Goal: Complete application form: Complete application form

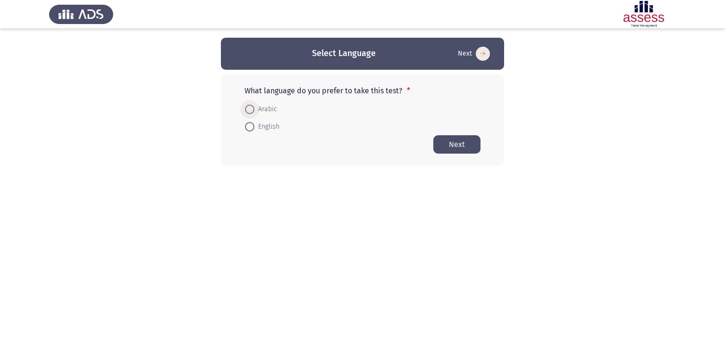
click at [246, 111] on span at bounding box center [249, 109] width 9 height 9
click at [246, 111] on input "Arabic" at bounding box center [249, 109] width 9 height 9
radio input "true"
click at [449, 146] on button "Next" at bounding box center [456, 144] width 47 height 18
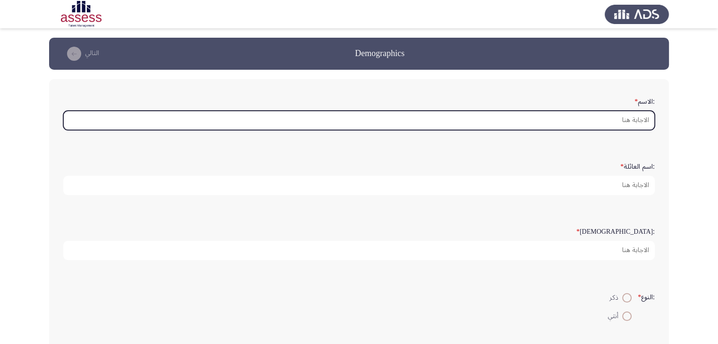
click at [612, 118] on input ":الاسم *" at bounding box center [358, 120] width 591 height 19
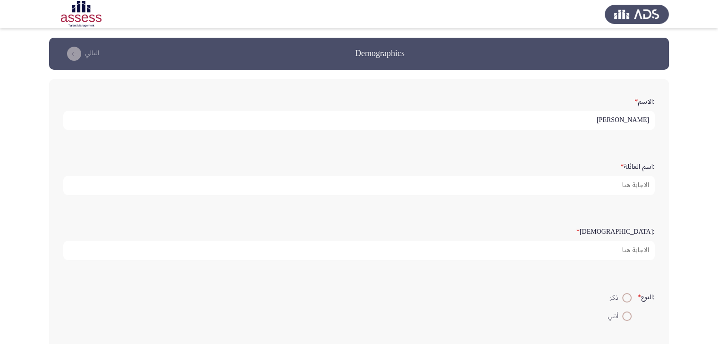
type input "[PERSON_NAME]"
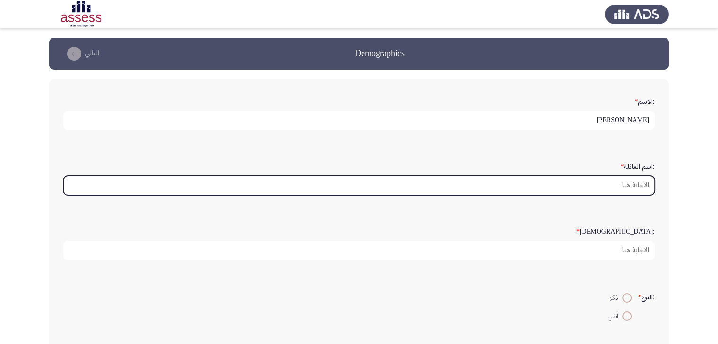
click at [612, 182] on input ":اسم العائلة *" at bounding box center [358, 185] width 591 height 19
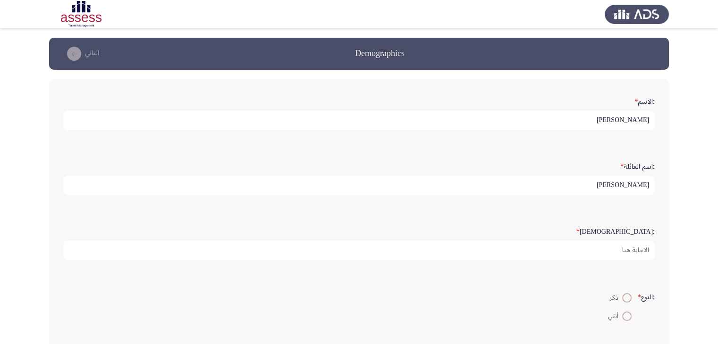
type input "[PERSON_NAME]"
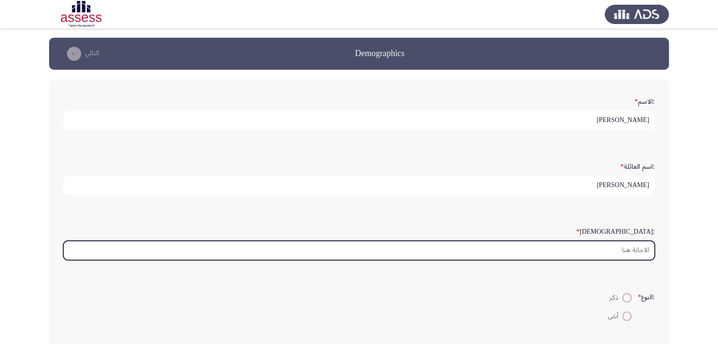
click at [612, 249] on input ":السن *" at bounding box center [358, 250] width 591 height 19
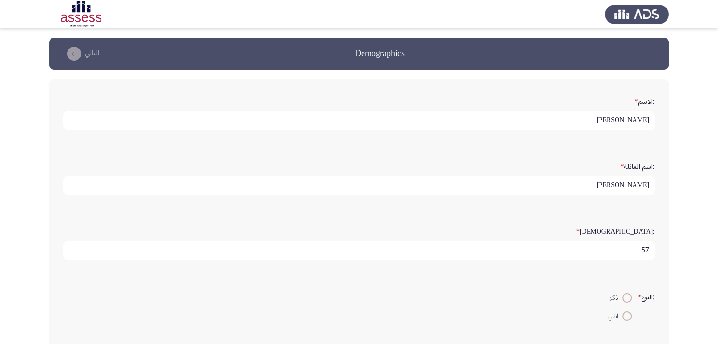
type input "57"
click at [622, 298] on span at bounding box center [626, 298] width 9 height 9
click at [622, 298] on input "ذكر" at bounding box center [626, 298] width 9 height 9
radio input "true"
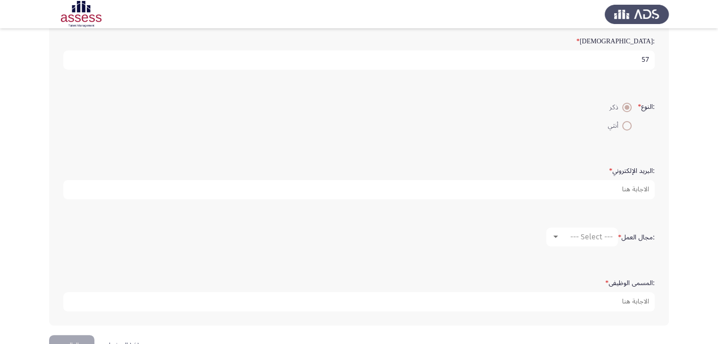
scroll to position [130, 0]
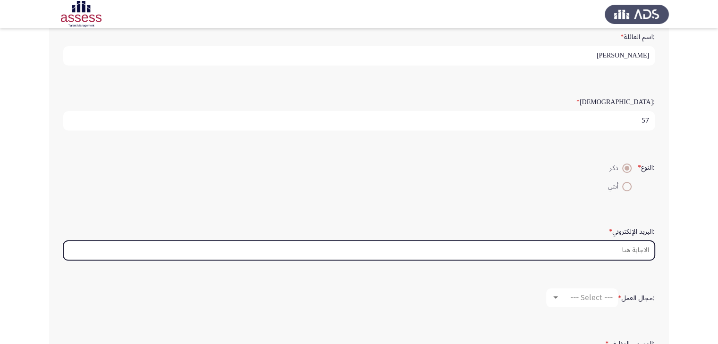
click at [606, 252] on input ":البريد الإلكتروني *" at bounding box center [358, 250] width 591 height 19
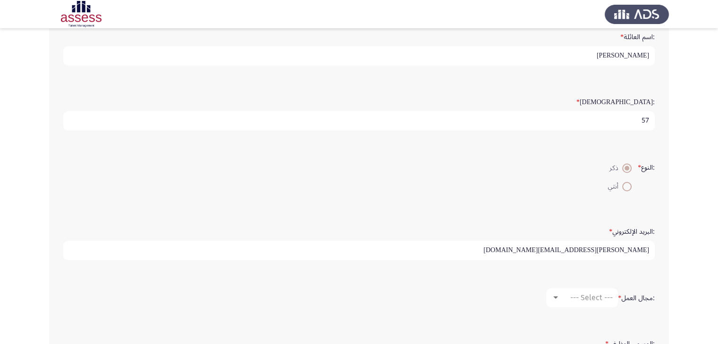
type input "[PERSON_NAME][EMAIL_ADDRESS][DOMAIN_NAME]"
click at [596, 294] on span "--- Select ---" at bounding box center [591, 298] width 42 height 9
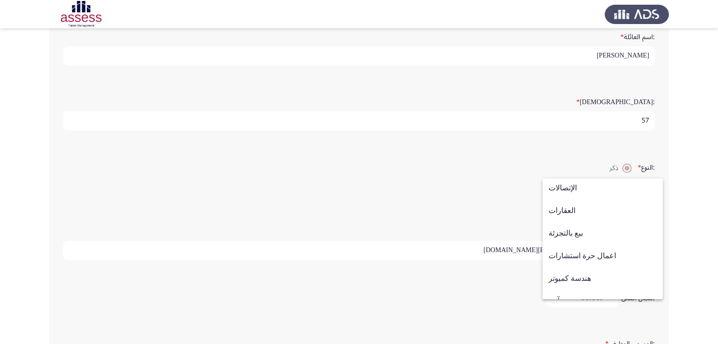
scroll to position [310, 0]
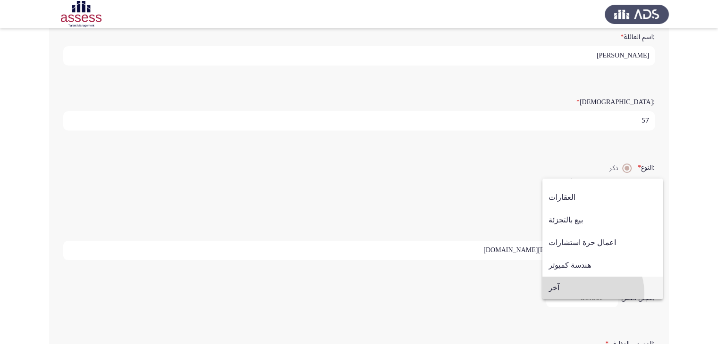
click at [584, 293] on span "آخر" at bounding box center [602, 288] width 108 height 23
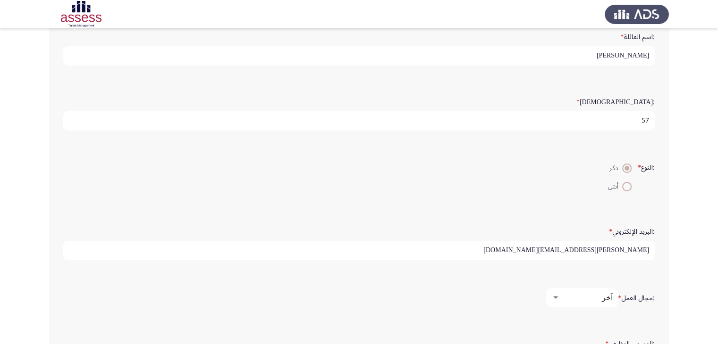
scroll to position [216, 0]
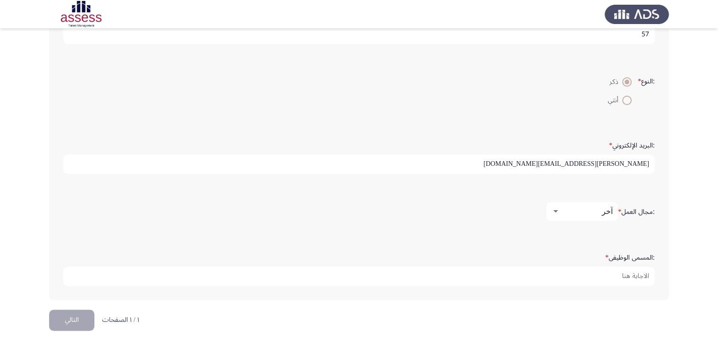
click at [625, 228] on div ":مجال العمل * آخر" at bounding box center [359, 211] width 601 height 47
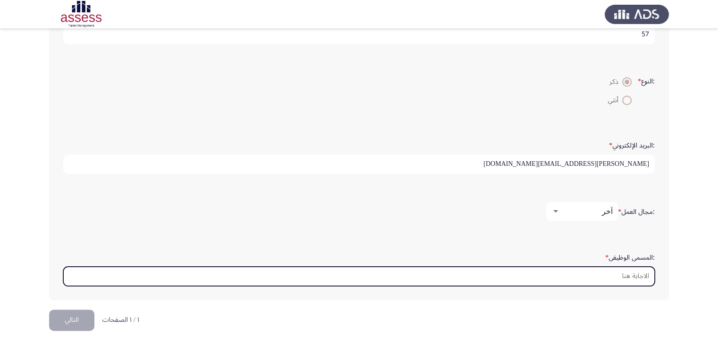
click at [630, 276] on input ":المسمى الوظيفى *" at bounding box center [358, 276] width 591 height 19
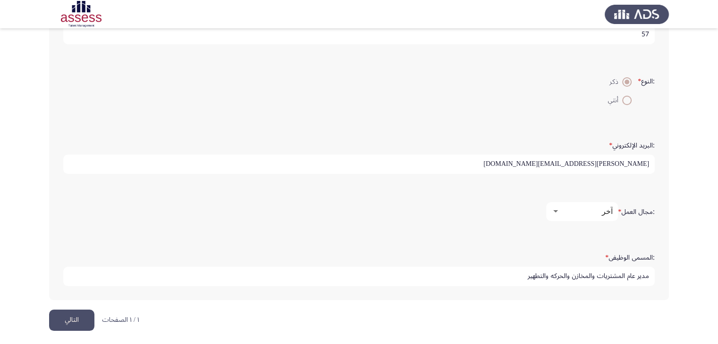
type input "مدير عام المشتريات والمخازن والحركه والتطهير"
click at [82, 312] on button "التالي" at bounding box center [71, 320] width 45 height 21
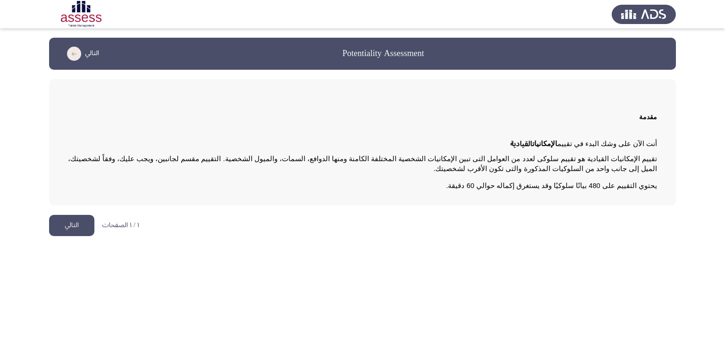
click at [65, 223] on button "التالي" at bounding box center [71, 225] width 45 height 21
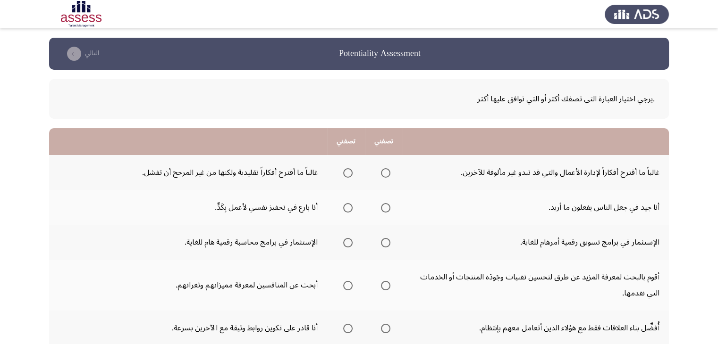
click at [385, 175] on span "Select an option" at bounding box center [385, 172] width 9 height 9
click at [385, 175] on input "Select an option" at bounding box center [385, 172] width 9 height 9
click at [384, 210] on span "Select an option" at bounding box center [385, 207] width 9 height 9
click at [384, 210] on input "Select an option" at bounding box center [385, 207] width 9 height 9
click at [384, 241] on span "Select an option" at bounding box center [385, 242] width 9 height 9
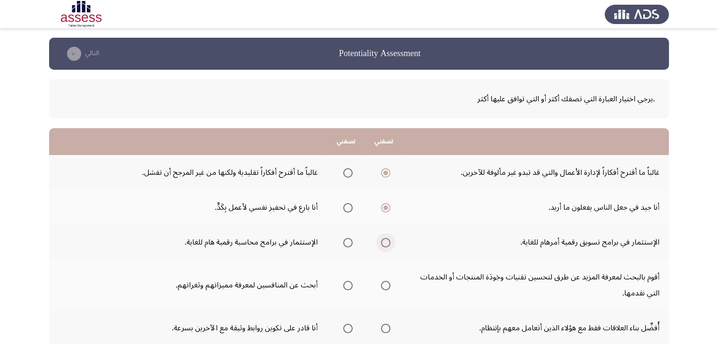
click at [384, 241] on input "Select an option" at bounding box center [385, 242] width 9 height 9
click at [387, 284] on span "Select an option" at bounding box center [385, 285] width 9 height 9
click at [387, 284] on input "Select an option" at bounding box center [385, 285] width 9 height 9
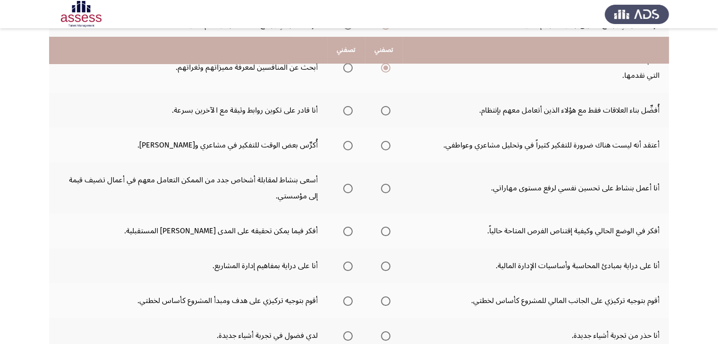
scroll to position [226, 0]
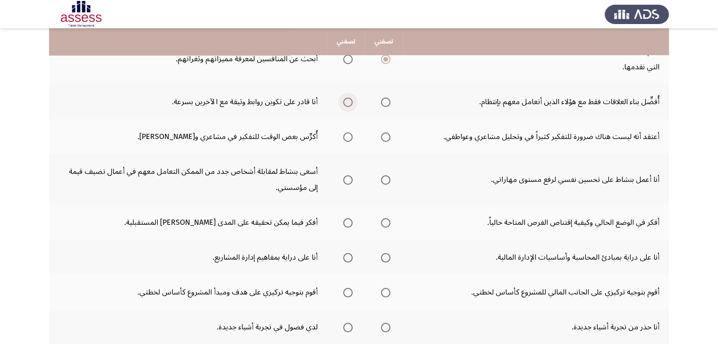
click at [351, 101] on span "Select an option" at bounding box center [347, 102] width 9 height 9
click at [351, 101] on input "Select an option" at bounding box center [347, 102] width 9 height 9
click at [349, 134] on span "Select an option" at bounding box center [347, 137] width 9 height 9
click at [349, 134] on input "Select an option" at bounding box center [347, 137] width 9 height 9
click at [347, 178] on span "Select an option" at bounding box center [347, 180] width 9 height 9
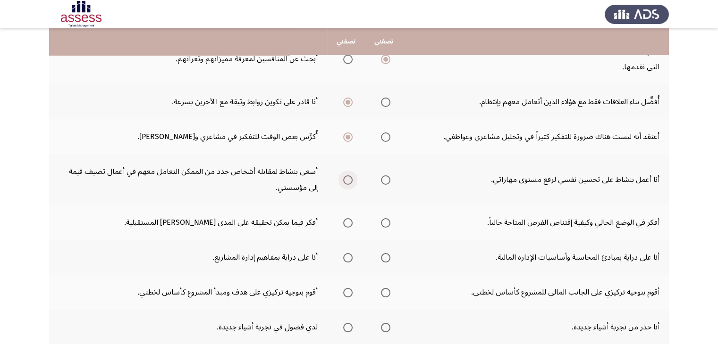
click at [347, 178] on input "Select an option" at bounding box center [347, 180] width 9 height 9
click at [383, 221] on span "Select an option" at bounding box center [385, 222] width 9 height 9
click at [383, 221] on input "Select an option" at bounding box center [385, 222] width 9 height 9
click at [387, 254] on span "Select an option" at bounding box center [385, 257] width 9 height 9
click at [387, 254] on input "Select an option" at bounding box center [385, 257] width 9 height 9
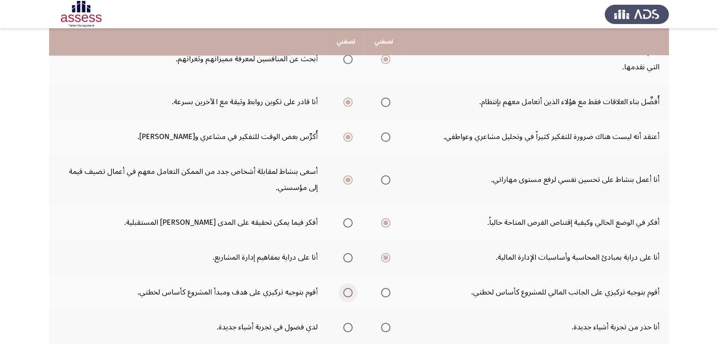
click at [345, 289] on span "Select an option" at bounding box center [347, 292] width 9 height 9
click at [345, 289] on input "Select an option" at bounding box center [347, 292] width 9 height 9
click at [347, 327] on span "Select an option" at bounding box center [347, 327] width 9 height 9
click at [347, 327] on input "Select an option" at bounding box center [347, 327] width 9 height 9
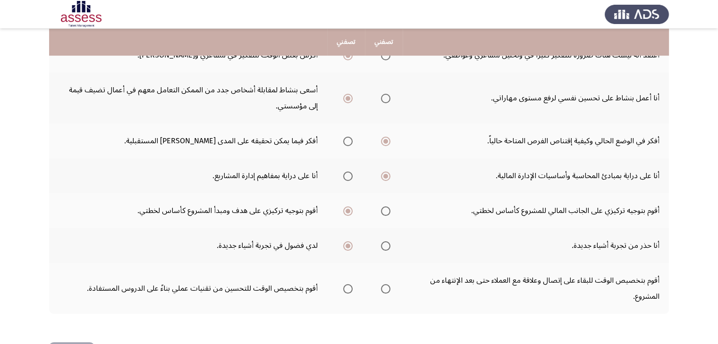
scroll to position [341, 0]
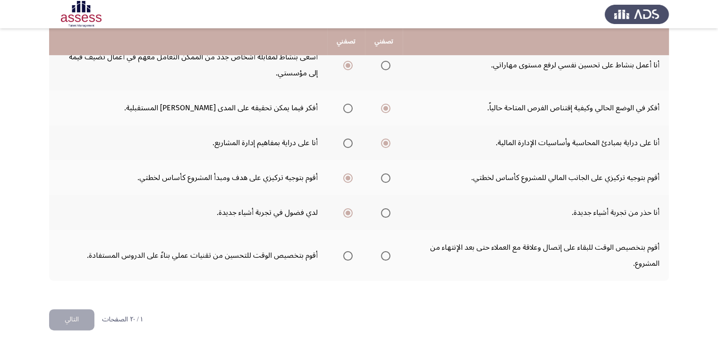
click at [350, 176] on span "Select an option" at bounding box center [347, 178] width 9 height 9
click at [350, 176] on input "Select an option" at bounding box center [347, 178] width 9 height 9
click at [347, 176] on span "Select an option" at bounding box center [347, 178] width 5 height 5
click at [347, 176] on input "Select an option" at bounding box center [347, 178] width 9 height 9
click at [385, 252] on span "Select an option" at bounding box center [385, 256] width 9 height 9
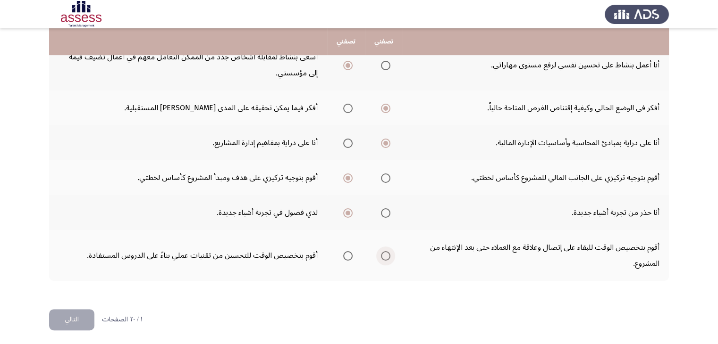
click at [385, 252] on input "Select an option" at bounding box center [385, 256] width 9 height 9
click at [70, 316] on button "التالي" at bounding box center [71, 320] width 45 height 21
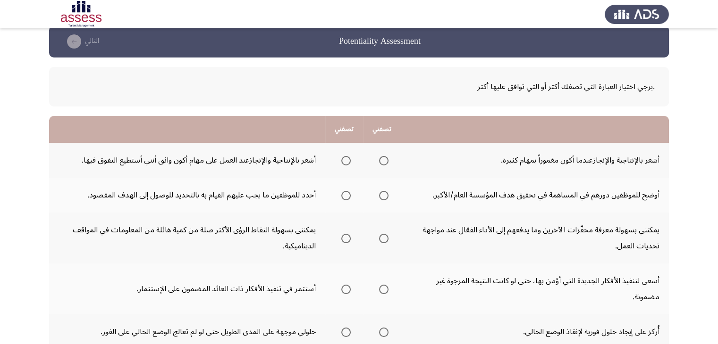
scroll to position [0, 0]
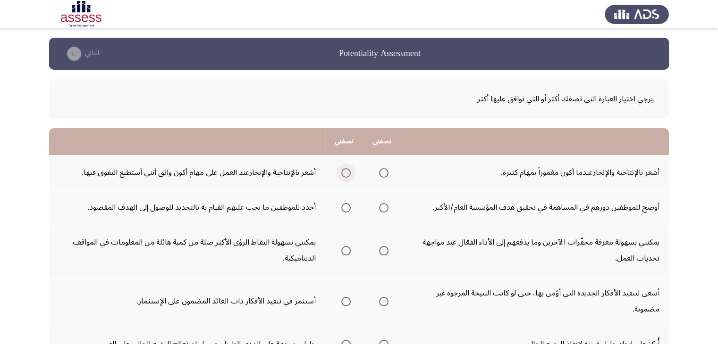
click at [346, 174] on span "Select an option" at bounding box center [345, 172] width 9 height 9
click at [346, 174] on input "Select an option" at bounding box center [345, 172] width 9 height 9
click at [349, 207] on span "Select an option" at bounding box center [345, 207] width 9 height 9
click at [349, 207] on input "Select an option" at bounding box center [345, 207] width 9 height 9
click at [385, 251] on span "Select an option" at bounding box center [383, 250] width 9 height 9
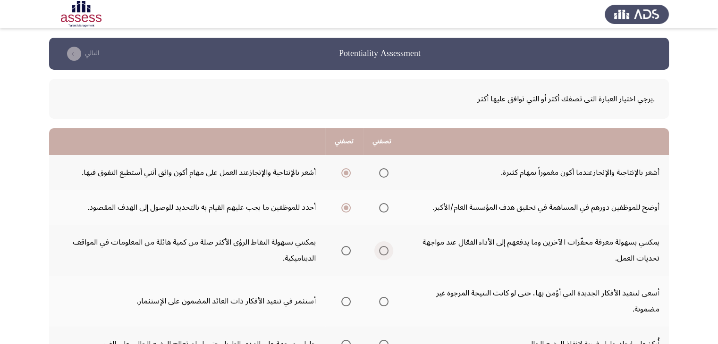
click at [385, 251] on input "Select an option" at bounding box center [383, 250] width 9 height 9
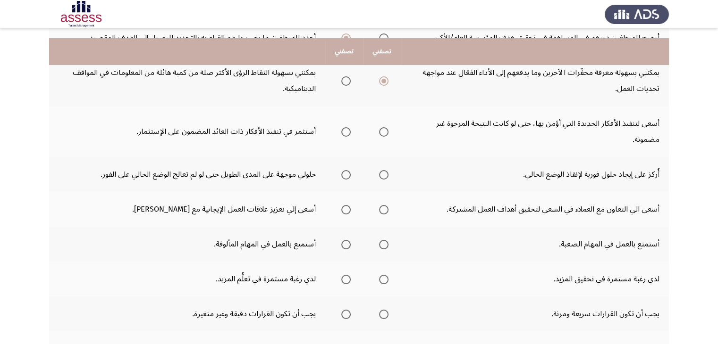
scroll to position [189, 0]
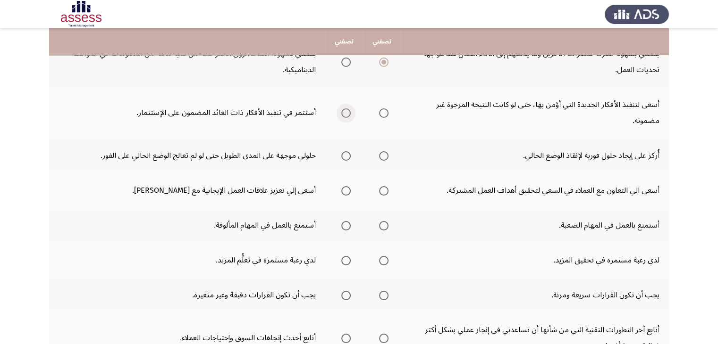
click at [347, 110] on span "Select an option" at bounding box center [345, 113] width 9 height 9
click at [347, 110] on input "Select an option" at bounding box center [345, 113] width 9 height 9
click at [384, 154] on span "Select an option" at bounding box center [383, 155] width 9 height 9
click at [384, 154] on input "Select an option" at bounding box center [383, 155] width 9 height 9
click at [351, 189] on span "Select an option" at bounding box center [345, 190] width 9 height 9
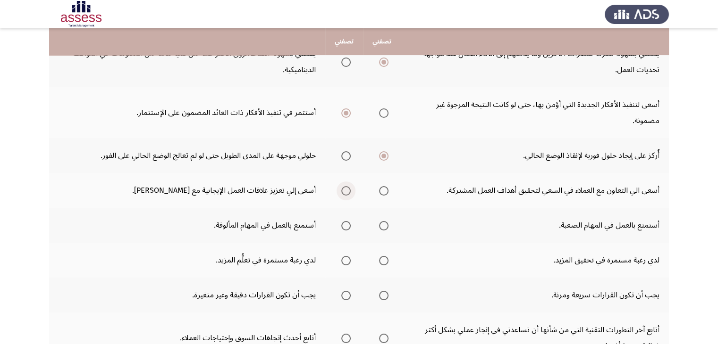
click at [351, 189] on input "Select an option" at bounding box center [345, 190] width 9 height 9
click at [384, 222] on span "Select an option" at bounding box center [383, 225] width 9 height 9
click at [384, 222] on input "Select an option" at bounding box center [383, 225] width 9 height 9
click at [388, 261] on span "Select an option" at bounding box center [383, 260] width 9 height 9
click at [388, 261] on input "Select an option" at bounding box center [383, 260] width 9 height 9
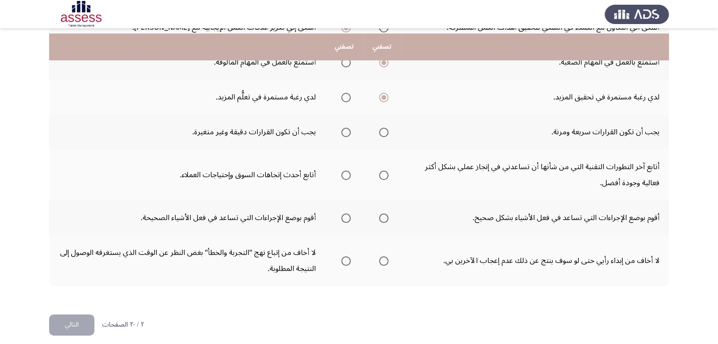
scroll to position [357, 0]
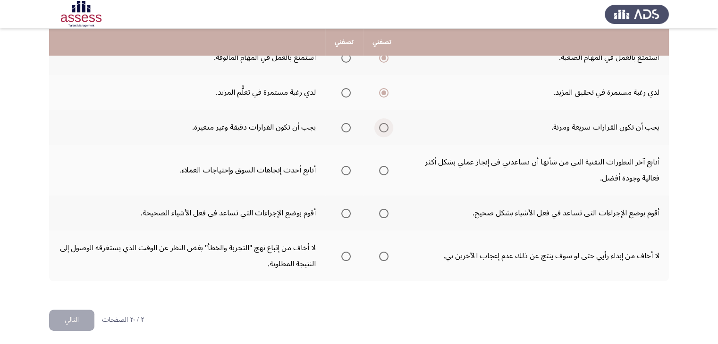
click at [385, 127] on span "Select an option" at bounding box center [383, 127] width 9 height 9
click at [385, 127] on input "Select an option" at bounding box center [383, 127] width 9 height 9
click at [383, 167] on span "Select an option" at bounding box center [383, 170] width 9 height 9
click at [383, 167] on input "Select an option" at bounding box center [383, 170] width 9 height 9
click at [385, 210] on span "Select an option" at bounding box center [383, 213] width 9 height 9
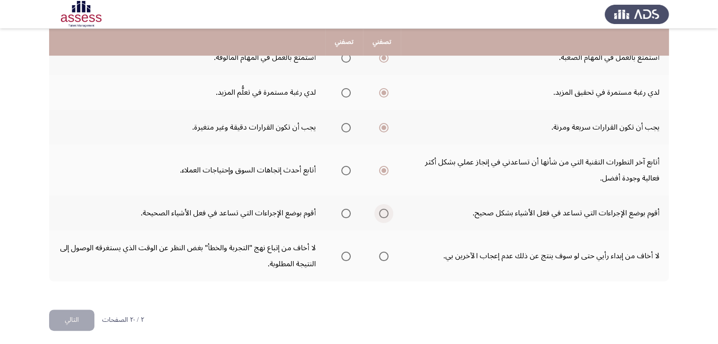
click at [385, 210] on input "Select an option" at bounding box center [383, 213] width 9 height 9
click at [385, 252] on span "Select an option" at bounding box center [383, 256] width 9 height 9
click at [385, 252] on input "Select an option" at bounding box center [383, 256] width 9 height 9
click at [64, 315] on button "التالي" at bounding box center [71, 320] width 45 height 21
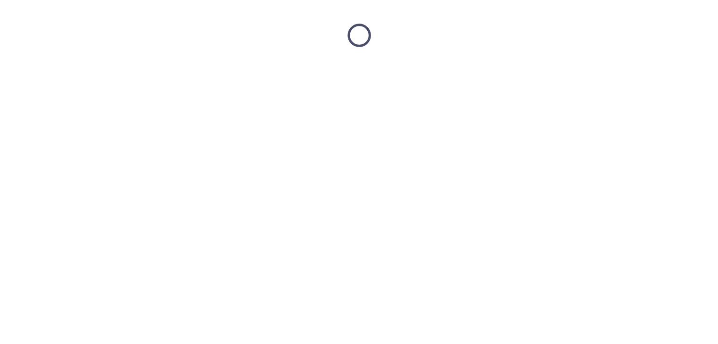
scroll to position [0, 0]
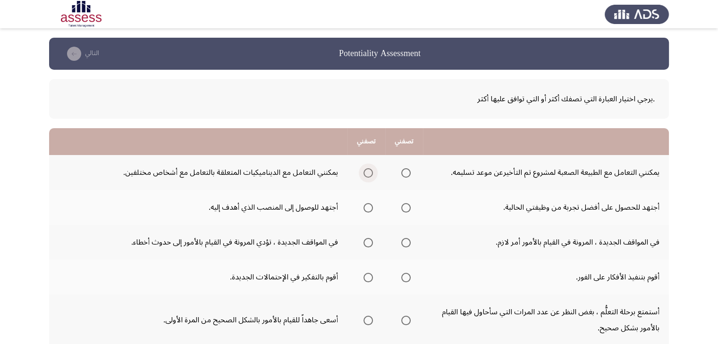
click at [367, 170] on span "Select an option" at bounding box center [367, 172] width 9 height 9
click at [367, 170] on input "Select an option" at bounding box center [367, 172] width 9 height 9
click at [406, 210] on span "Select an option" at bounding box center [405, 207] width 9 height 9
click at [406, 210] on input "Select an option" at bounding box center [405, 207] width 9 height 9
click at [408, 242] on span "Select an option" at bounding box center [405, 242] width 9 height 9
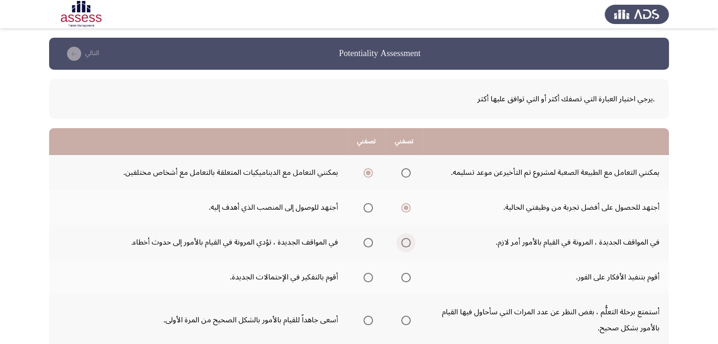
click at [408, 242] on input "Select an option" at bounding box center [405, 242] width 9 height 9
click at [368, 278] on span "Select an option" at bounding box center [367, 277] width 9 height 9
click at [368, 278] on input "Select an option" at bounding box center [367, 277] width 9 height 9
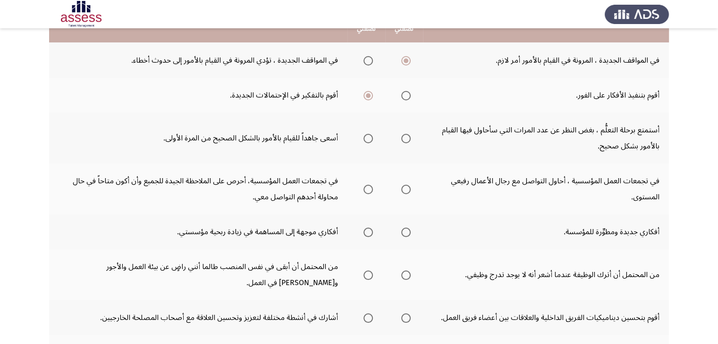
scroll to position [213, 0]
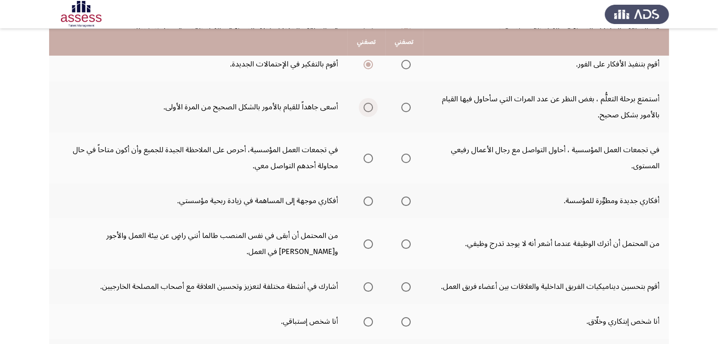
click at [372, 106] on span "Select an option" at bounding box center [367, 107] width 9 height 9
click at [372, 106] on input "Select an option" at bounding box center [367, 107] width 9 height 9
click at [406, 157] on span "Select an option" at bounding box center [405, 158] width 9 height 9
click at [406, 157] on input "Select an option" at bounding box center [405, 158] width 9 height 9
click at [404, 197] on span "Select an option" at bounding box center [405, 201] width 9 height 9
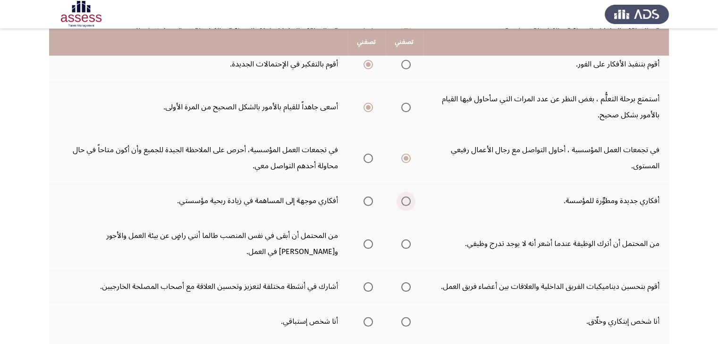
click at [404, 197] on input "Select an option" at bounding box center [405, 201] width 9 height 9
click at [367, 240] on span "Select an option" at bounding box center [367, 244] width 9 height 9
click at [367, 240] on input "Select an option" at bounding box center [367, 244] width 9 height 9
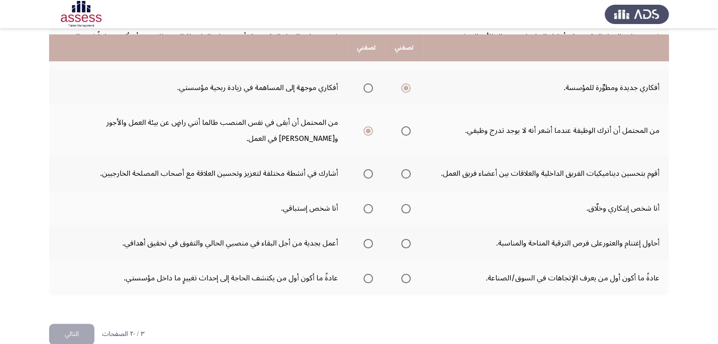
scroll to position [341, 0]
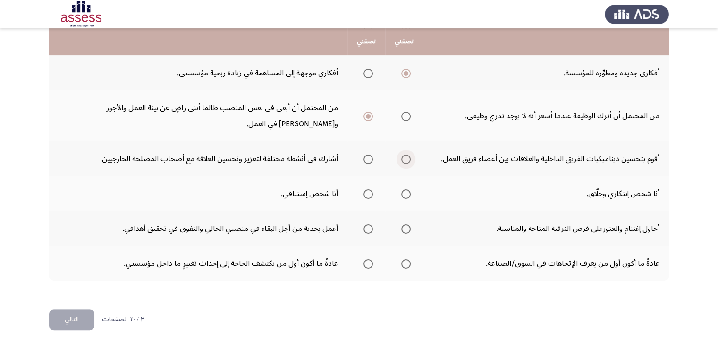
click at [407, 155] on span "Select an option" at bounding box center [405, 159] width 9 height 9
click at [407, 155] on input "Select an option" at bounding box center [405, 159] width 9 height 9
click at [404, 192] on span "Select an option" at bounding box center [405, 194] width 9 height 9
click at [404, 192] on input "Select an option" at bounding box center [405, 194] width 9 height 9
click at [368, 225] on span "Select an option" at bounding box center [367, 229] width 9 height 9
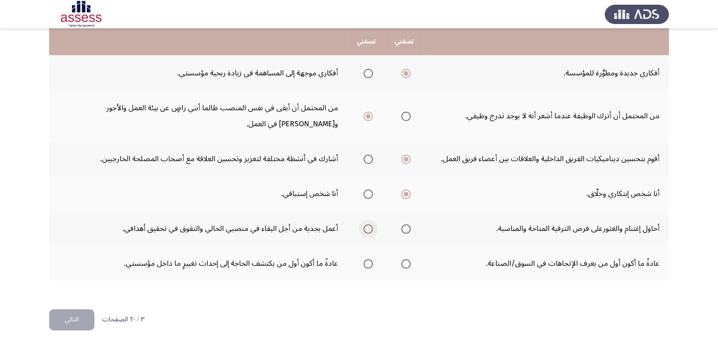
click at [368, 225] on input "Select an option" at bounding box center [367, 229] width 9 height 9
click at [370, 260] on span "Select an option" at bounding box center [367, 264] width 9 height 9
click at [370, 260] on input "Select an option" at bounding box center [367, 264] width 9 height 9
click at [79, 319] on button "التالي" at bounding box center [71, 320] width 45 height 21
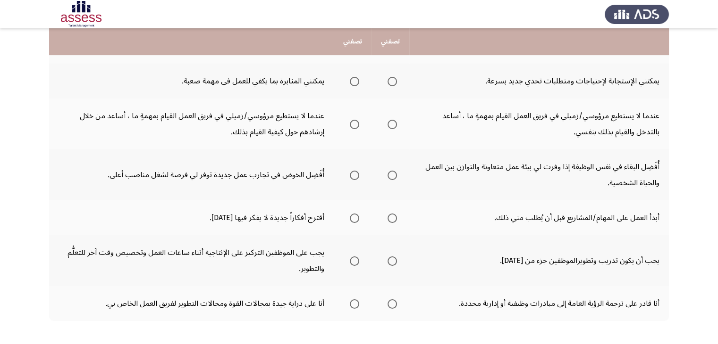
scroll to position [0, 0]
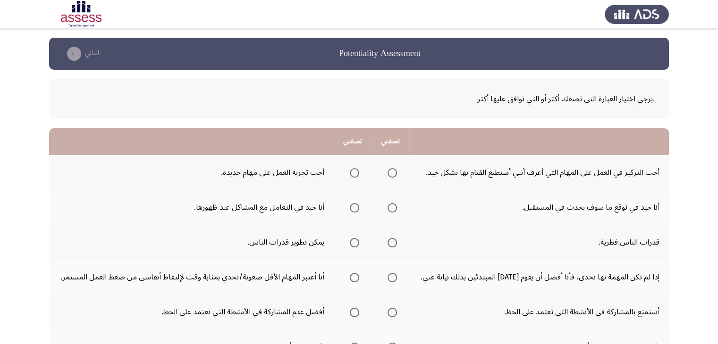
click at [355, 173] on span "Select an option" at bounding box center [354, 172] width 9 height 9
click at [355, 173] on input "Select an option" at bounding box center [354, 172] width 9 height 9
click at [355, 207] on span "Select an option" at bounding box center [354, 207] width 9 height 9
click at [355, 207] on input "Select an option" at bounding box center [354, 207] width 9 height 9
click at [358, 243] on span "Select an option" at bounding box center [354, 242] width 9 height 9
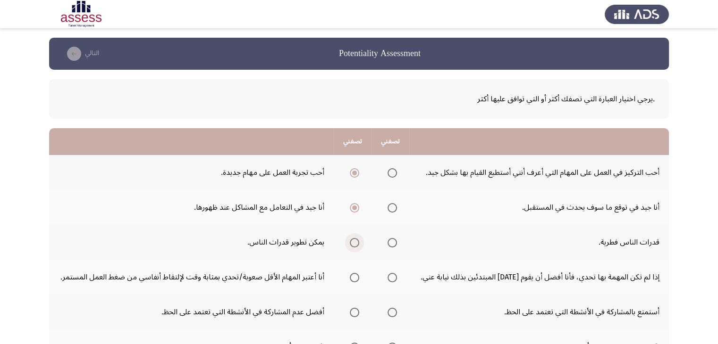
click at [358, 243] on input "Select an option" at bounding box center [354, 242] width 9 height 9
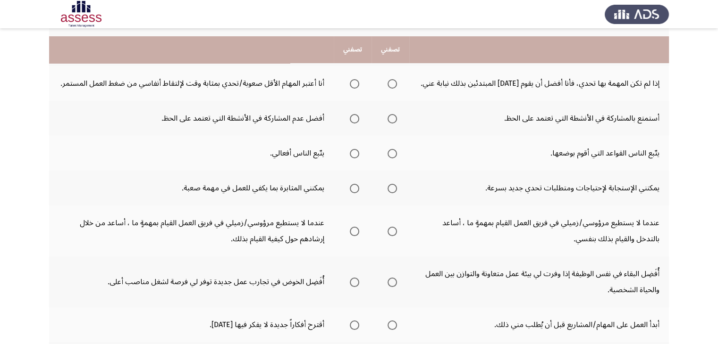
scroll to position [208, 0]
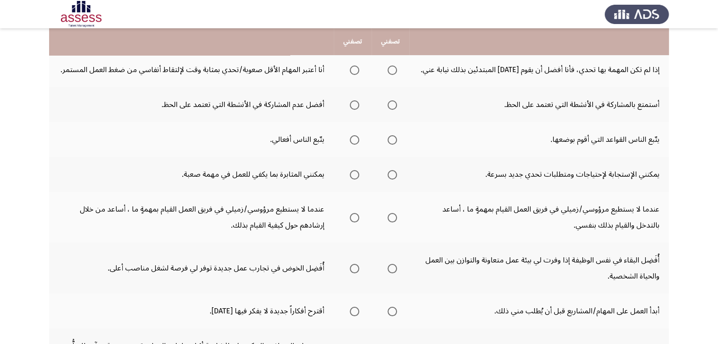
click at [394, 67] on span "Select an option" at bounding box center [391, 70] width 9 height 9
click at [394, 67] on input "Select an option" at bounding box center [391, 70] width 9 height 9
click at [357, 102] on span "Select an option" at bounding box center [354, 105] width 9 height 9
click at [357, 102] on input "Select an option" at bounding box center [354, 105] width 9 height 9
click at [394, 140] on span "Select an option" at bounding box center [391, 139] width 9 height 9
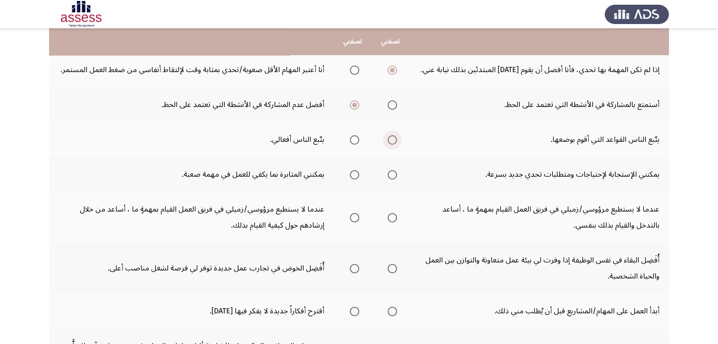
click at [394, 140] on input "Select an option" at bounding box center [391, 139] width 9 height 9
click at [392, 173] on span "Select an option" at bounding box center [391, 174] width 9 height 9
click at [392, 173] on input "Select an option" at bounding box center [391, 174] width 9 height 9
click at [355, 217] on span "Select an option" at bounding box center [354, 217] width 9 height 9
click at [355, 217] on input "Select an option" at bounding box center [354, 217] width 9 height 9
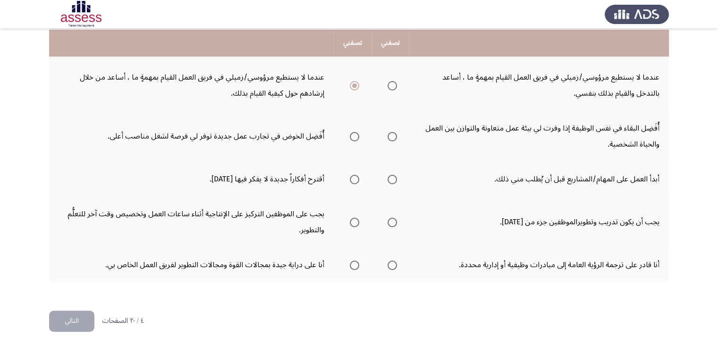
scroll to position [341, 0]
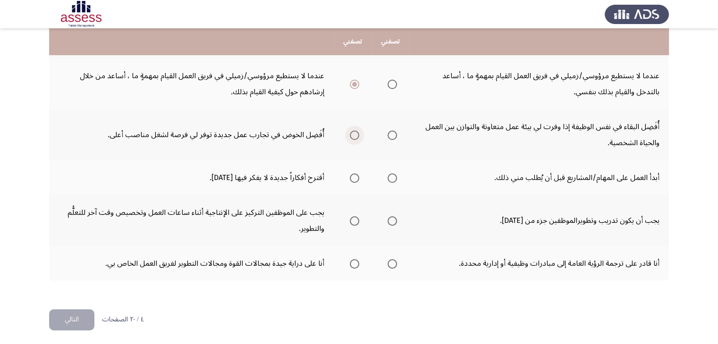
click at [355, 133] on span "Select an option" at bounding box center [354, 135] width 9 height 9
click at [355, 133] on input "Select an option" at bounding box center [354, 135] width 9 height 9
click at [354, 174] on span "Select an option" at bounding box center [354, 178] width 9 height 9
click at [354, 174] on input "Select an option" at bounding box center [354, 178] width 9 height 9
click at [357, 218] on span "Select an option" at bounding box center [354, 221] width 9 height 9
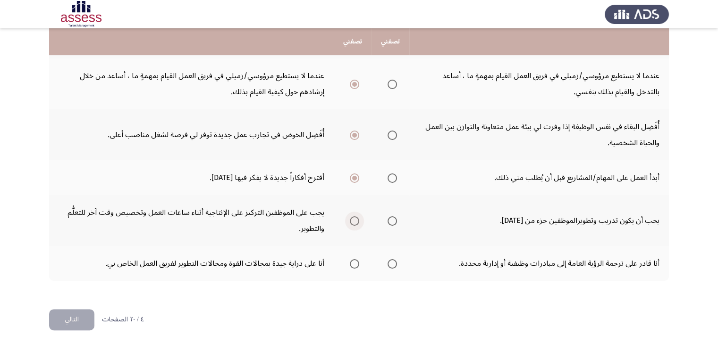
click at [357, 218] on input "Select an option" at bounding box center [354, 221] width 9 height 9
click at [359, 260] on span "Select an option" at bounding box center [354, 264] width 9 height 9
click at [359, 260] on input "Select an option" at bounding box center [354, 264] width 9 height 9
click at [68, 316] on button "التالي" at bounding box center [71, 320] width 45 height 21
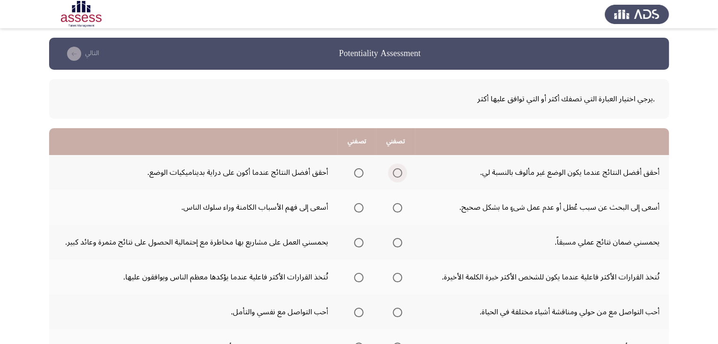
click at [398, 174] on span "Select an option" at bounding box center [397, 172] width 9 height 9
click at [398, 174] on input "Select an option" at bounding box center [397, 172] width 9 height 9
click at [357, 204] on span "Select an option" at bounding box center [358, 207] width 9 height 9
click at [357, 204] on input "Select an option" at bounding box center [358, 207] width 9 height 9
click at [356, 242] on span "Select an option" at bounding box center [358, 242] width 9 height 9
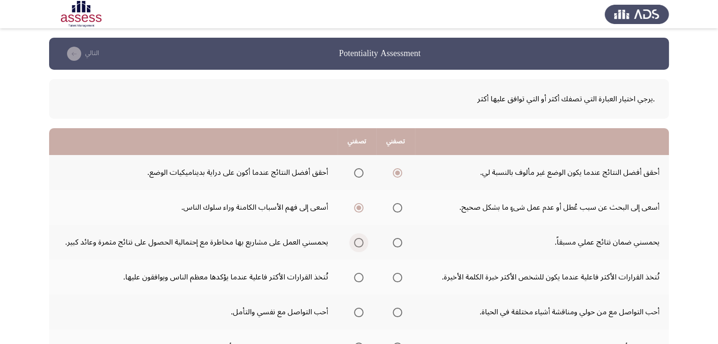
click at [356, 242] on input "Select an option" at bounding box center [358, 242] width 9 height 9
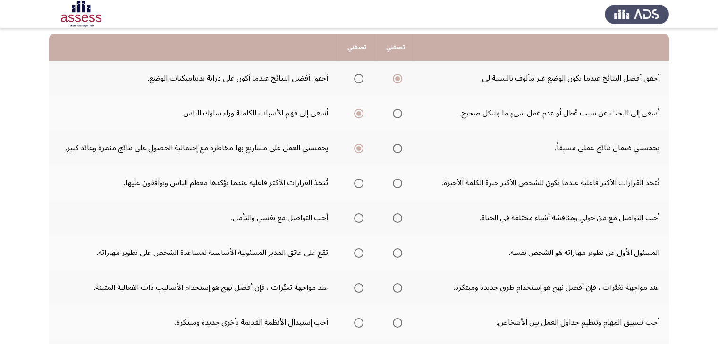
scroll to position [144, 0]
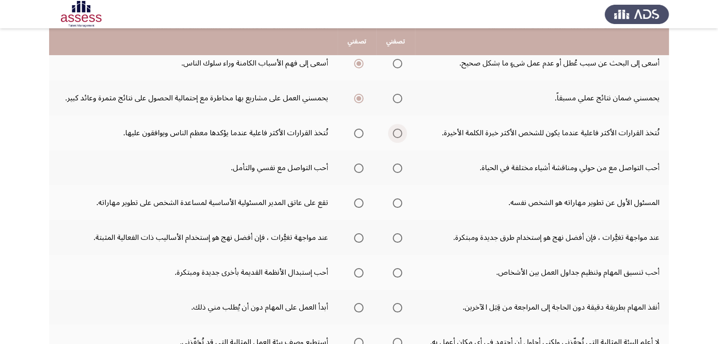
click at [394, 130] on span "Select an option" at bounding box center [397, 133] width 9 height 9
click at [394, 130] on input "Select an option" at bounding box center [397, 133] width 9 height 9
click at [396, 167] on span "Select an option" at bounding box center [397, 168] width 9 height 9
click at [396, 167] on input "Select an option" at bounding box center [397, 168] width 9 height 9
click at [357, 199] on span "Select an option" at bounding box center [358, 203] width 9 height 9
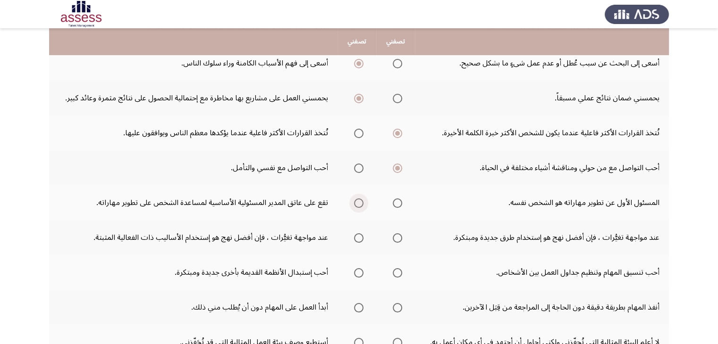
click at [357, 199] on input "Select an option" at bounding box center [358, 203] width 9 height 9
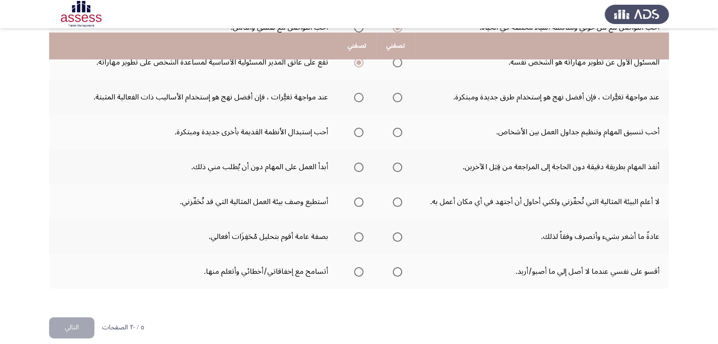
scroll to position [289, 0]
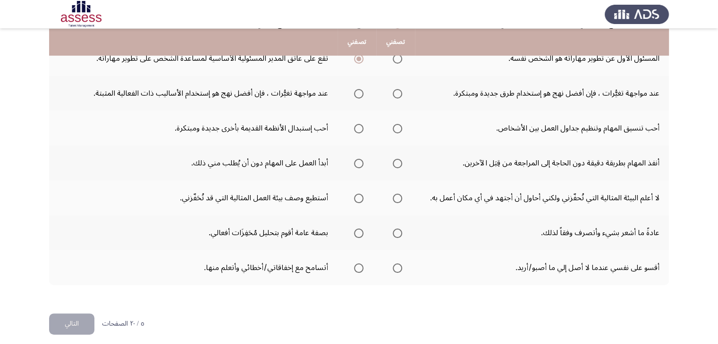
click at [397, 92] on span "Select an option" at bounding box center [397, 93] width 9 height 9
click at [397, 92] on input "Select an option" at bounding box center [397, 93] width 9 height 9
click at [360, 127] on span "Select an option" at bounding box center [358, 128] width 9 height 9
click at [360, 127] on input "Select an option" at bounding box center [358, 128] width 9 height 9
click at [360, 163] on span "Select an option" at bounding box center [358, 163] width 9 height 9
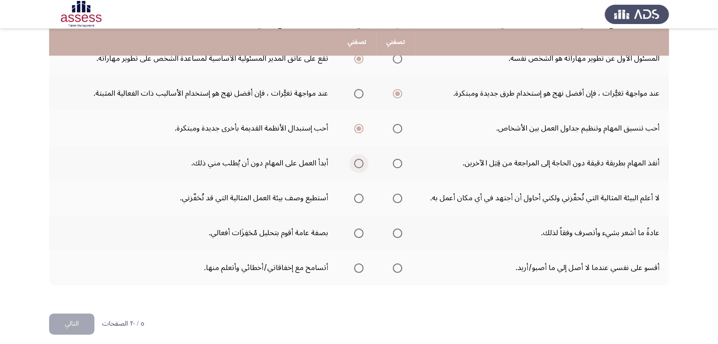
click at [360, 163] on input "Select an option" at bounding box center [358, 163] width 9 height 9
click at [399, 197] on span "Select an option" at bounding box center [397, 198] width 9 height 9
click at [399, 197] on input "Select an option" at bounding box center [397, 198] width 9 height 9
click at [360, 230] on span "Select an option" at bounding box center [358, 233] width 9 height 9
click at [360, 230] on input "Select an option" at bounding box center [358, 233] width 9 height 9
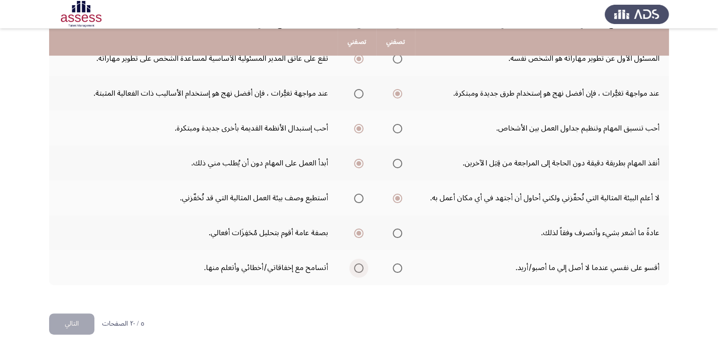
click at [359, 264] on span "Select an option" at bounding box center [358, 268] width 9 height 9
click at [359, 264] on input "Select an option" at bounding box center [358, 268] width 9 height 9
click at [81, 327] on button "التالي" at bounding box center [71, 324] width 45 height 21
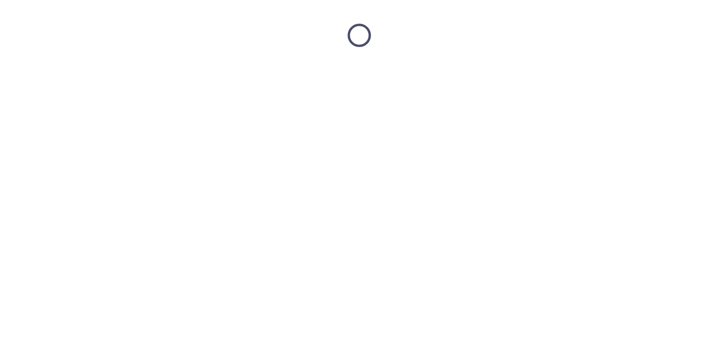
scroll to position [0, 0]
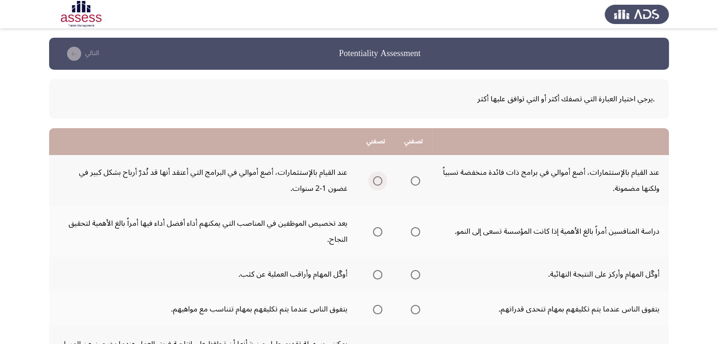
click at [378, 184] on span "Select an option" at bounding box center [377, 180] width 9 height 9
click at [378, 184] on input "Select an option" at bounding box center [377, 180] width 9 height 9
click at [381, 227] on span "Select an option" at bounding box center [377, 231] width 9 height 9
click at [381, 227] on input "Select an option" at bounding box center [377, 231] width 9 height 9
click at [377, 271] on span "Select an option" at bounding box center [377, 274] width 9 height 9
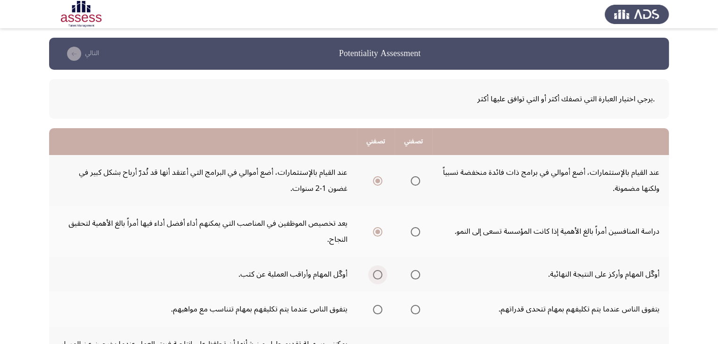
click at [377, 271] on input "Select an option" at bounding box center [377, 274] width 9 height 9
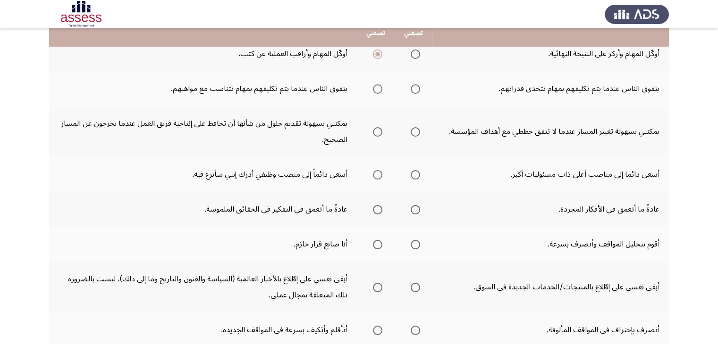
scroll to position [226, 0]
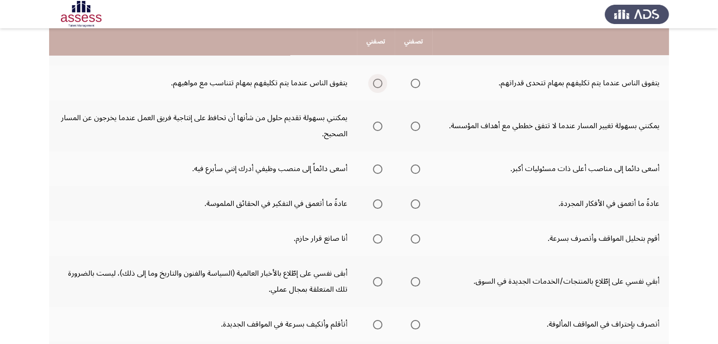
click at [381, 83] on span "Select an option" at bounding box center [377, 83] width 9 height 9
click at [381, 83] on input "Select an option" at bounding box center [377, 83] width 9 height 9
click at [380, 83] on span "Select an option" at bounding box center [377, 83] width 5 height 5
click at [381, 83] on input "Select an option" at bounding box center [377, 83] width 9 height 9
click at [417, 79] on span "Select an option" at bounding box center [415, 83] width 9 height 9
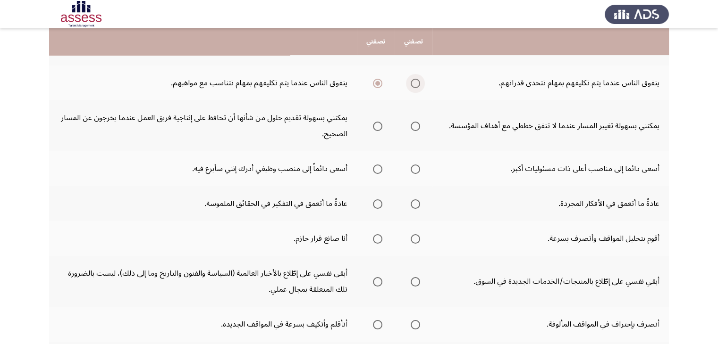
click at [417, 79] on input "Select an option" at bounding box center [415, 83] width 9 height 9
click at [377, 129] on span "Select an option" at bounding box center [377, 126] width 9 height 9
click at [377, 129] on input "Select an option" at bounding box center [377, 126] width 9 height 9
click at [382, 169] on span "Select an option" at bounding box center [377, 169] width 9 height 9
click at [382, 169] on input "Select an option" at bounding box center [377, 169] width 9 height 9
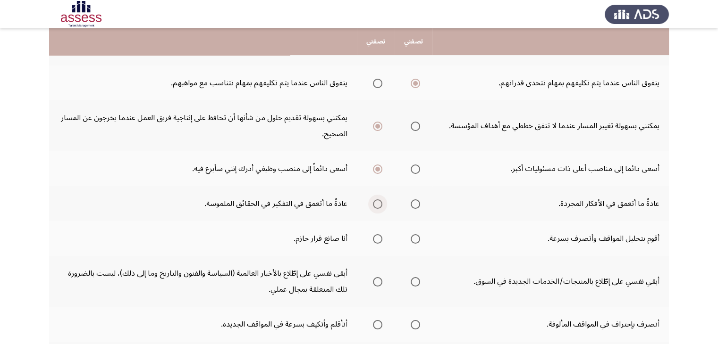
click at [379, 203] on span "Select an option" at bounding box center [377, 204] width 9 height 9
click at [379, 203] on input "Select an option" at bounding box center [377, 204] width 9 height 9
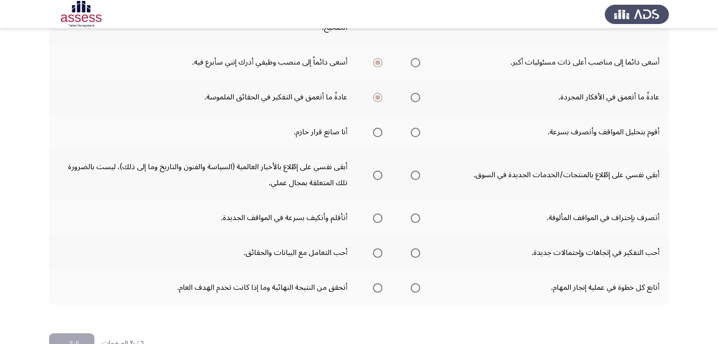
scroll to position [357, 0]
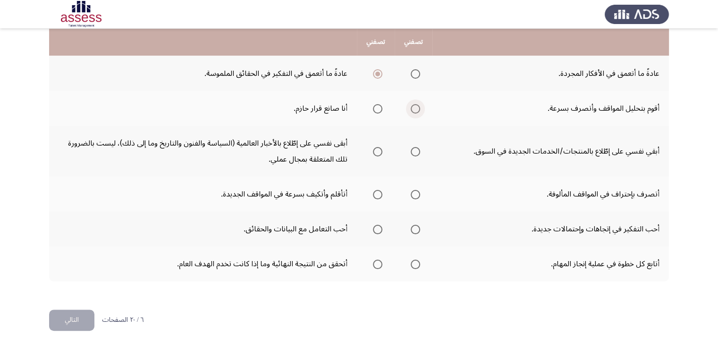
click at [415, 110] on span "Select an option" at bounding box center [415, 108] width 9 height 9
click at [415, 110] on input "Select an option" at bounding box center [415, 108] width 9 height 9
click at [380, 148] on span "Select an option" at bounding box center [377, 151] width 9 height 9
click at [380, 148] on input "Select an option" at bounding box center [377, 151] width 9 height 9
click at [380, 191] on span "Select an option" at bounding box center [377, 194] width 9 height 9
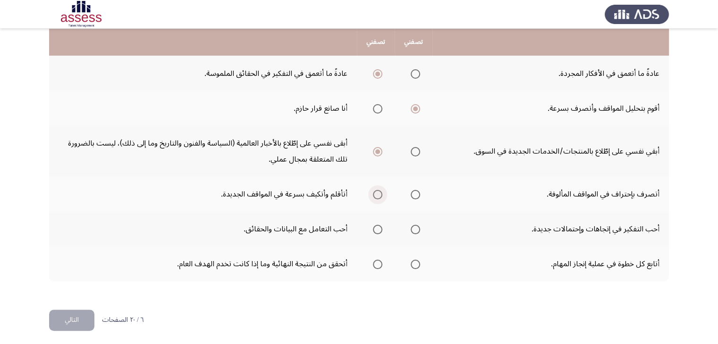
click at [380, 191] on input "Select an option" at bounding box center [377, 194] width 9 height 9
click at [417, 228] on span "Select an option" at bounding box center [415, 229] width 9 height 9
click at [417, 228] on input "Select an option" at bounding box center [415, 229] width 9 height 9
click at [376, 261] on span "Select an option" at bounding box center [377, 264] width 9 height 9
click at [376, 261] on input "Select an option" at bounding box center [377, 264] width 9 height 9
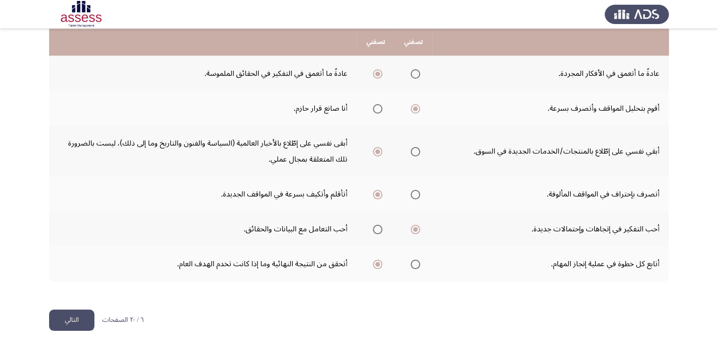
click at [79, 321] on button "التالي" at bounding box center [71, 320] width 45 height 21
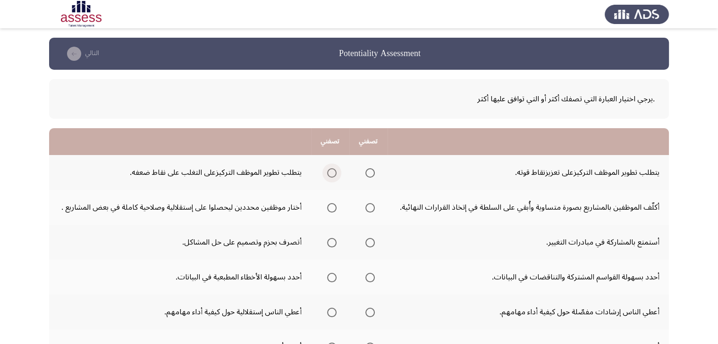
click at [335, 172] on span "Select an option" at bounding box center [331, 172] width 9 height 9
click at [335, 172] on input "Select an option" at bounding box center [331, 172] width 9 height 9
click at [330, 207] on span "Select an option" at bounding box center [331, 207] width 9 height 9
click at [330, 207] on input "Select an option" at bounding box center [331, 207] width 9 height 9
click at [370, 242] on span "Select an option" at bounding box center [369, 242] width 9 height 9
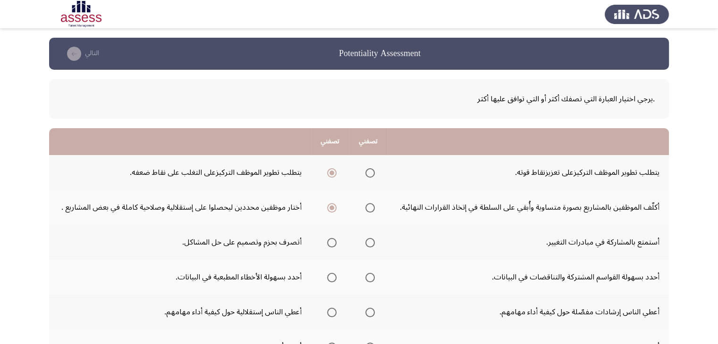
click at [370, 242] on input "Select an option" at bounding box center [369, 242] width 9 height 9
click at [375, 276] on span "Select an option" at bounding box center [369, 277] width 9 height 9
click at [375, 276] on input "Select an option" at bounding box center [369, 277] width 9 height 9
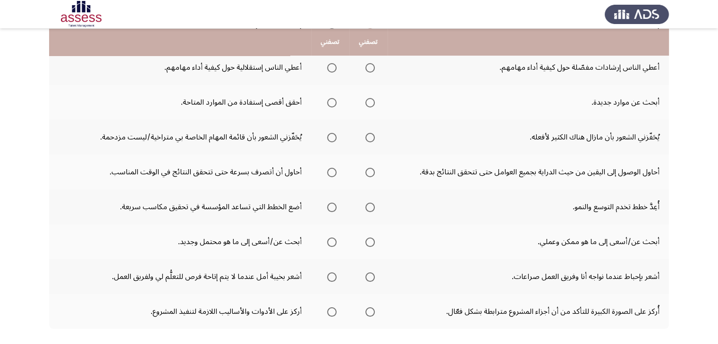
scroll to position [245, 0]
click at [332, 63] on span "Select an option" at bounding box center [331, 67] width 9 height 9
click at [332, 63] on input "Select an option" at bounding box center [331, 67] width 9 height 9
click at [370, 100] on span "Select an option" at bounding box center [369, 102] width 9 height 9
click at [370, 100] on input "Select an option" at bounding box center [369, 102] width 9 height 9
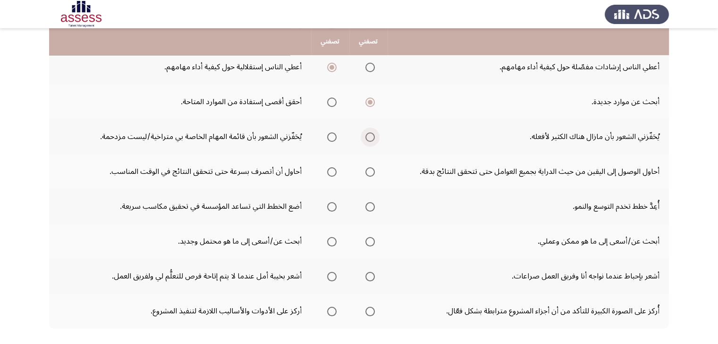
click at [371, 135] on span "Select an option" at bounding box center [369, 137] width 9 height 9
click at [371, 135] on input "Select an option" at bounding box center [369, 137] width 9 height 9
click at [371, 174] on span "Select an option" at bounding box center [369, 172] width 9 height 9
click at [371, 174] on input "Select an option" at bounding box center [369, 172] width 9 height 9
click at [371, 202] on span "Select an option" at bounding box center [369, 206] width 9 height 9
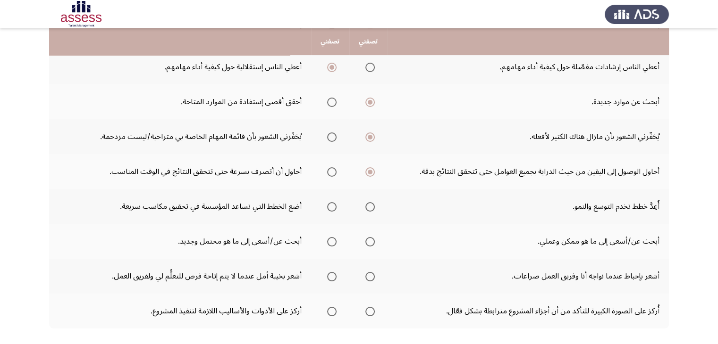
click at [371, 202] on input "Select an option" at bounding box center [369, 206] width 9 height 9
click at [334, 239] on span "Select an option" at bounding box center [331, 241] width 9 height 9
click at [334, 239] on input "Select an option" at bounding box center [331, 241] width 9 height 9
click at [336, 274] on span "Select an option" at bounding box center [331, 276] width 9 height 9
click at [336, 274] on input "Select an option" at bounding box center [331, 276] width 9 height 9
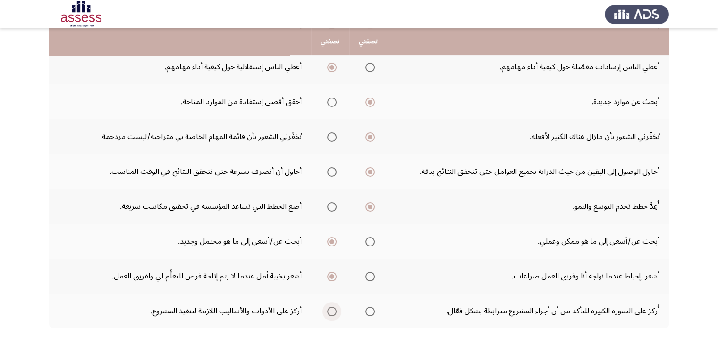
click at [332, 310] on span "Select an option" at bounding box center [331, 311] width 9 height 9
click at [332, 310] on input "Select an option" at bounding box center [331, 311] width 9 height 9
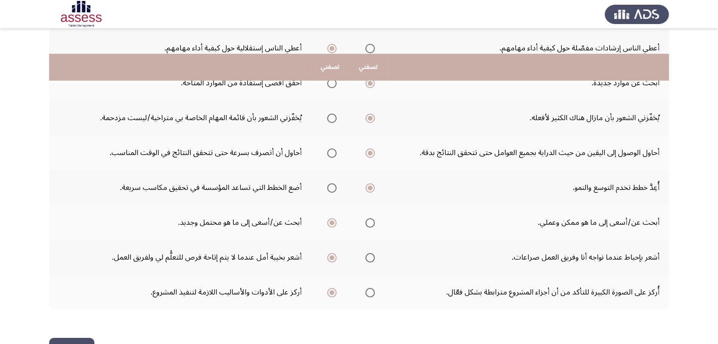
scroll to position [294, 0]
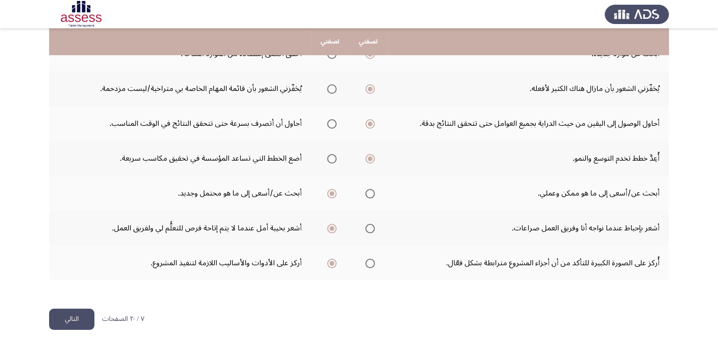
click at [69, 314] on button "التالي" at bounding box center [71, 319] width 45 height 21
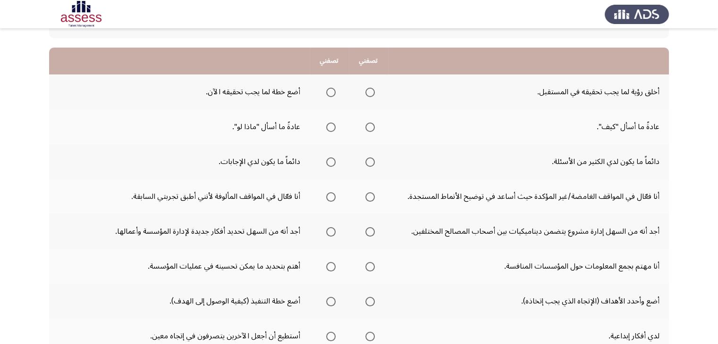
scroll to position [94, 0]
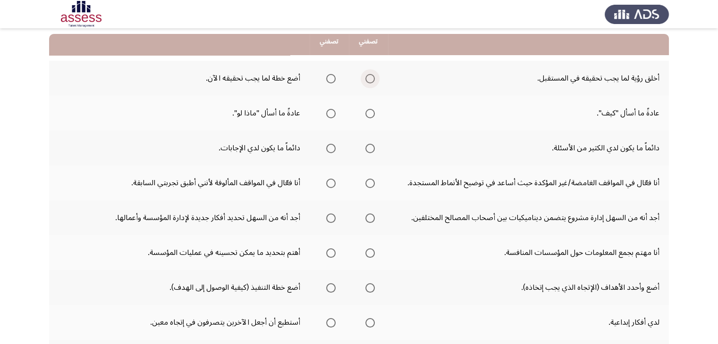
click at [369, 81] on span "Select an option" at bounding box center [369, 78] width 9 height 9
click at [369, 81] on input "Select an option" at bounding box center [369, 78] width 9 height 9
click at [367, 112] on span "Select an option" at bounding box center [369, 113] width 9 height 9
click at [367, 112] on input "Select an option" at bounding box center [369, 113] width 9 height 9
click at [370, 147] on span "Select an option" at bounding box center [369, 148] width 9 height 9
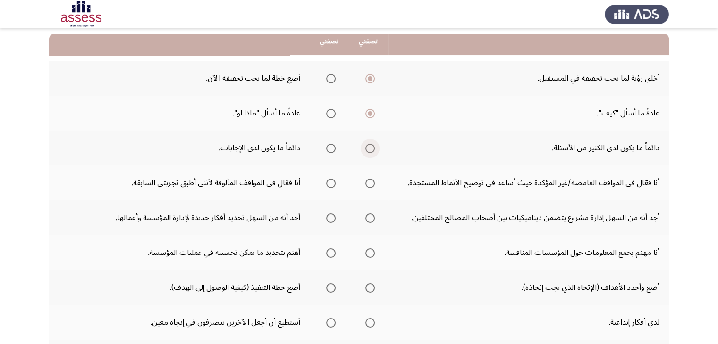
click at [370, 147] on input "Select an option" at bounding box center [369, 148] width 9 height 9
click at [368, 185] on span "Select an option" at bounding box center [369, 183] width 9 height 9
click at [368, 185] on input "Select an option" at bounding box center [369, 183] width 9 height 9
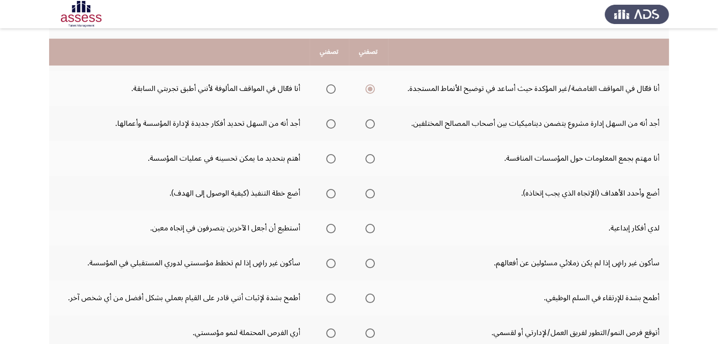
scroll to position [208, 0]
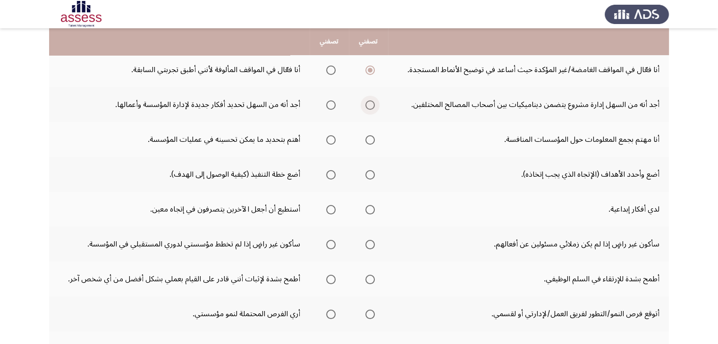
click at [366, 102] on span "Select an option" at bounding box center [369, 105] width 9 height 9
click at [366, 102] on input "Select an option" at bounding box center [369, 105] width 9 height 9
click at [368, 139] on span "Select an option" at bounding box center [369, 139] width 9 height 9
click at [368, 139] on input "Select an option" at bounding box center [369, 139] width 9 height 9
click at [368, 172] on span "Select an option" at bounding box center [369, 174] width 9 height 9
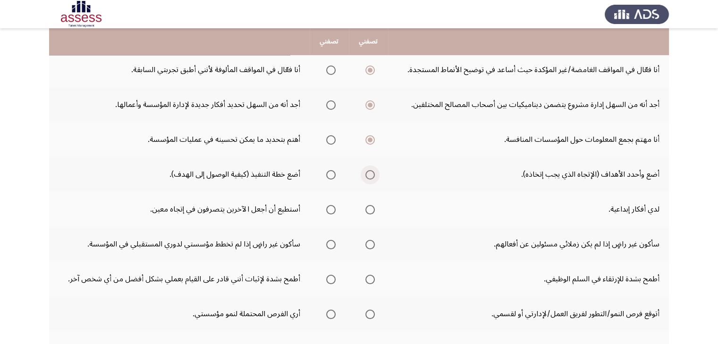
click at [368, 172] on input "Select an option" at bounding box center [369, 174] width 9 height 9
click at [368, 208] on span "Select an option" at bounding box center [369, 209] width 9 height 9
click at [368, 208] on input "Select an option" at bounding box center [369, 209] width 9 height 9
click at [329, 243] on span "Select an option" at bounding box center [330, 244] width 9 height 9
click at [329, 243] on input "Select an option" at bounding box center [330, 244] width 9 height 9
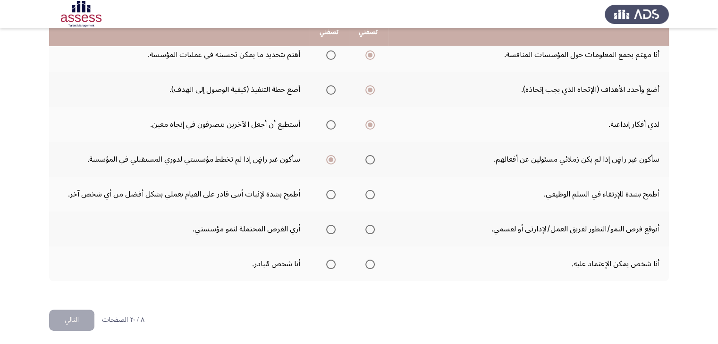
scroll to position [294, 0]
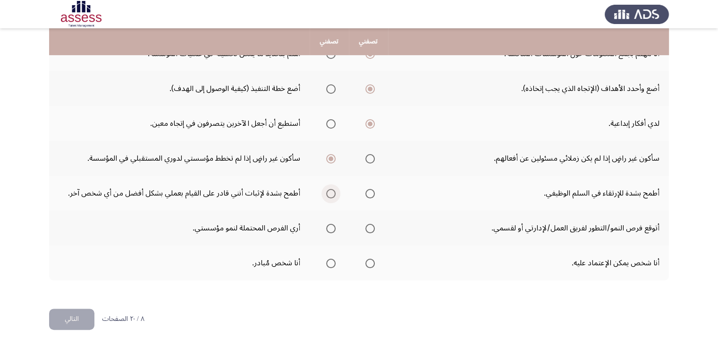
click at [329, 192] on span "Select an option" at bounding box center [330, 193] width 9 height 9
click at [329, 192] on input "Select an option" at bounding box center [330, 193] width 9 height 9
click at [368, 227] on span "Select an option" at bounding box center [369, 228] width 9 height 9
click at [368, 227] on input "Select an option" at bounding box center [369, 228] width 9 height 9
click at [328, 263] on span "Select an option" at bounding box center [330, 263] width 9 height 9
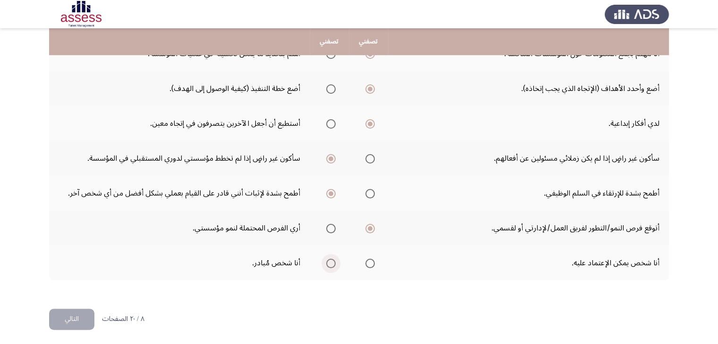
click at [328, 263] on input "Select an option" at bounding box center [330, 263] width 9 height 9
click at [74, 321] on button "التالي" at bounding box center [71, 319] width 45 height 21
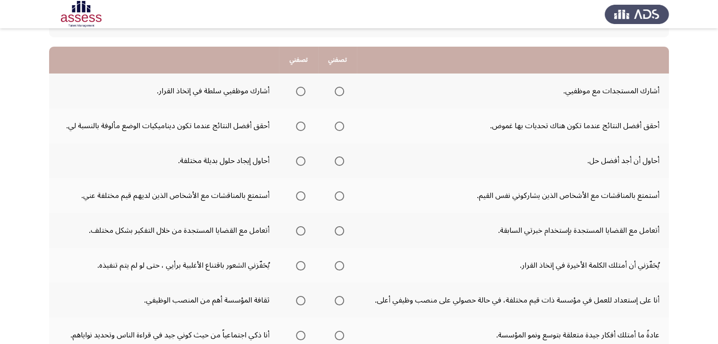
scroll to position [94, 0]
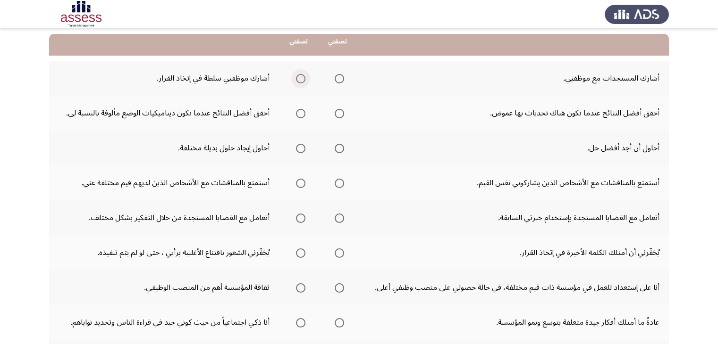
click at [302, 80] on span "Select an option" at bounding box center [300, 78] width 9 height 9
click at [302, 80] on input "Select an option" at bounding box center [300, 78] width 9 height 9
click at [341, 112] on span "Select an option" at bounding box center [339, 113] width 9 height 9
click at [341, 112] on input "Select an option" at bounding box center [339, 113] width 9 height 9
click at [302, 150] on span "Select an option" at bounding box center [300, 148] width 9 height 9
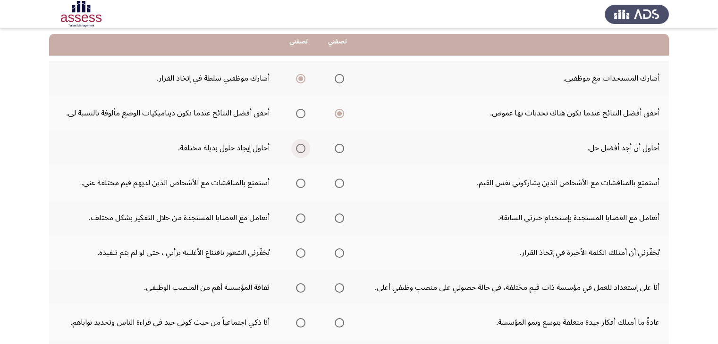
click at [302, 150] on input "Select an option" at bounding box center [300, 148] width 9 height 9
click at [300, 179] on span "Select an option" at bounding box center [300, 183] width 9 height 9
click at [300, 179] on input "Select an option" at bounding box center [300, 183] width 9 height 9
click at [302, 217] on span "Select an option" at bounding box center [300, 218] width 9 height 9
click at [302, 217] on input "Select an option" at bounding box center [300, 218] width 9 height 9
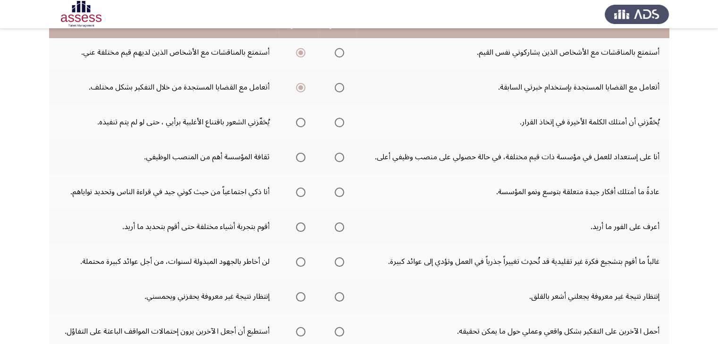
scroll to position [226, 0]
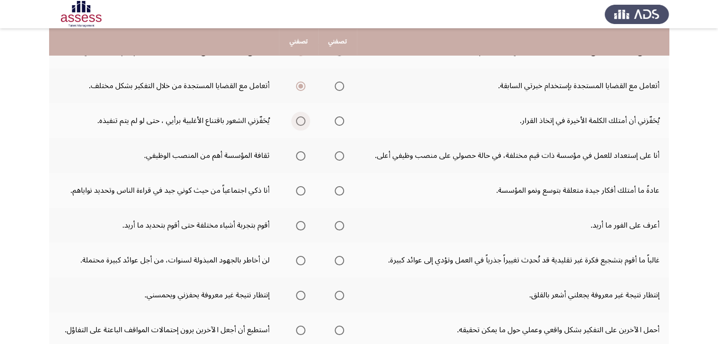
click at [302, 119] on span "Select an option" at bounding box center [300, 121] width 9 height 9
click at [302, 119] on input "Select an option" at bounding box center [300, 121] width 9 height 9
click at [302, 153] on span "Select an option" at bounding box center [300, 155] width 9 height 9
click at [302, 153] on input "Select an option" at bounding box center [300, 155] width 9 height 9
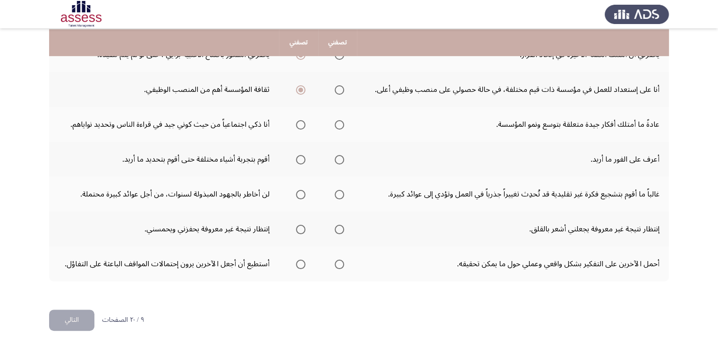
scroll to position [294, 0]
click at [341, 123] on span "Select an option" at bounding box center [339, 123] width 9 height 9
click at [341, 123] on input "Select an option" at bounding box center [339, 123] width 9 height 9
click at [338, 157] on span "Select an option" at bounding box center [339, 158] width 9 height 9
click at [338, 157] on input "Select an option" at bounding box center [339, 158] width 9 height 9
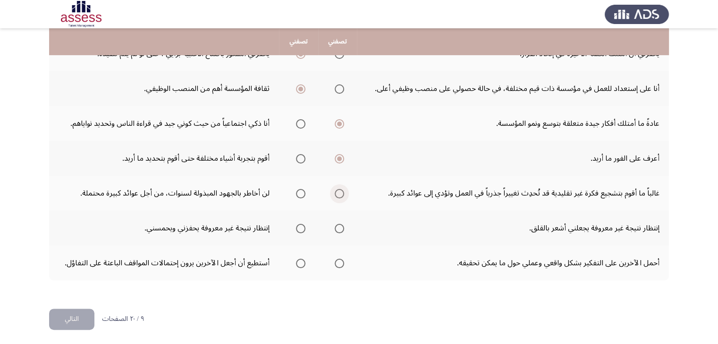
click at [340, 194] on span "Select an option" at bounding box center [339, 193] width 9 height 9
click at [340, 194] on input "Select an option" at bounding box center [339, 193] width 9 height 9
click at [304, 226] on span "Select an option" at bounding box center [300, 228] width 9 height 9
click at [304, 226] on input "Select an option" at bounding box center [300, 228] width 9 height 9
click at [339, 261] on span "Select an option" at bounding box center [339, 263] width 9 height 9
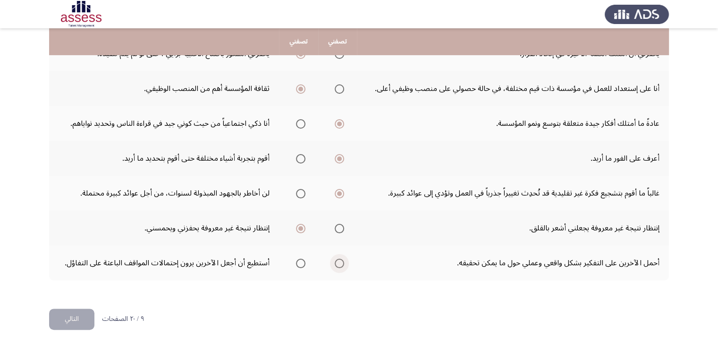
click at [339, 261] on input "Select an option" at bounding box center [339, 263] width 9 height 9
click at [72, 319] on button "التالي" at bounding box center [71, 319] width 45 height 21
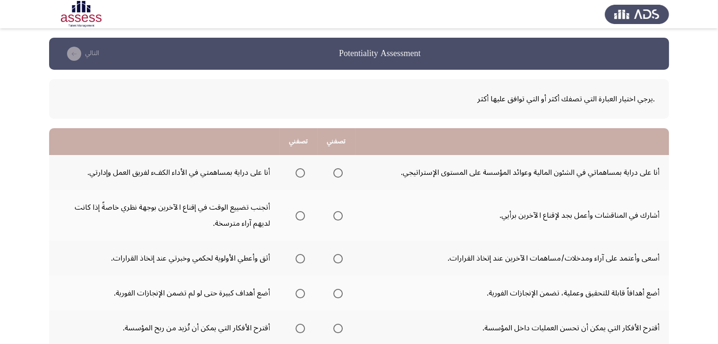
click at [373, 203] on td "أشارك في المناقشات وأعمل بجد لإقناع الآخرين برأيي." at bounding box center [512, 215] width 314 height 51
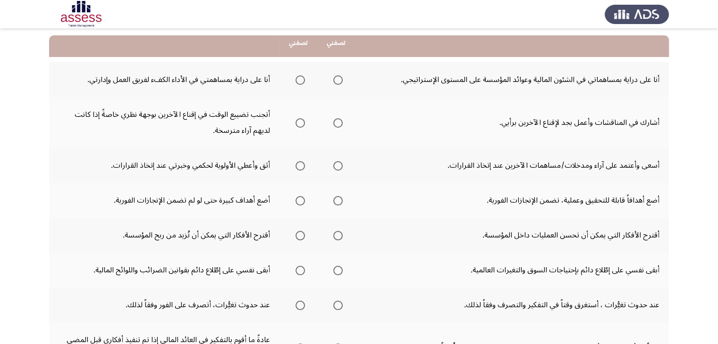
scroll to position [94, 0]
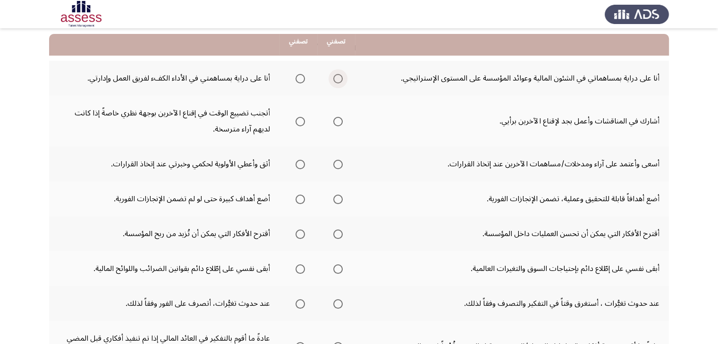
click at [336, 78] on span "Select an option" at bounding box center [337, 78] width 9 height 9
click at [336, 78] on input "Select an option" at bounding box center [337, 78] width 9 height 9
click at [336, 122] on span "Select an option" at bounding box center [337, 121] width 9 height 9
click at [336, 122] on input "Select an option" at bounding box center [337, 121] width 9 height 9
click at [337, 165] on span "Select an option" at bounding box center [337, 164] width 9 height 9
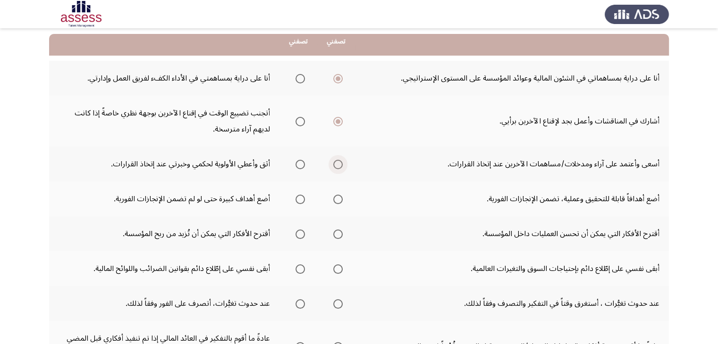
click at [337, 165] on input "Select an option" at bounding box center [337, 164] width 9 height 9
click at [337, 199] on span "Select an option" at bounding box center [337, 199] width 9 height 9
click at [337, 199] on input "Select an option" at bounding box center [337, 199] width 9 height 9
click at [298, 235] on span "Select an option" at bounding box center [299, 234] width 9 height 9
click at [298, 235] on input "Select an option" at bounding box center [299, 234] width 9 height 9
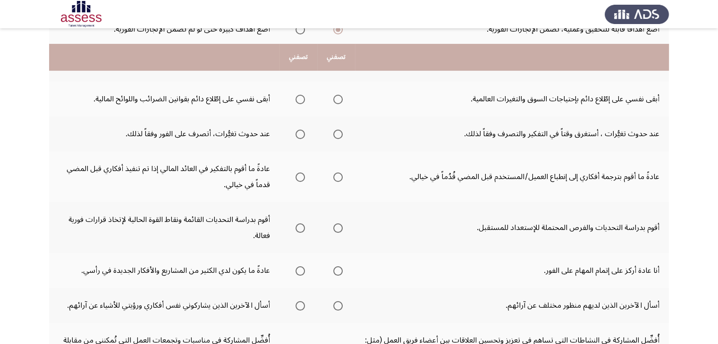
scroll to position [283, 0]
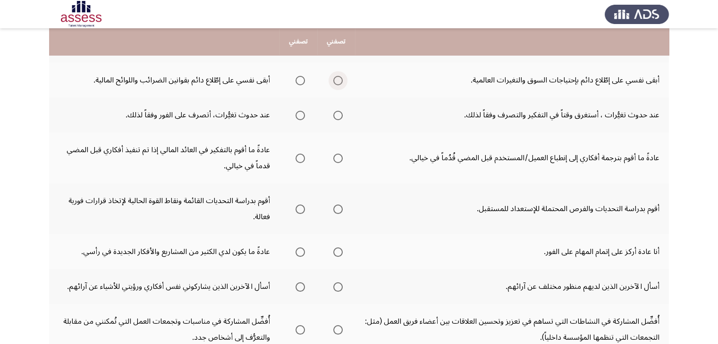
click at [337, 80] on span "Select an option" at bounding box center [337, 80] width 9 height 9
click at [337, 80] on input "Select an option" at bounding box center [337, 80] width 9 height 9
click at [298, 114] on span "Select an option" at bounding box center [299, 115] width 9 height 9
click at [298, 114] on input "Select an option" at bounding box center [299, 115] width 9 height 9
click at [337, 157] on span "Select an option" at bounding box center [337, 158] width 9 height 9
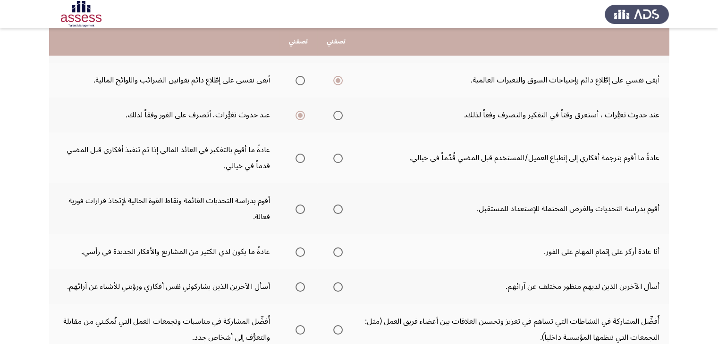
click at [337, 157] on input "Select an option" at bounding box center [337, 158] width 9 height 9
click at [336, 208] on span "Select an option" at bounding box center [337, 209] width 9 height 9
click at [336, 208] on input "Select an option" at bounding box center [337, 209] width 9 height 9
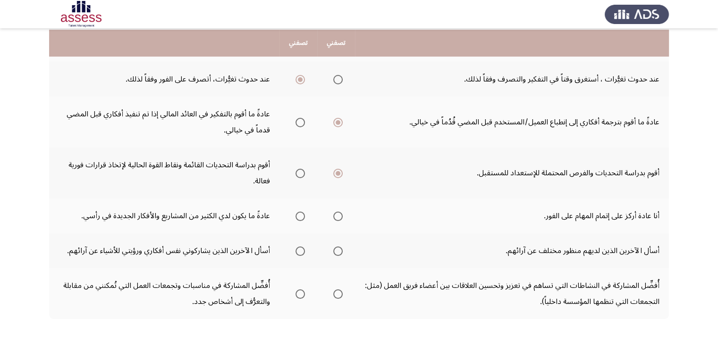
scroll to position [321, 0]
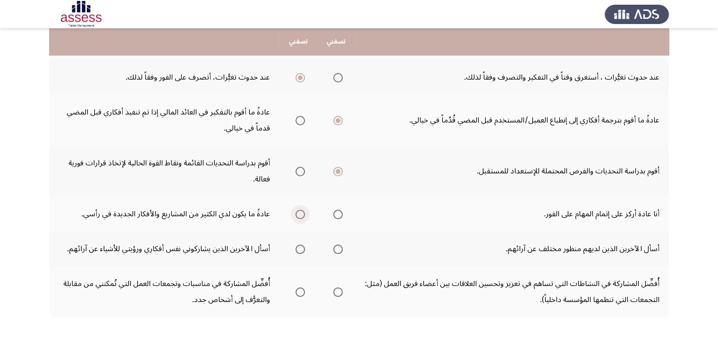
click at [301, 214] on span "Select an option" at bounding box center [299, 214] width 9 height 9
click at [301, 214] on input "Select an option" at bounding box center [299, 214] width 9 height 9
click at [336, 248] on span "Select an option" at bounding box center [337, 249] width 9 height 9
click at [336, 248] on input "Select an option" at bounding box center [337, 249] width 9 height 9
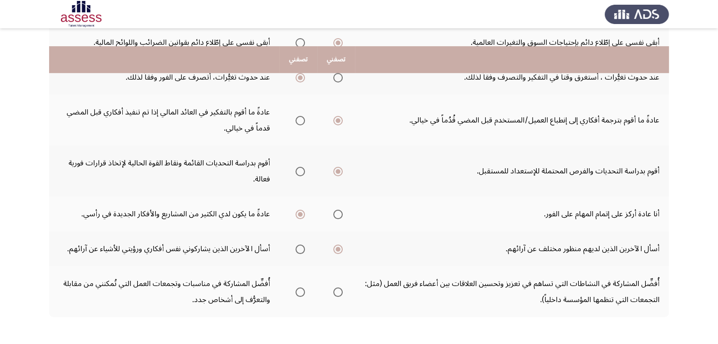
scroll to position [340, 0]
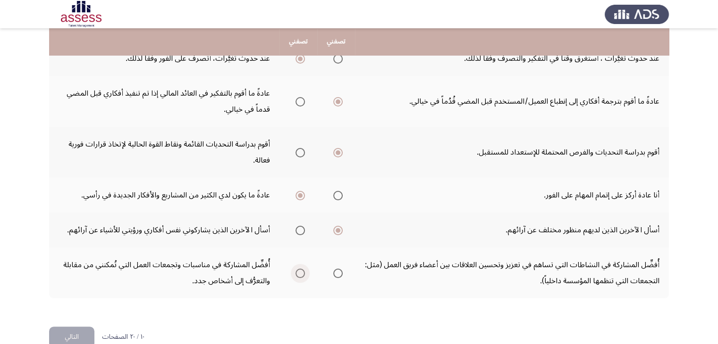
click at [300, 273] on span "Select an option" at bounding box center [299, 273] width 9 height 9
click at [300, 273] on input "Select an option" at bounding box center [299, 273] width 9 height 9
click at [77, 333] on button "التالي" at bounding box center [71, 337] width 45 height 21
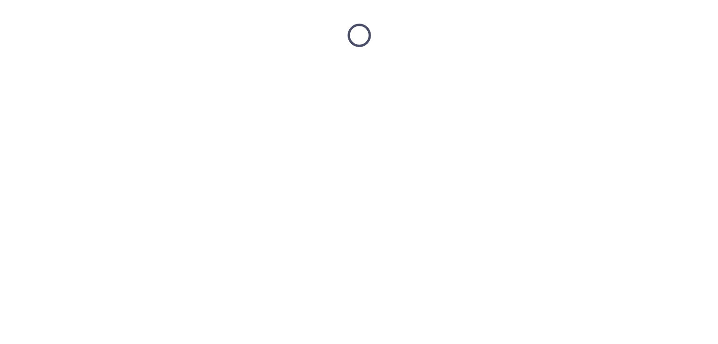
scroll to position [0, 0]
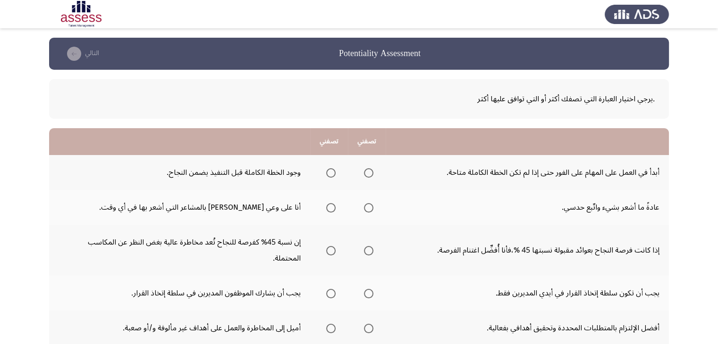
click at [394, 218] on td "عادةً ما أشعر بشيء واتّبع حدسي." at bounding box center [527, 207] width 283 height 35
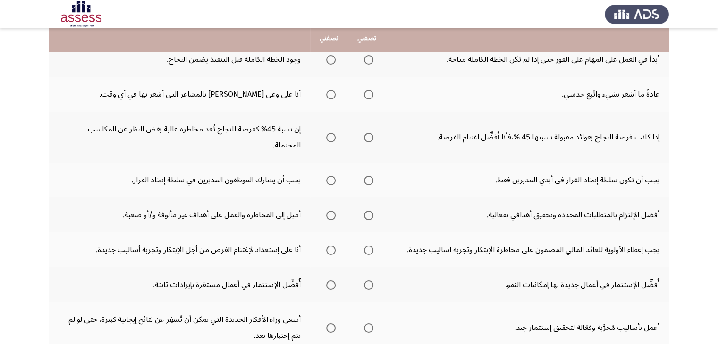
scroll to position [94, 0]
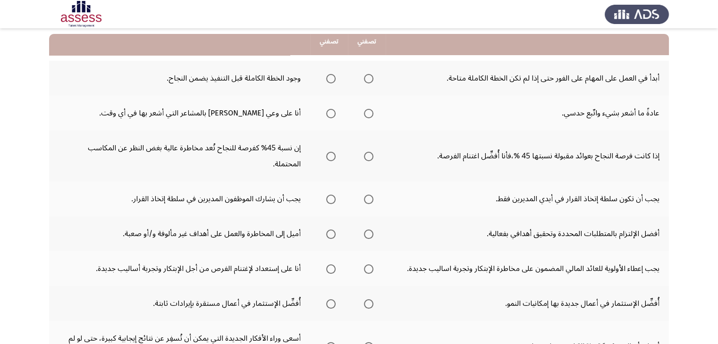
click at [333, 79] on span "Select an option" at bounding box center [330, 78] width 9 height 9
click at [333, 79] on input "Select an option" at bounding box center [330, 78] width 9 height 9
click at [330, 115] on span "Select an option" at bounding box center [330, 113] width 9 height 9
click at [330, 115] on input "Select an option" at bounding box center [330, 113] width 9 height 9
click at [369, 152] on span "Select an option" at bounding box center [368, 156] width 9 height 9
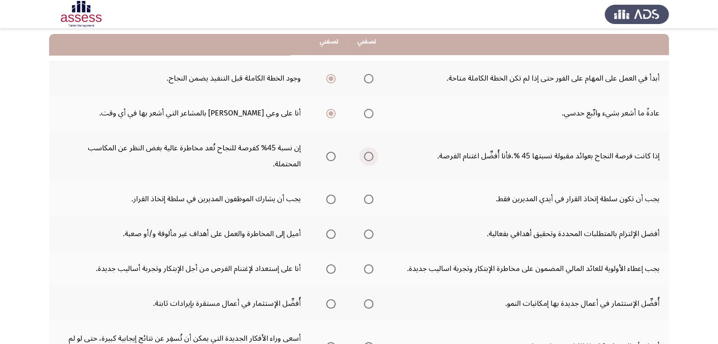
click at [369, 152] on input "Select an option" at bounding box center [368, 156] width 9 height 9
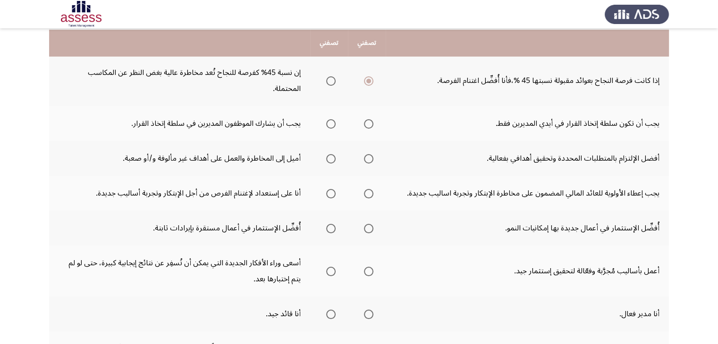
scroll to position [189, 0]
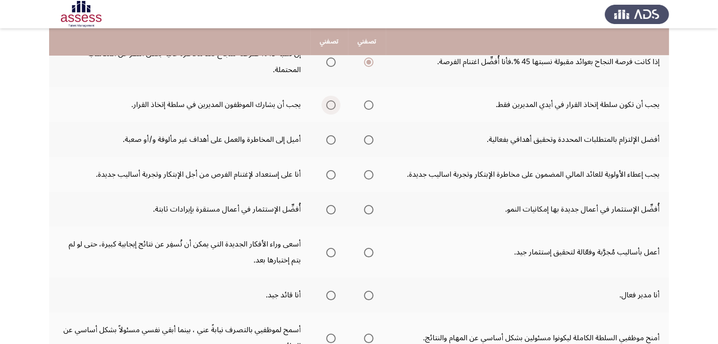
click at [330, 101] on span "Select an option" at bounding box center [330, 105] width 9 height 9
click at [330, 101] on input "Select an option" at bounding box center [330, 105] width 9 height 9
click at [332, 135] on span "Select an option" at bounding box center [330, 139] width 9 height 9
click at [332, 135] on input "Select an option" at bounding box center [330, 139] width 9 height 9
click at [328, 170] on span "Select an option" at bounding box center [330, 174] width 9 height 9
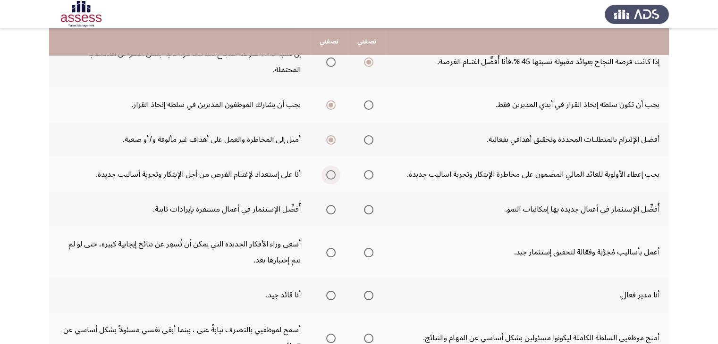
click at [328, 170] on input "Select an option" at bounding box center [330, 174] width 9 height 9
click at [370, 205] on span "Select an option" at bounding box center [368, 209] width 9 height 9
click at [370, 205] on input "Select an option" at bounding box center [368, 209] width 9 height 9
click at [330, 248] on span "Select an option" at bounding box center [330, 252] width 9 height 9
click at [330, 248] on input "Select an option" at bounding box center [330, 252] width 9 height 9
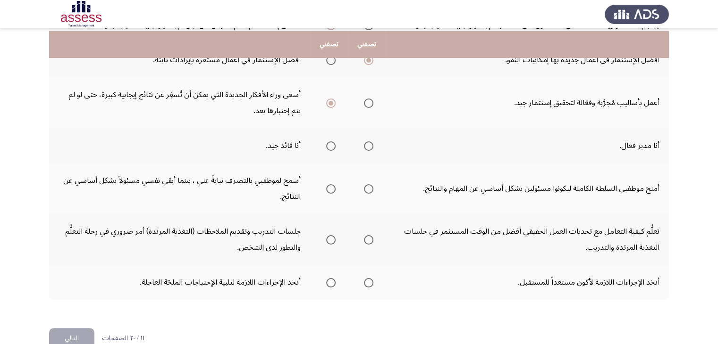
scroll to position [341, 0]
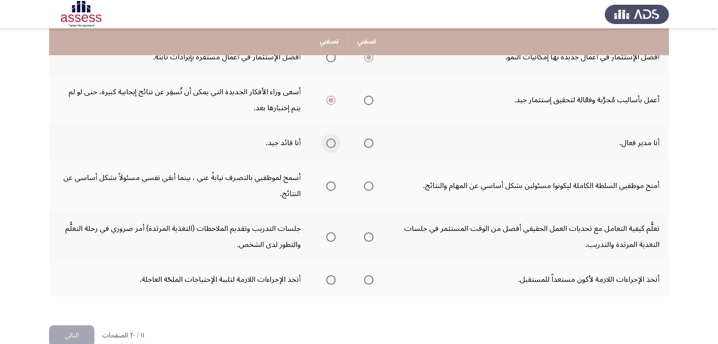
click at [334, 139] on span "Select an option" at bounding box center [330, 143] width 9 height 9
click at [334, 139] on input "Select an option" at bounding box center [330, 143] width 9 height 9
click at [332, 182] on span "Select an option" at bounding box center [330, 186] width 9 height 9
click at [332, 182] on input "Select an option" at bounding box center [330, 186] width 9 height 9
click at [333, 233] on span "Select an option" at bounding box center [330, 237] width 9 height 9
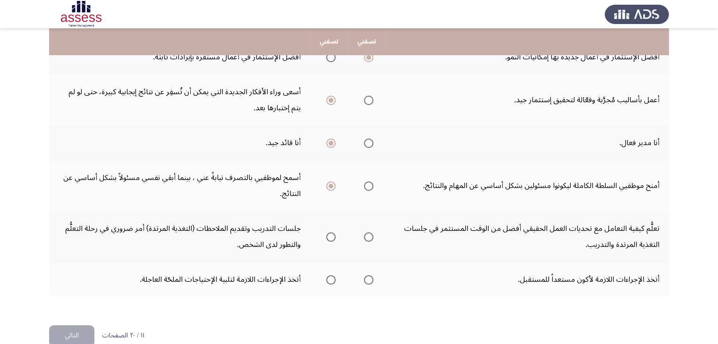
click at [333, 233] on input "Select an option" at bounding box center [330, 237] width 9 height 9
click at [372, 276] on span "Select an option" at bounding box center [368, 280] width 9 height 9
click at [372, 276] on input "Select an option" at bounding box center [368, 280] width 9 height 9
click at [78, 326] on button "التالي" at bounding box center [71, 336] width 45 height 21
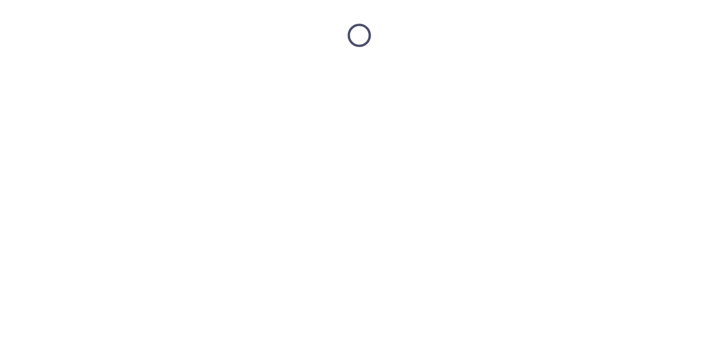
scroll to position [0, 0]
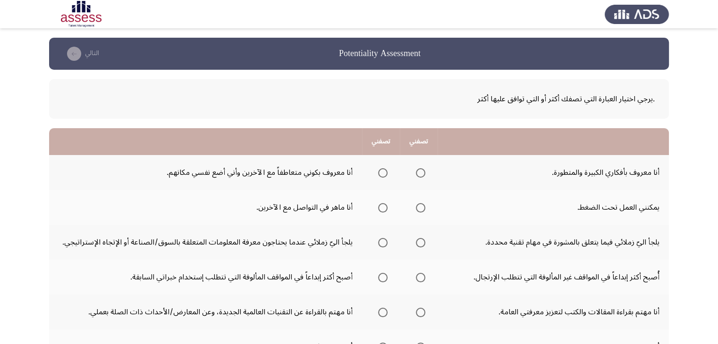
click at [480, 211] on td "يمكنني العمل تحت الضغط." at bounding box center [552, 207] width 231 height 35
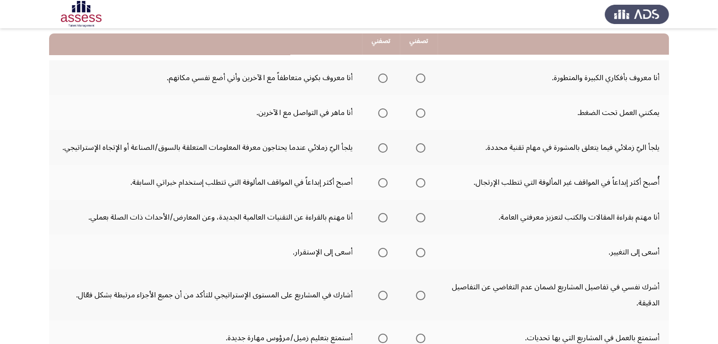
scroll to position [94, 0]
click at [425, 77] on span "Select an option" at bounding box center [420, 78] width 9 height 9
click at [425, 77] on input "Select an option" at bounding box center [420, 78] width 9 height 9
click at [381, 112] on span "Select an option" at bounding box center [382, 113] width 9 height 9
click at [381, 112] on input "Select an option" at bounding box center [382, 113] width 9 height 9
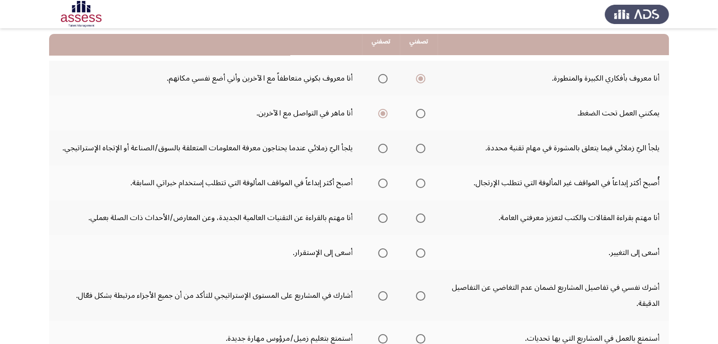
click at [383, 150] on span "Select an option" at bounding box center [382, 148] width 9 height 9
click at [383, 150] on input "Select an option" at bounding box center [382, 148] width 9 height 9
click at [422, 184] on span "Select an option" at bounding box center [420, 183] width 9 height 9
click at [422, 184] on input "Select an option" at bounding box center [420, 183] width 9 height 9
click at [420, 219] on span "Select an option" at bounding box center [420, 218] width 9 height 9
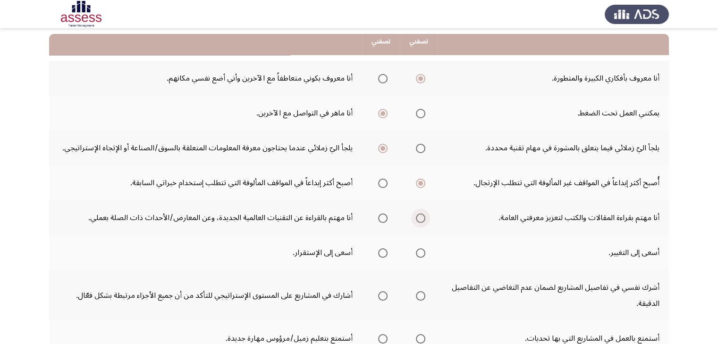
click at [420, 219] on input "Select an option" at bounding box center [420, 218] width 9 height 9
click at [425, 250] on span "Select an option" at bounding box center [420, 253] width 9 height 9
click at [425, 250] on input "Select an option" at bounding box center [420, 253] width 9 height 9
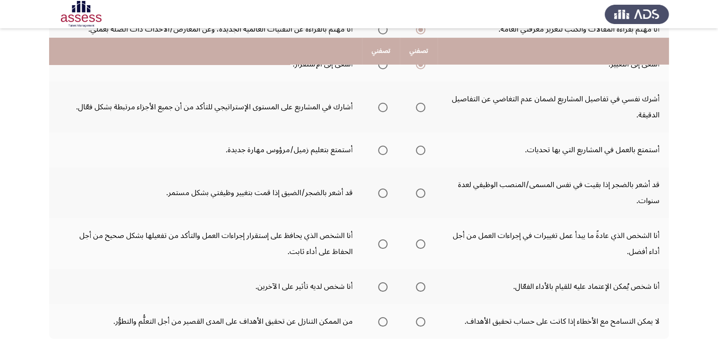
scroll to position [302, 0]
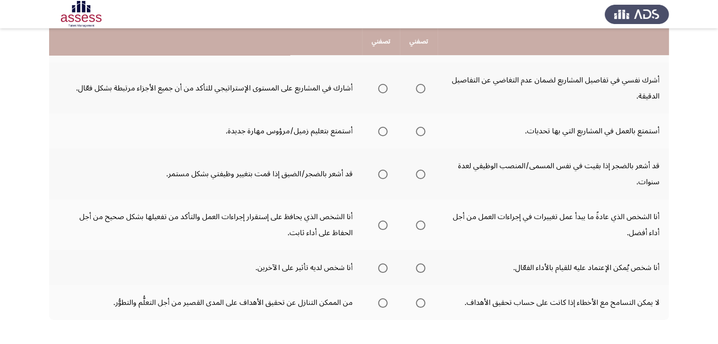
click at [385, 89] on span "Select an option" at bounding box center [382, 88] width 9 height 9
click at [385, 89] on input "Select an option" at bounding box center [382, 88] width 9 height 9
click at [383, 129] on span "Select an option" at bounding box center [382, 131] width 9 height 9
click at [383, 129] on input "Select an option" at bounding box center [382, 131] width 9 height 9
click at [383, 172] on span "Select an option" at bounding box center [382, 174] width 9 height 9
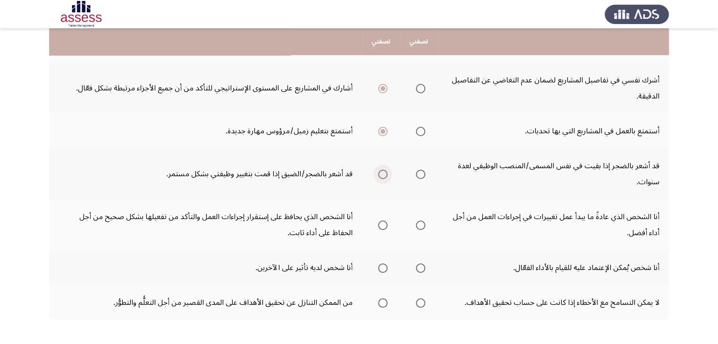
click at [383, 172] on input "Select an option" at bounding box center [382, 174] width 9 height 9
click at [419, 223] on span "Select an option" at bounding box center [420, 225] width 9 height 9
click at [419, 223] on input "Select an option" at bounding box center [420, 225] width 9 height 9
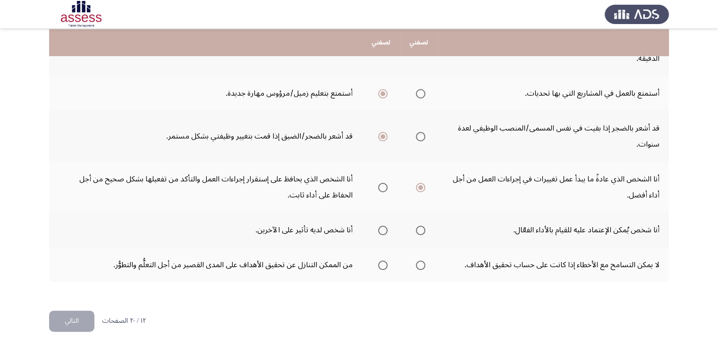
scroll to position [341, 0]
click at [380, 226] on span "Select an option" at bounding box center [382, 229] width 9 height 9
click at [380, 226] on input "Select an option" at bounding box center [382, 229] width 9 height 9
click at [384, 263] on span "Select an option" at bounding box center [382, 264] width 9 height 9
click at [384, 263] on input "Select an option" at bounding box center [382, 264] width 9 height 9
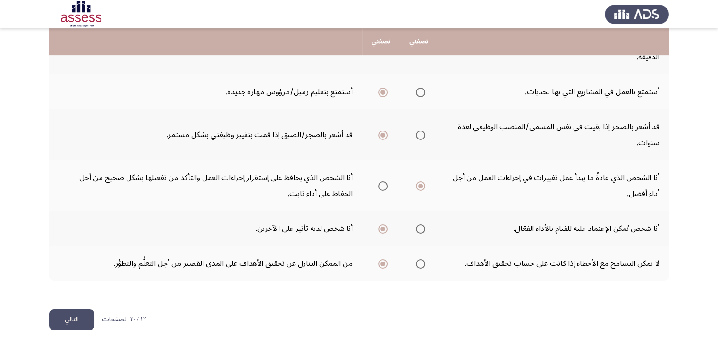
click at [82, 319] on button "التالي" at bounding box center [71, 320] width 45 height 21
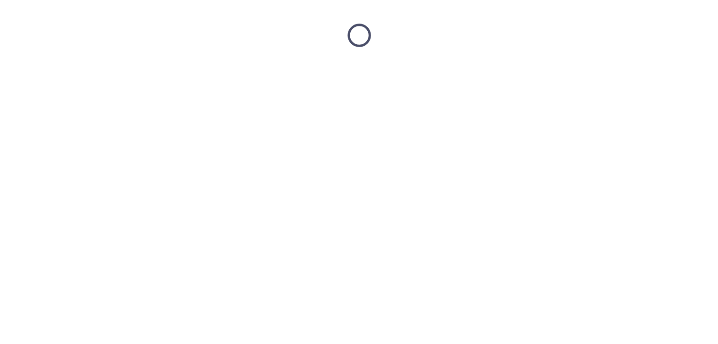
scroll to position [0, 0]
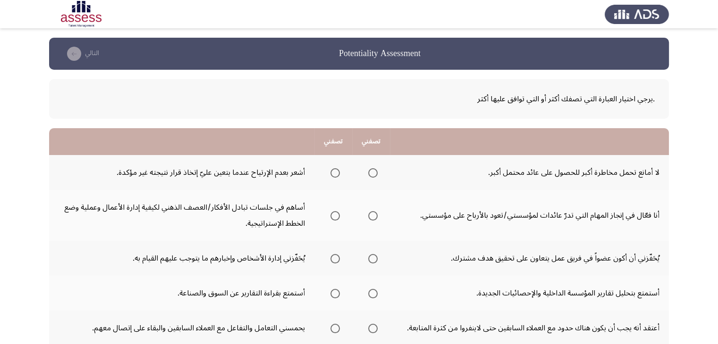
click at [393, 196] on td "أنا فعّال في إنجاز المهام التي تدرّ عائدات لمؤسستي/تعود بالأرباح على مؤسستي." at bounding box center [529, 215] width 279 height 51
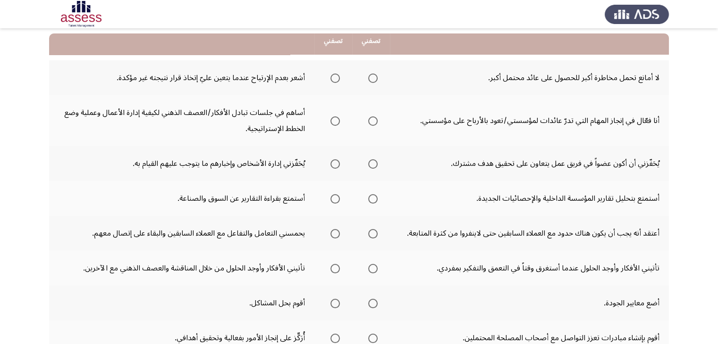
scroll to position [94, 0]
click at [372, 79] on span "Select an option" at bounding box center [372, 78] width 9 height 9
click at [372, 79] on input "Select an option" at bounding box center [372, 78] width 9 height 9
click at [336, 120] on span "Select an option" at bounding box center [334, 121] width 9 height 9
click at [336, 120] on input "Select an option" at bounding box center [334, 121] width 9 height 9
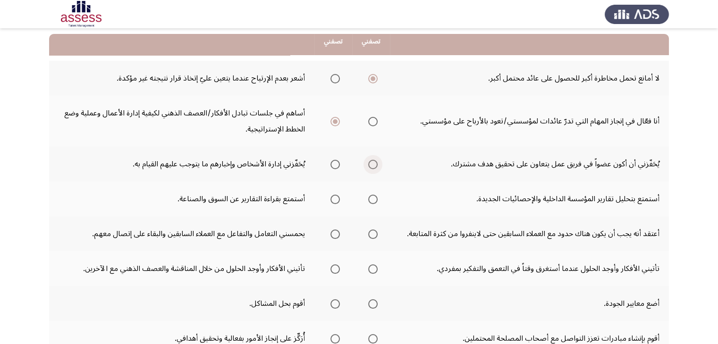
click at [374, 164] on span "Select an option" at bounding box center [372, 164] width 9 height 9
click at [374, 164] on input "Select an option" at bounding box center [372, 164] width 9 height 9
click at [337, 199] on span "Select an option" at bounding box center [334, 199] width 9 height 9
click at [337, 199] on input "Select an option" at bounding box center [334, 199] width 9 height 9
click at [349, 210] on th at bounding box center [333, 199] width 38 height 35
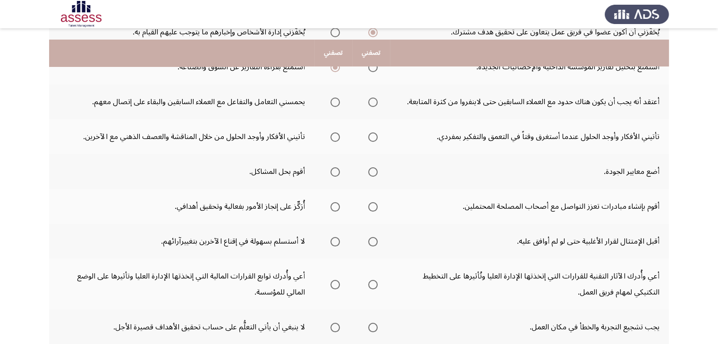
scroll to position [245, 0]
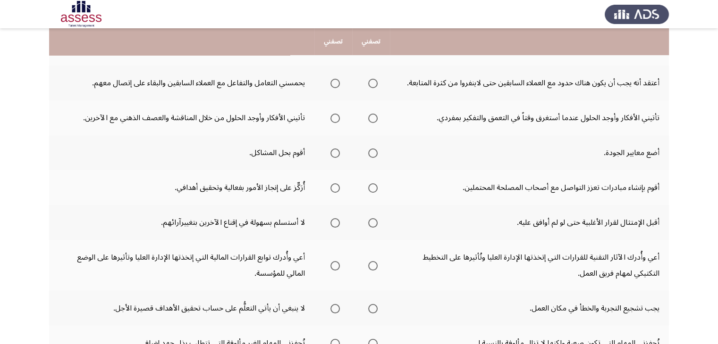
click at [338, 83] on span "Select an option" at bounding box center [334, 83] width 9 height 9
click at [338, 83] on input "Select an option" at bounding box center [334, 83] width 9 height 9
click at [336, 117] on span "Select an option" at bounding box center [334, 118] width 9 height 9
click at [336, 117] on input "Select an option" at bounding box center [334, 118] width 9 height 9
click at [334, 153] on span "Select an option" at bounding box center [334, 153] width 9 height 9
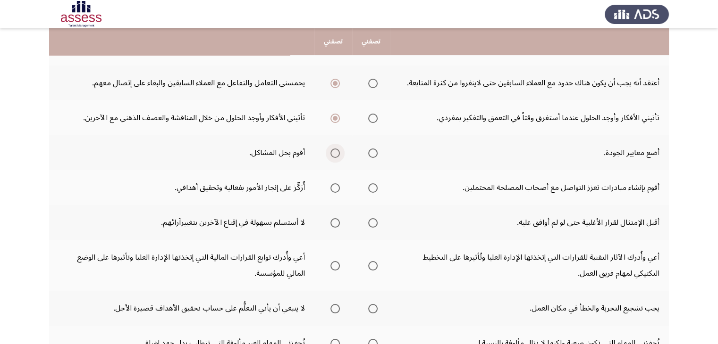
click at [334, 153] on input "Select an option" at bounding box center [334, 153] width 9 height 9
click at [374, 185] on span "Select an option" at bounding box center [372, 188] width 9 height 9
click at [374, 185] on input "Select an option" at bounding box center [372, 188] width 9 height 9
click at [334, 222] on span "Select an option" at bounding box center [334, 222] width 9 height 9
click at [334, 222] on input "Select an option" at bounding box center [334, 222] width 9 height 9
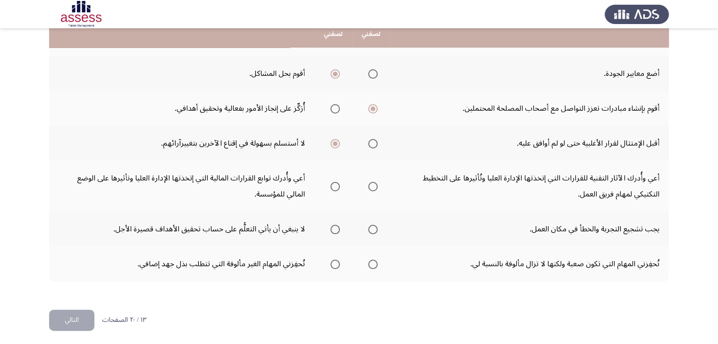
scroll to position [325, 0]
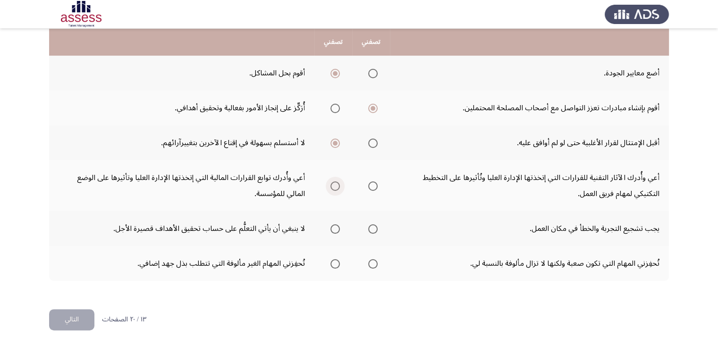
click at [336, 185] on span "Select an option" at bounding box center [334, 186] width 9 height 9
click at [336, 185] on input "Select an option" at bounding box center [334, 186] width 9 height 9
click at [373, 225] on span "Select an option" at bounding box center [372, 229] width 9 height 9
click at [373, 225] on input "Select an option" at bounding box center [372, 229] width 9 height 9
click at [337, 260] on span "Select an option" at bounding box center [334, 264] width 9 height 9
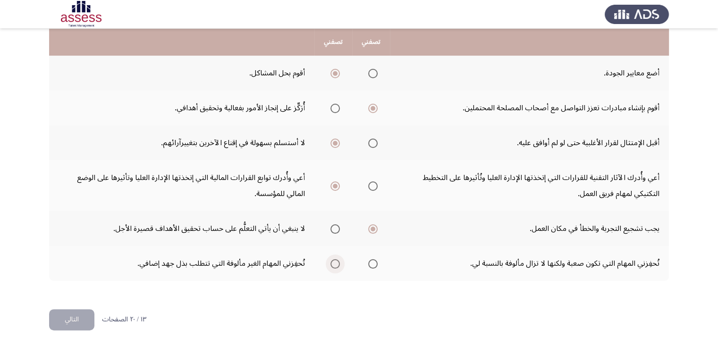
click at [337, 260] on input "Select an option" at bounding box center [334, 264] width 9 height 9
click at [83, 314] on button "التالي" at bounding box center [71, 320] width 45 height 21
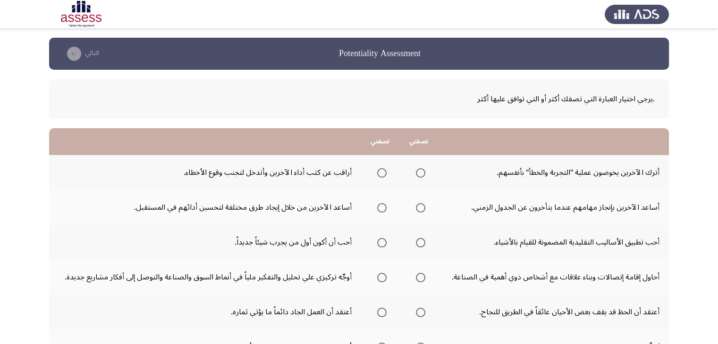
click at [396, 193] on th at bounding box center [380, 207] width 39 height 35
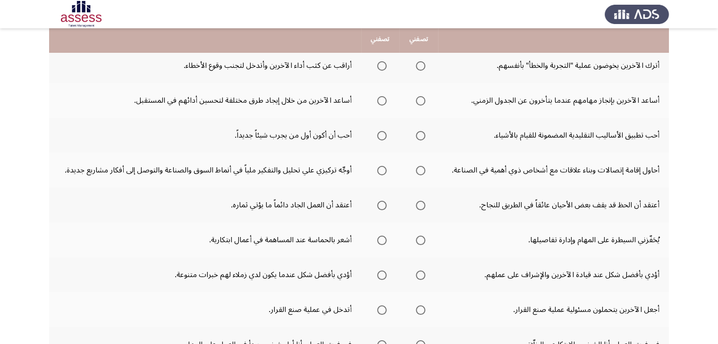
scroll to position [105, 0]
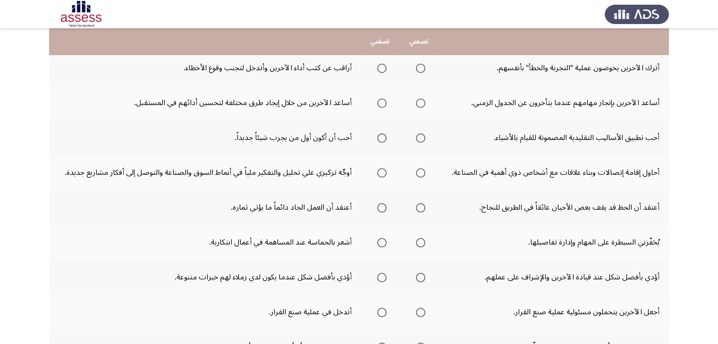
drag, startPoint x: 465, startPoint y: 87, endPoint x: 451, endPoint y: 89, distance: 13.8
click at [451, 89] on td "أساعد الآخرين بإنجاز مهامهم عندما يتأخرون عن الجدول الزمني." at bounding box center [553, 102] width 231 height 35
click at [417, 68] on span "Select an option" at bounding box center [420, 68] width 9 height 9
click at [417, 68] on input "Select an option" at bounding box center [420, 68] width 9 height 9
click at [383, 106] on span "Select an option" at bounding box center [381, 103] width 9 height 9
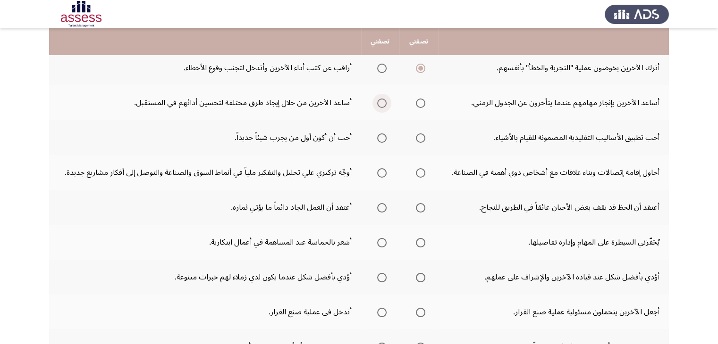
click at [383, 106] on input "Select an option" at bounding box center [381, 103] width 9 height 9
click at [380, 138] on span "Select an option" at bounding box center [381, 138] width 9 height 9
click at [380, 138] on input "Select an option" at bounding box center [381, 138] width 9 height 9
click at [422, 172] on span "Select an option" at bounding box center [420, 172] width 9 height 9
click at [422, 172] on input "Select an option" at bounding box center [420, 172] width 9 height 9
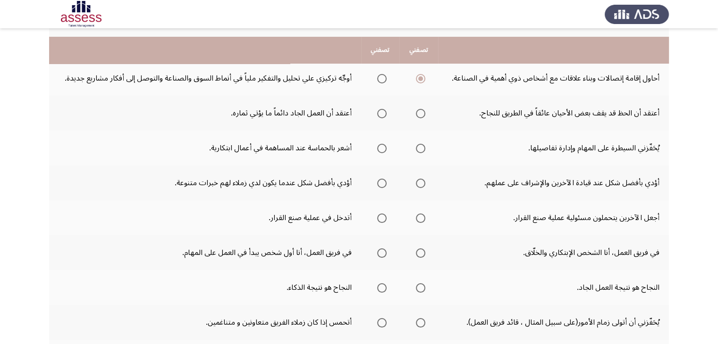
scroll to position [218, 0]
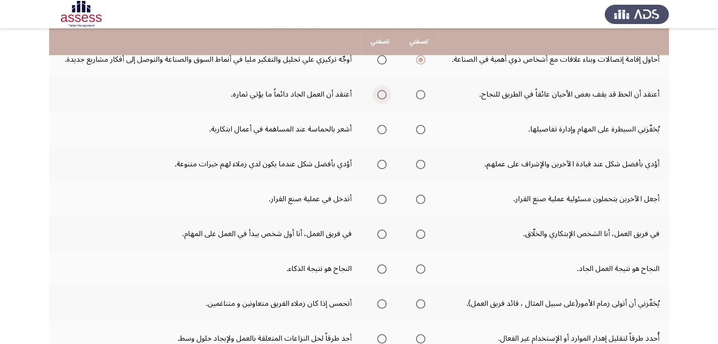
click at [381, 94] on span "Select an option" at bounding box center [381, 94] width 9 height 9
click at [381, 94] on input "Select an option" at bounding box center [381, 94] width 9 height 9
click at [377, 128] on span "Select an option" at bounding box center [381, 129] width 9 height 9
click at [377, 128] on input "Select an option" at bounding box center [381, 129] width 9 height 9
click at [381, 164] on span "Select an option" at bounding box center [381, 164] width 9 height 9
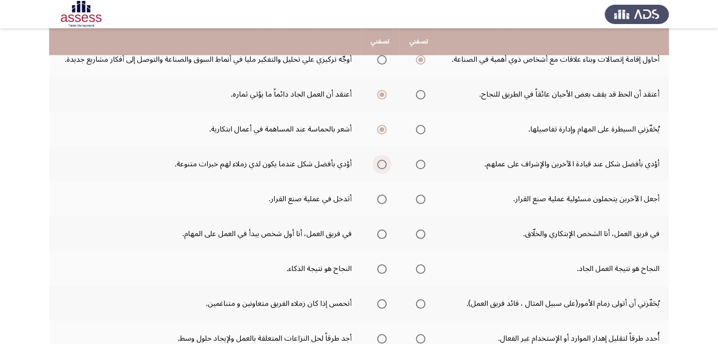
click at [381, 164] on input "Select an option" at bounding box center [381, 164] width 9 height 9
click at [380, 195] on span "Select an option" at bounding box center [381, 199] width 9 height 9
click at [380, 195] on input "Select an option" at bounding box center [381, 199] width 9 height 9
click at [394, 208] on th at bounding box center [380, 199] width 39 height 35
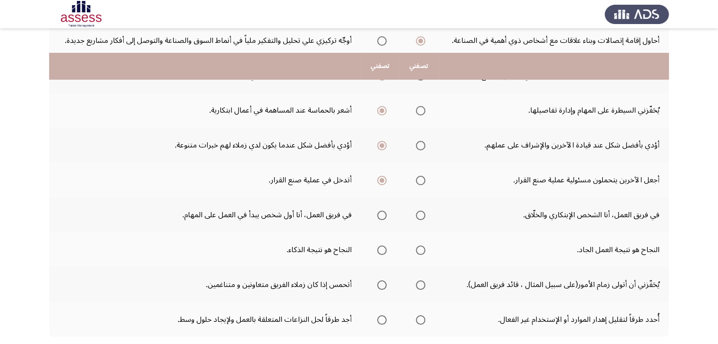
scroll to position [294, 0]
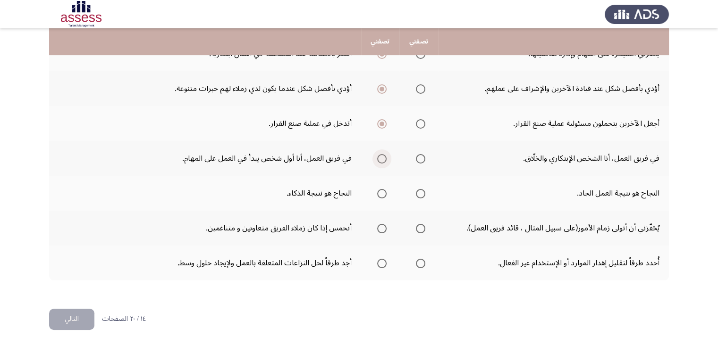
click at [382, 156] on span "Select an option" at bounding box center [381, 158] width 9 height 9
click at [382, 156] on input "Select an option" at bounding box center [381, 158] width 9 height 9
click at [421, 157] on span "Select an option" at bounding box center [420, 158] width 9 height 9
click at [421, 157] on input "Select an option" at bounding box center [420, 158] width 9 height 9
click at [419, 191] on span "Select an option" at bounding box center [420, 193] width 9 height 9
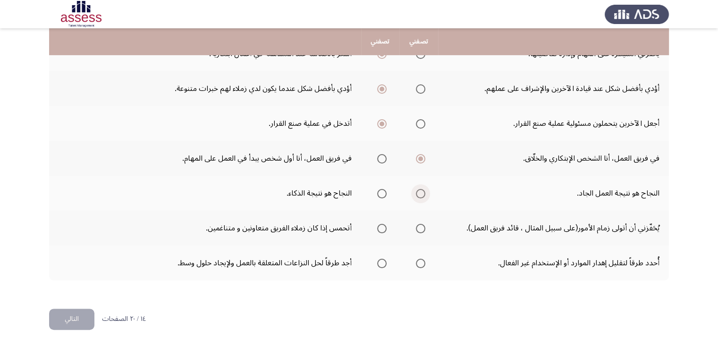
click at [419, 191] on input "Select an option" at bounding box center [420, 193] width 9 height 9
click at [381, 227] on span "Select an option" at bounding box center [381, 228] width 9 height 9
click at [381, 227] on input "Select an option" at bounding box center [381, 228] width 9 height 9
click at [422, 260] on span "Select an option" at bounding box center [420, 263] width 9 height 9
click at [422, 260] on input "Select an option" at bounding box center [420, 263] width 9 height 9
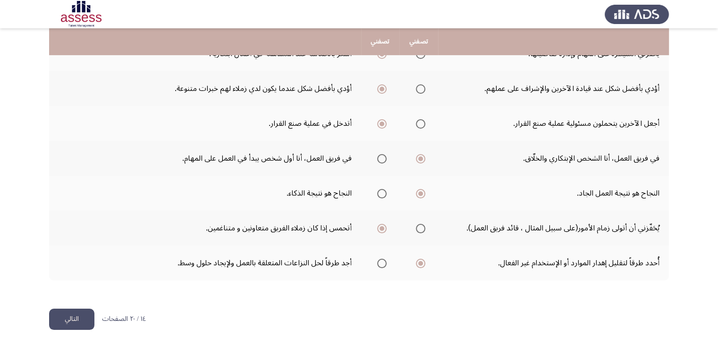
click at [66, 313] on button "التالي" at bounding box center [71, 319] width 45 height 21
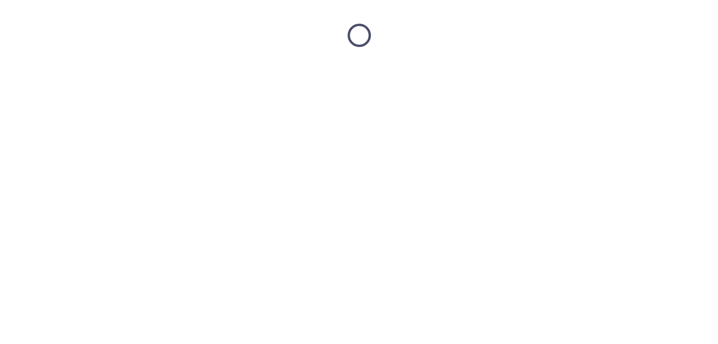
scroll to position [0, 0]
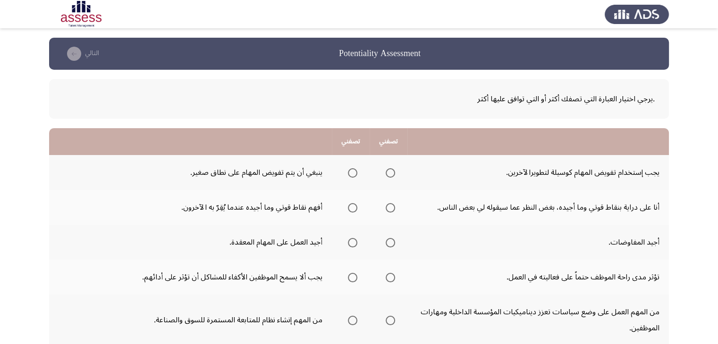
click at [425, 178] on td "يجب إستخدام تفويض المهام كوسيلة لتطويرالآخرين." at bounding box center [537, 172] width 261 height 35
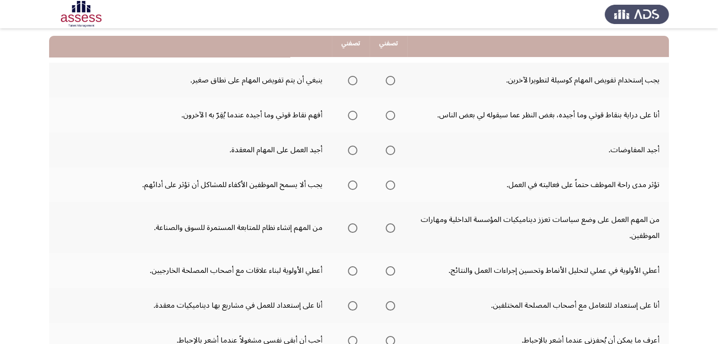
scroll to position [94, 0]
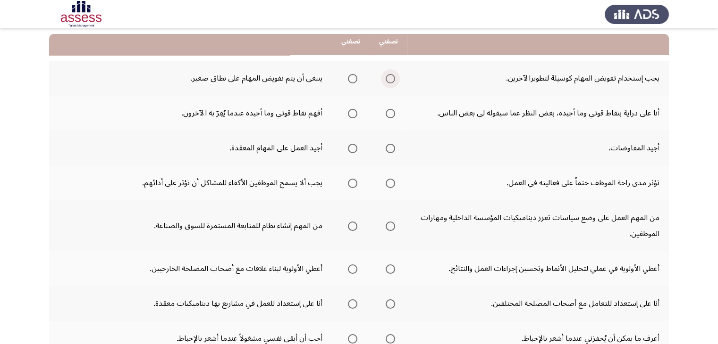
click at [391, 76] on span "Select an option" at bounding box center [390, 78] width 9 height 9
click at [391, 76] on input "Select an option" at bounding box center [390, 78] width 9 height 9
click at [388, 115] on span "Select an option" at bounding box center [390, 113] width 9 height 9
click at [388, 115] on input "Select an option" at bounding box center [390, 113] width 9 height 9
click at [353, 148] on span "Select an option" at bounding box center [352, 148] width 9 height 9
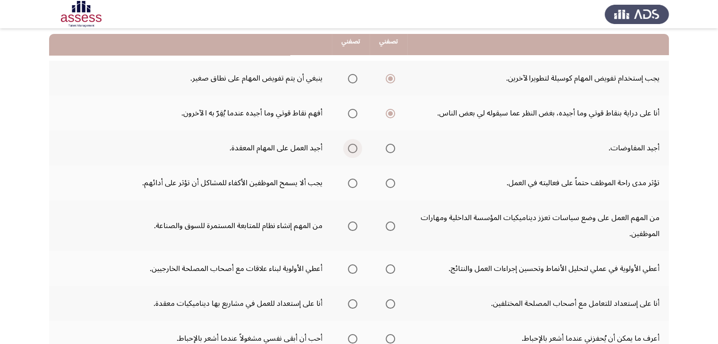
click at [353, 148] on input "Select an option" at bounding box center [352, 148] width 9 height 9
click at [354, 181] on span "Select an option" at bounding box center [352, 183] width 9 height 9
click at [354, 181] on input "Select an option" at bounding box center [352, 183] width 9 height 9
click at [391, 184] on span "Select an option" at bounding box center [390, 183] width 9 height 9
click at [391, 184] on input "Select an option" at bounding box center [390, 183] width 9 height 9
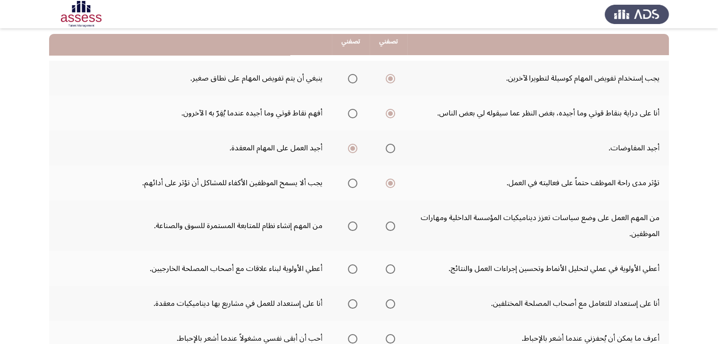
click at [352, 227] on span "Select an option" at bounding box center [352, 226] width 9 height 9
click at [352, 227] on input "Select an option" at bounding box center [352, 226] width 9 height 9
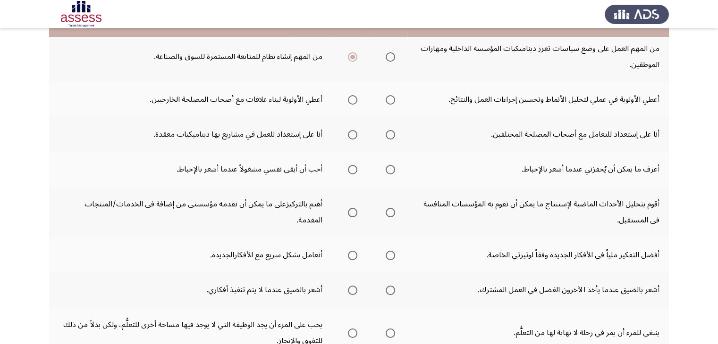
scroll to position [264, 0]
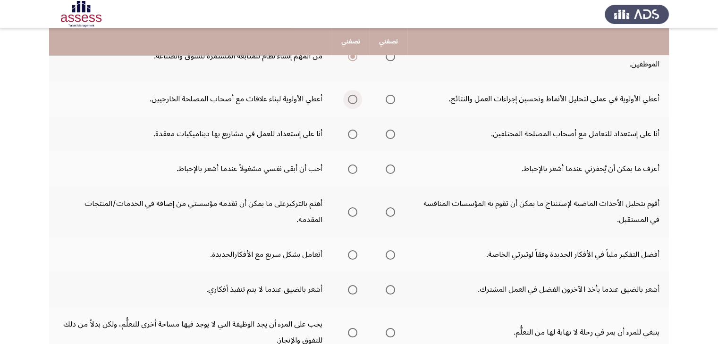
click at [355, 97] on span "Select an option" at bounding box center [352, 99] width 9 height 9
click at [355, 97] on input "Select an option" at bounding box center [352, 99] width 9 height 9
click at [387, 132] on span "Select an option" at bounding box center [390, 134] width 9 height 9
click at [387, 132] on input "Select an option" at bounding box center [390, 134] width 9 height 9
click at [392, 100] on span "Select an option" at bounding box center [390, 99] width 9 height 9
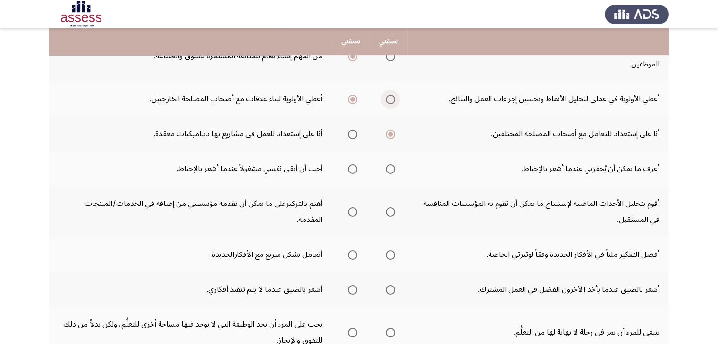
click at [392, 100] on input "Select an option" at bounding box center [390, 99] width 9 height 9
drag, startPoint x: 377, startPoint y: 190, endPoint x: 358, endPoint y: 180, distance: 21.5
click at [358, 180] on tbody "يجب إستخدام تفويض المهام كوسيلة لتطويرالآخرين. ينبغي أن يتم تفويض المهام على نط…" at bounding box center [359, 124] width 620 height 467
click at [391, 165] on span "Select an option" at bounding box center [390, 169] width 9 height 9
click at [391, 165] on input "Select an option" at bounding box center [390, 169] width 9 height 9
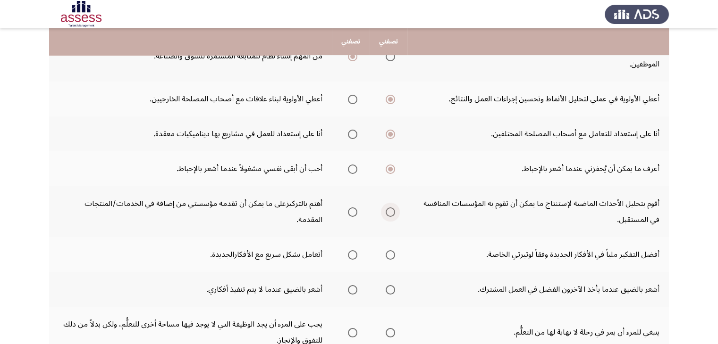
click at [391, 210] on span "Select an option" at bounding box center [390, 212] width 9 height 9
click at [391, 210] on input "Select an option" at bounding box center [390, 212] width 9 height 9
click at [366, 221] on th at bounding box center [351, 211] width 38 height 51
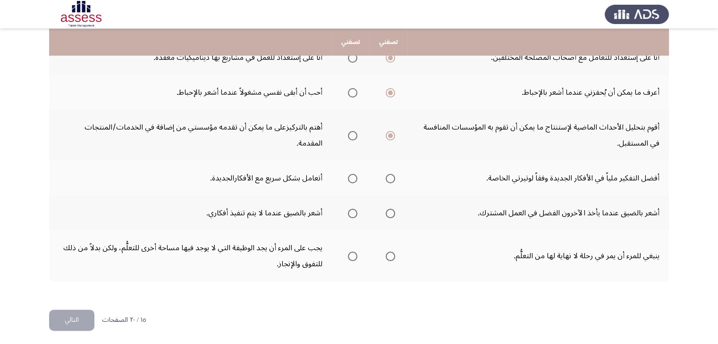
scroll to position [341, 0]
click at [356, 176] on span "Select an option" at bounding box center [352, 178] width 9 height 9
click at [356, 176] on input "Select an option" at bounding box center [352, 178] width 9 height 9
click at [394, 209] on span "Select an option" at bounding box center [390, 213] width 9 height 9
click at [394, 209] on input "Select an option" at bounding box center [390, 213] width 9 height 9
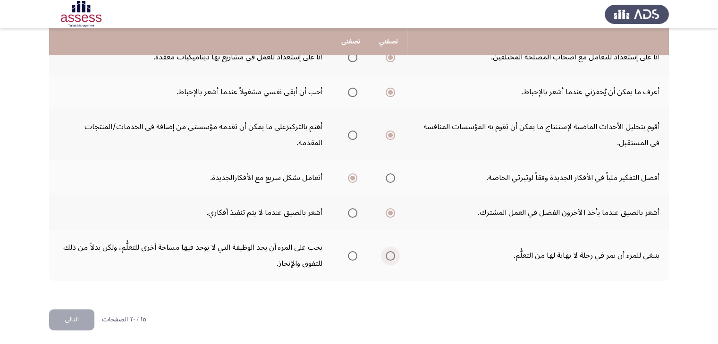
click at [393, 252] on span "Select an option" at bounding box center [390, 256] width 9 height 9
click at [393, 252] on input "Select an option" at bounding box center [390, 256] width 9 height 9
click at [68, 318] on button "التالي" at bounding box center [71, 320] width 45 height 21
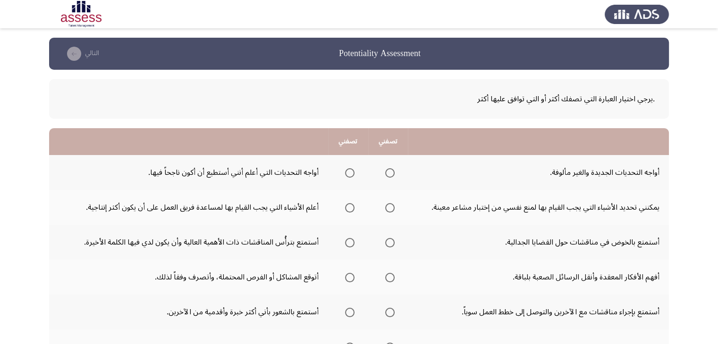
click at [363, 193] on th at bounding box center [348, 207] width 40 height 35
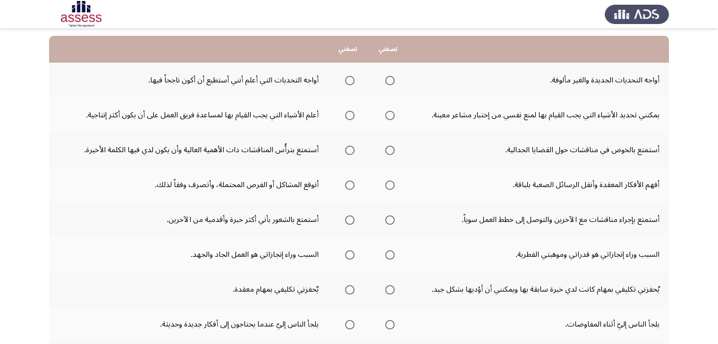
scroll to position [94, 0]
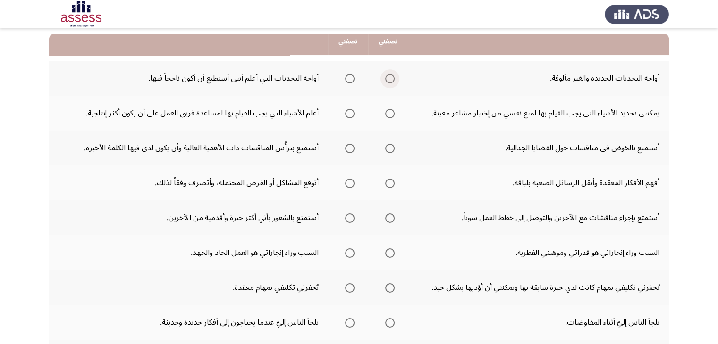
click at [386, 78] on span "Select an option" at bounding box center [389, 78] width 9 height 9
click at [386, 78] on input "Select an option" at bounding box center [389, 78] width 9 height 9
click at [348, 110] on span "Select an option" at bounding box center [349, 113] width 9 height 9
click at [348, 110] on input "Select an option" at bounding box center [349, 113] width 9 height 9
click at [389, 149] on span "Select an option" at bounding box center [389, 148] width 9 height 9
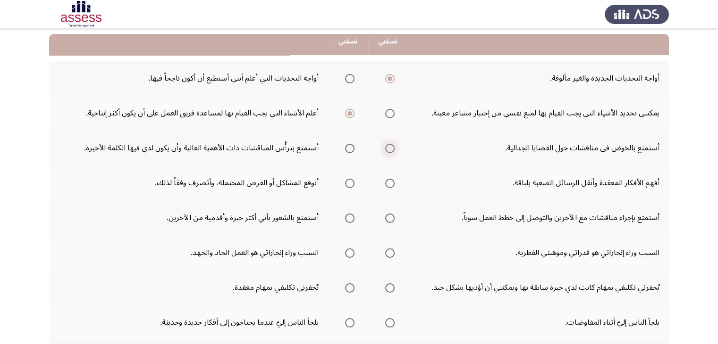
click at [389, 149] on input "Select an option" at bounding box center [389, 148] width 9 height 9
click at [388, 182] on span "Select an option" at bounding box center [389, 183] width 9 height 9
click at [388, 182] on input "Select an option" at bounding box center [389, 183] width 9 height 9
click at [368, 198] on th at bounding box center [388, 183] width 40 height 35
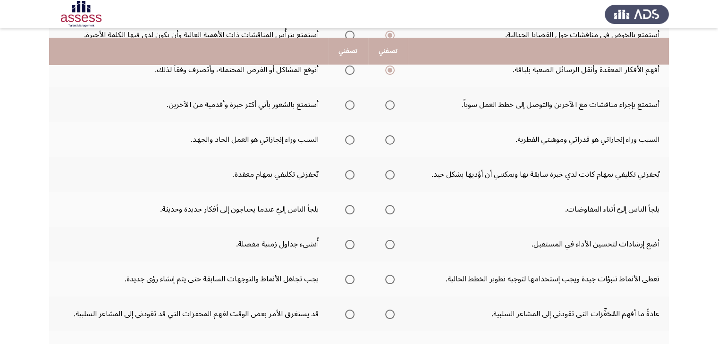
scroll to position [226, 0]
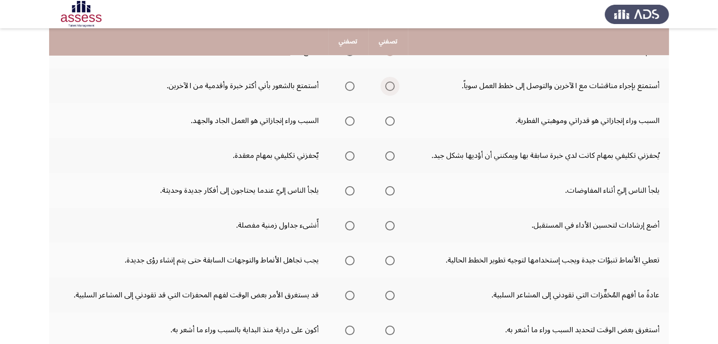
click at [389, 86] on span "Select an option" at bounding box center [389, 86] width 9 height 9
click at [389, 86] on input "Select an option" at bounding box center [389, 86] width 9 height 9
click at [351, 118] on span "Select an option" at bounding box center [349, 121] width 9 height 9
click at [351, 118] on input "Select an option" at bounding box center [349, 121] width 9 height 9
click at [350, 156] on span "Select an option" at bounding box center [349, 155] width 9 height 9
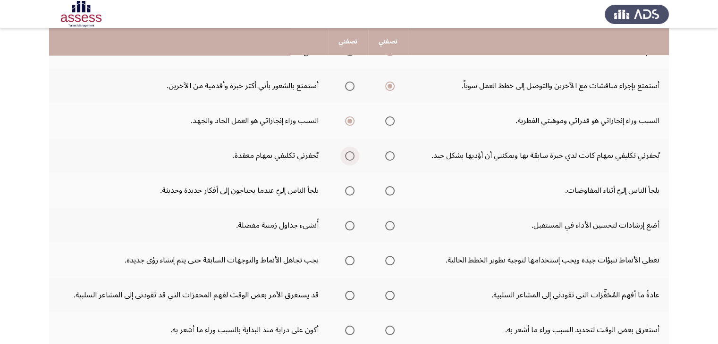
click at [350, 156] on input "Select an option" at bounding box center [349, 155] width 9 height 9
click at [387, 195] on mat-radio-group "Select an option" at bounding box center [387, 191] width 13 height 16
click at [385, 187] on span "Select an option" at bounding box center [389, 190] width 9 height 9
click at [385, 187] on input "Select an option" at bounding box center [389, 190] width 9 height 9
click at [368, 204] on th at bounding box center [388, 190] width 40 height 35
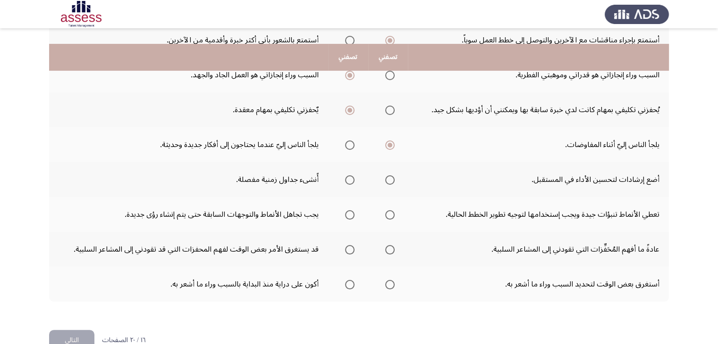
scroll to position [294, 0]
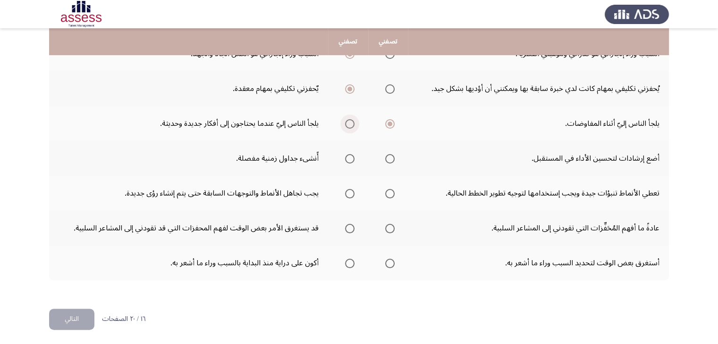
click at [349, 120] on span "Select an option" at bounding box center [349, 123] width 9 height 9
click at [349, 120] on input "Select an option" at bounding box center [349, 123] width 9 height 9
click at [387, 159] on span "Select an option" at bounding box center [389, 158] width 9 height 9
click at [387, 159] on input "Select an option" at bounding box center [389, 158] width 9 height 9
click at [386, 193] on span "Select an option" at bounding box center [389, 193] width 9 height 9
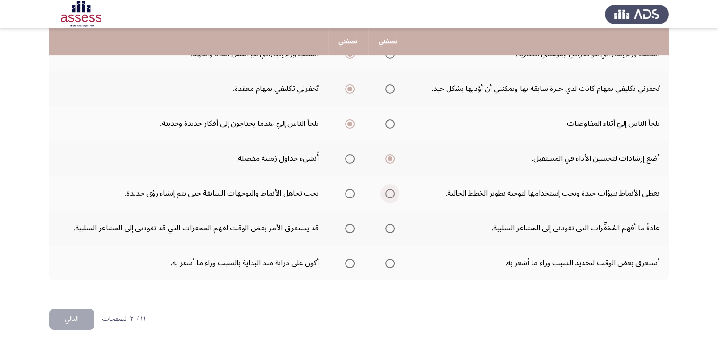
click at [386, 193] on input "Select an option" at bounding box center [389, 193] width 9 height 9
click at [387, 228] on span "Select an option" at bounding box center [389, 228] width 9 height 9
click at [387, 228] on input "Select an option" at bounding box center [389, 228] width 9 height 9
click at [345, 260] on span "Select an option" at bounding box center [349, 263] width 9 height 9
click at [345, 260] on input "Select an option" at bounding box center [349, 263] width 9 height 9
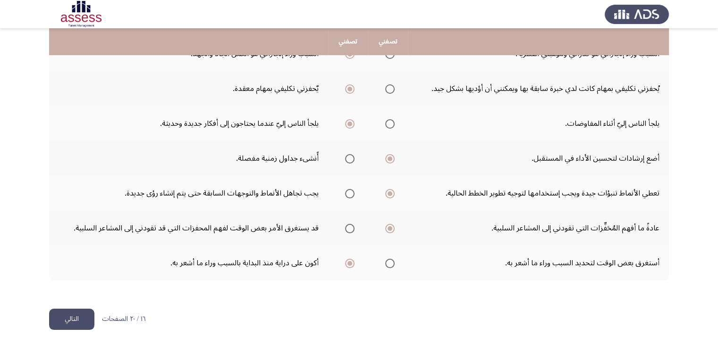
click at [77, 315] on button "التالي" at bounding box center [71, 319] width 45 height 21
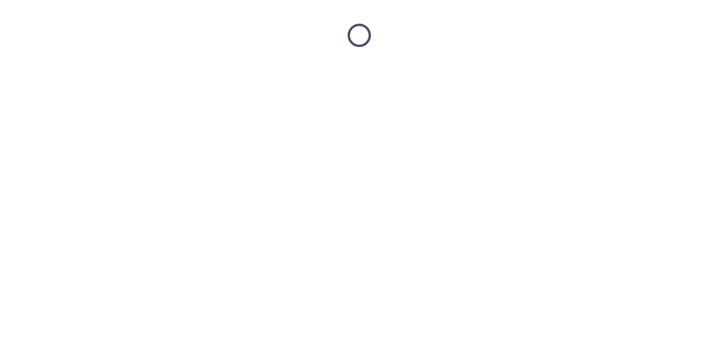
scroll to position [0, 0]
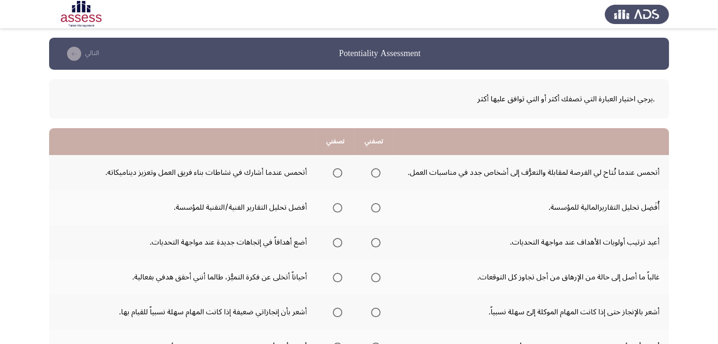
click at [365, 193] on th at bounding box center [373, 207] width 39 height 35
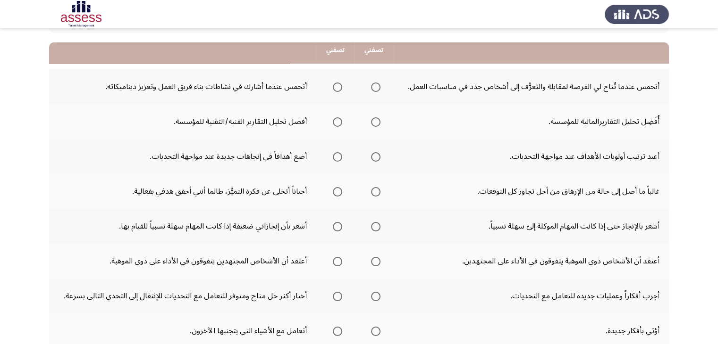
scroll to position [94, 0]
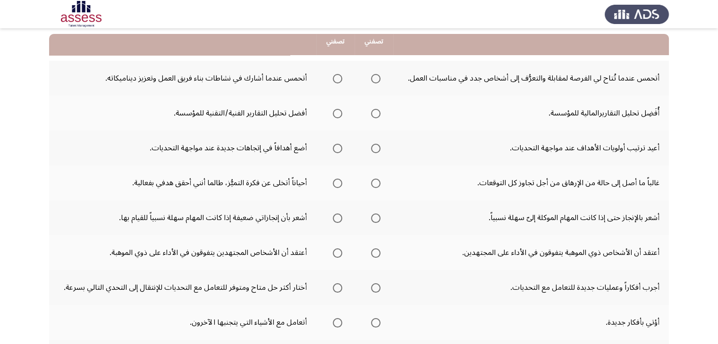
click at [375, 81] on span "Select an option" at bounding box center [375, 78] width 9 height 9
click at [375, 81] on input "Select an option" at bounding box center [375, 78] width 9 height 9
click at [374, 112] on span "Select an option" at bounding box center [375, 113] width 9 height 9
click at [374, 112] on input "Select an option" at bounding box center [375, 113] width 9 height 9
click at [377, 109] on span "Select an option" at bounding box center [375, 113] width 9 height 9
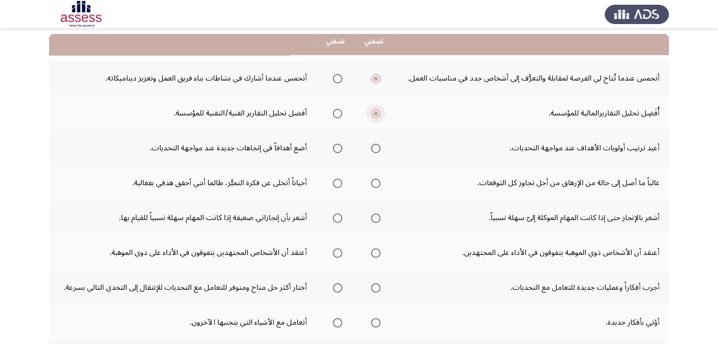
click at [377, 109] on input "Select an option" at bounding box center [375, 113] width 9 height 9
click at [353, 128] on th at bounding box center [335, 113] width 39 height 35
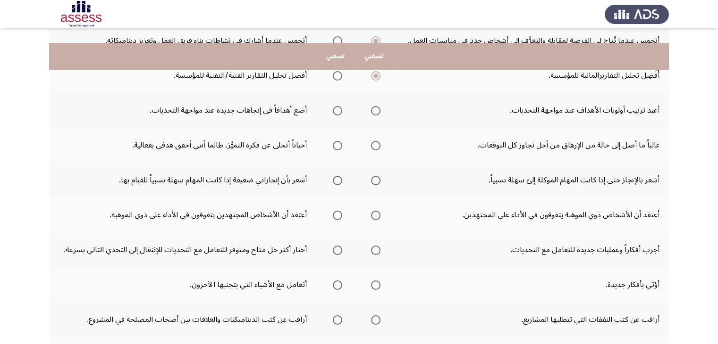
scroll to position [151, 0]
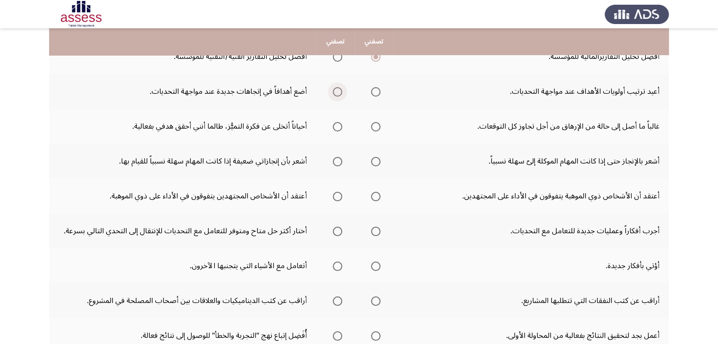
click at [335, 90] on span "Select an option" at bounding box center [337, 91] width 9 height 9
click at [335, 90] on input "Select an option" at bounding box center [337, 91] width 9 height 9
click at [338, 125] on span "Select an option" at bounding box center [337, 126] width 9 height 9
click at [338, 125] on input "Select an option" at bounding box center [337, 126] width 9 height 9
click at [335, 160] on span "Select an option" at bounding box center [337, 161] width 9 height 9
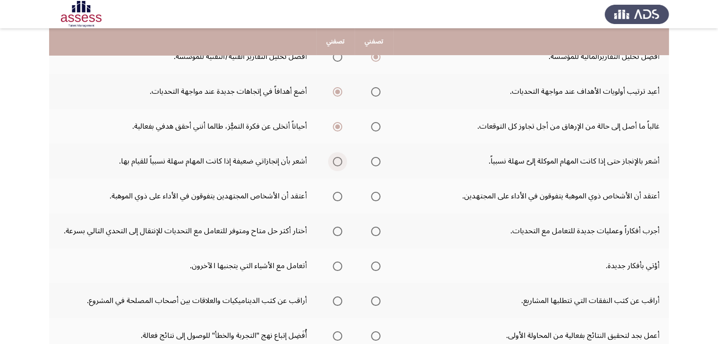
click at [335, 160] on input "Select an option" at bounding box center [337, 161] width 9 height 9
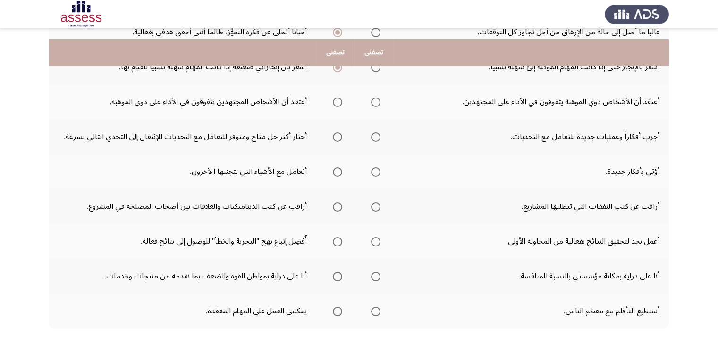
scroll to position [264, 0]
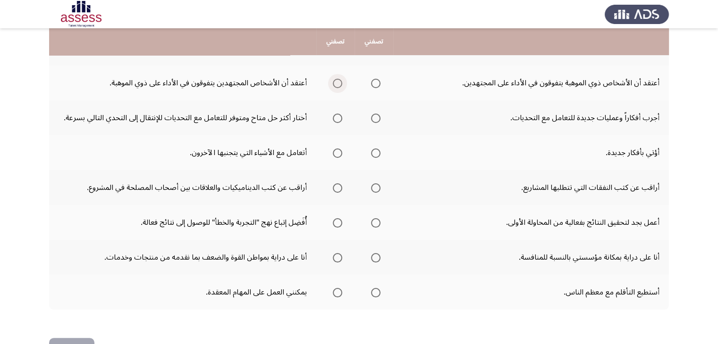
click at [337, 83] on span "Select an option" at bounding box center [337, 83] width 9 height 9
click at [337, 83] on input "Select an option" at bounding box center [337, 83] width 9 height 9
click at [377, 117] on span "Select an option" at bounding box center [375, 118] width 9 height 9
click at [377, 117] on input "Select an option" at bounding box center [375, 118] width 9 height 9
click at [376, 151] on span "Select an option" at bounding box center [375, 153] width 9 height 9
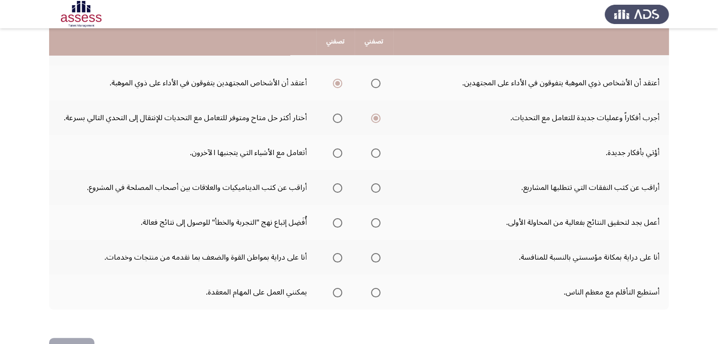
click at [376, 151] on input "Select an option" at bounding box center [375, 153] width 9 height 9
click at [355, 170] on th at bounding box center [373, 187] width 39 height 35
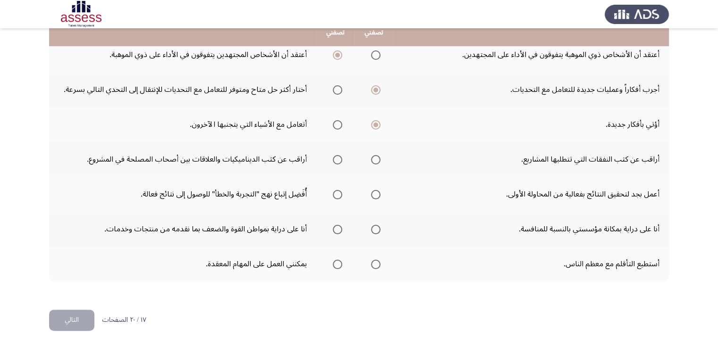
scroll to position [294, 0]
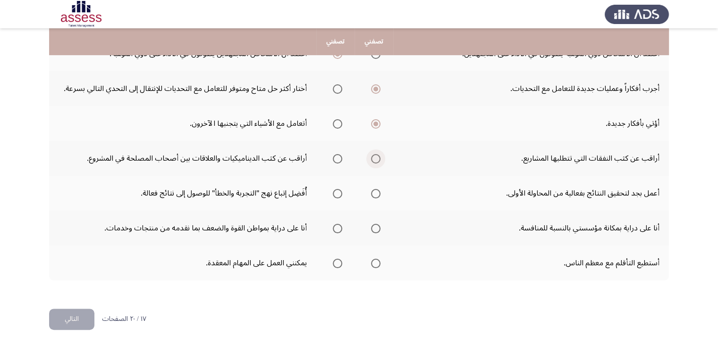
click at [375, 159] on span "Select an option" at bounding box center [375, 158] width 9 height 9
click at [375, 159] on input "Select an option" at bounding box center [375, 158] width 9 height 9
click at [378, 158] on span "Select an option" at bounding box center [375, 158] width 9 height 9
click at [378, 158] on input "Select an option" at bounding box center [375, 158] width 9 height 9
click at [337, 159] on span "Select an option" at bounding box center [337, 158] width 9 height 9
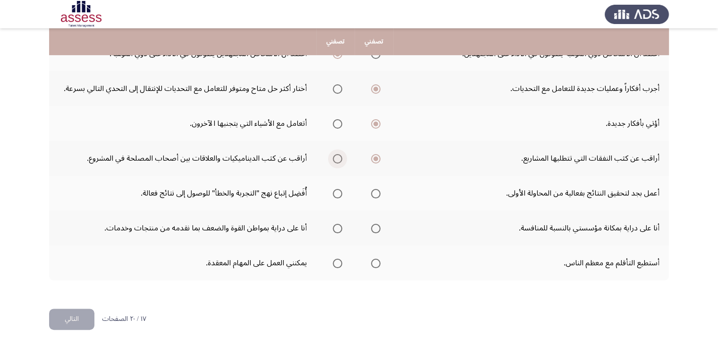
click at [337, 159] on input "Select an option" at bounding box center [337, 158] width 9 height 9
click at [335, 191] on span "Select an option" at bounding box center [337, 193] width 9 height 9
click at [335, 191] on input "Select an option" at bounding box center [337, 193] width 9 height 9
click at [373, 226] on span "Select an option" at bounding box center [375, 228] width 9 height 9
click at [373, 226] on input "Select an option" at bounding box center [375, 228] width 9 height 9
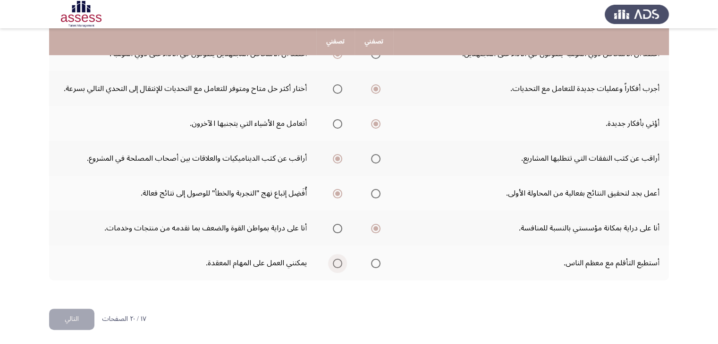
click at [338, 262] on span "Select an option" at bounding box center [337, 263] width 9 height 9
click at [338, 262] on input "Select an option" at bounding box center [337, 263] width 9 height 9
click at [74, 317] on button "التالي" at bounding box center [71, 319] width 45 height 21
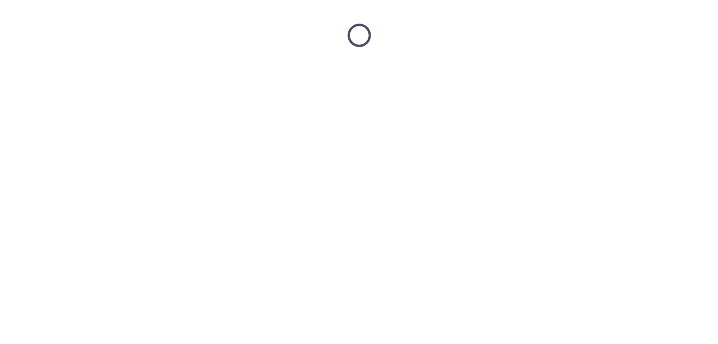
scroll to position [0, 0]
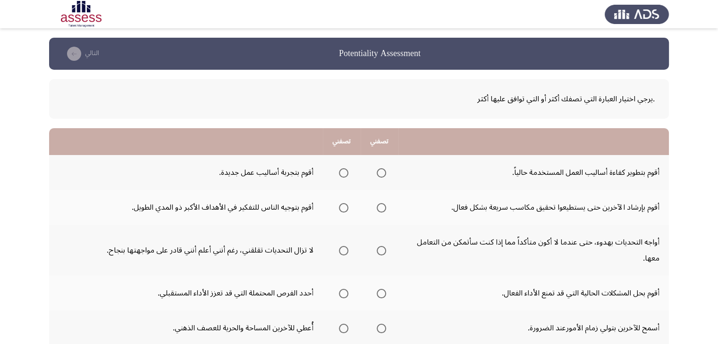
click at [363, 223] on th at bounding box center [380, 207] width 38 height 35
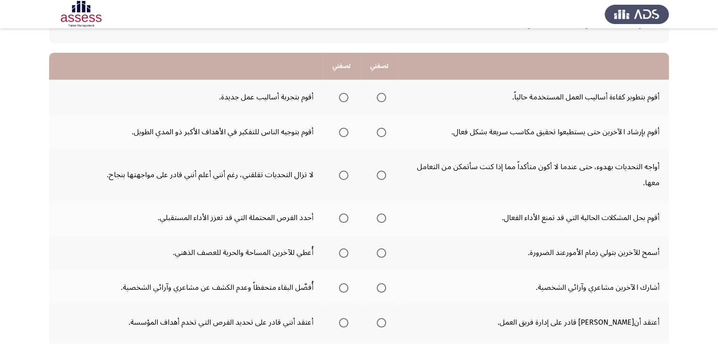
scroll to position [94, 0]
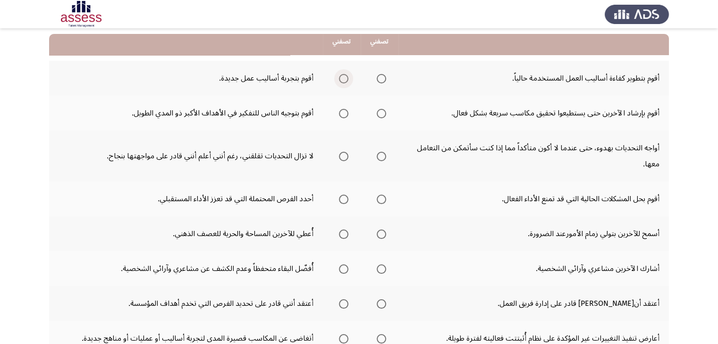
click at [342, 78] on span "Select an option" at bounding box center [343, 78] width 9 height 9
click at [342, 78] on input "Select an option" at bounding box center [343, 78] width 9 height 9
click at [344, 114] on span "Select an option" at bounding box center [343, 113] width 9 height 9
click at [344, 114] on input "Select an option" at bounding box center [343, 113] width 9 height 9
click at [381, 155] on span "Select an option" at bounding box center [381, 156] width 9 height 9
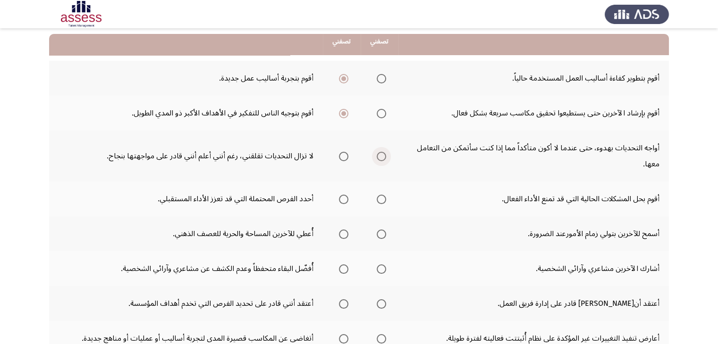
click at [381, 155] on input "Select an option" at bounding box center [381, 156] width 9 height 9
click at [379, 200] on span "Select an option" at bounding box center [381, 199] width 9 height 9
click at [379, 200] on input "Select an option" at bounding box center [381, 199] width 9 height 9
click at [361, 217] on th at bounding box center [380, 234] width 38 height 35
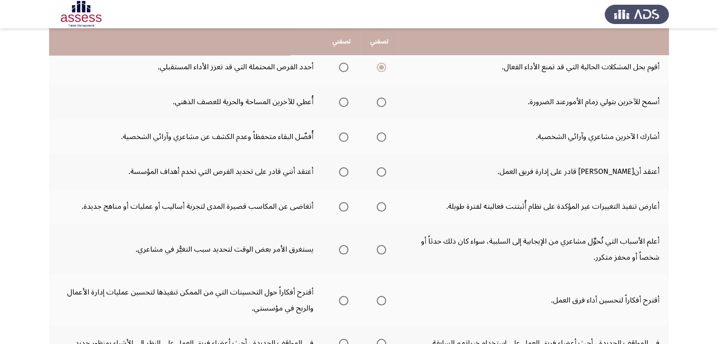
scroll to position [245, 0]
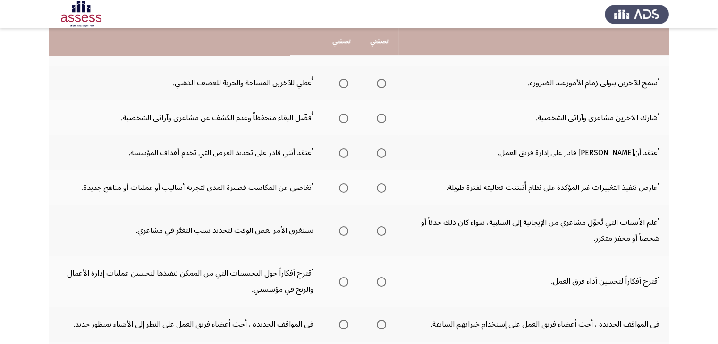
click at [379, 81] on span "Select an option" at bounding box center [381, 83] width 9 height 9
click at [379, 81] on input "Select an option" at bounding box center [381, 83] width 9 height 9
click at [344, 79] on span "Select an option" at bounding box center [343, 83] width 9 height 9
click at [344, 79] on input "Select an option" at bounding box center [343, 83] width 9 height 9
click at [381, 116] on span "Select an option" at bounding box center [381, 118] width 9 height 9
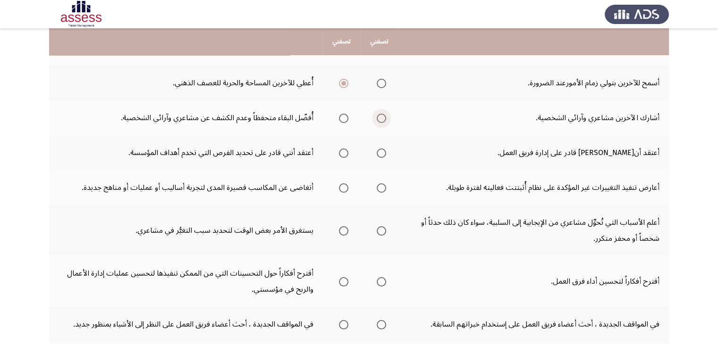
click at [381, 116] on input "Select an option" at bounding box center [381, 118] width 9 height 9
click at [344, 152] on span "Select an option" at bounding box center [343, 153] width 9 height 9
click at [344, 152] on input "Select an option" at bounding box center [343, 153] width 9 height 9
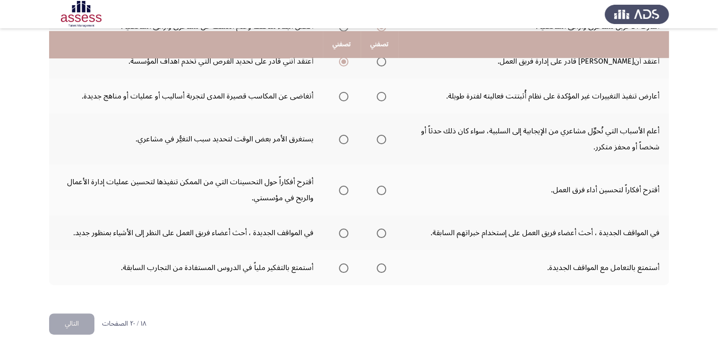
scroll to position [340, 0]
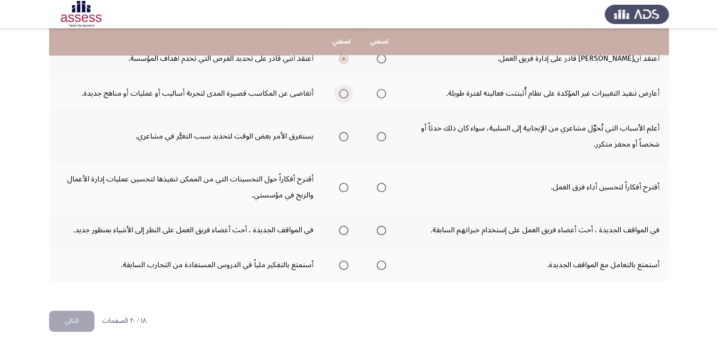
click at [346, 92] on span "Select an option" at bounding box center [343, 93] width 9 height 9
click at [346, 92] on input "Select an option" at bounding box center [343, 93] width 9 height 9
click at [361, 112] on th at bounding box center [380, 136] width 38 height 51
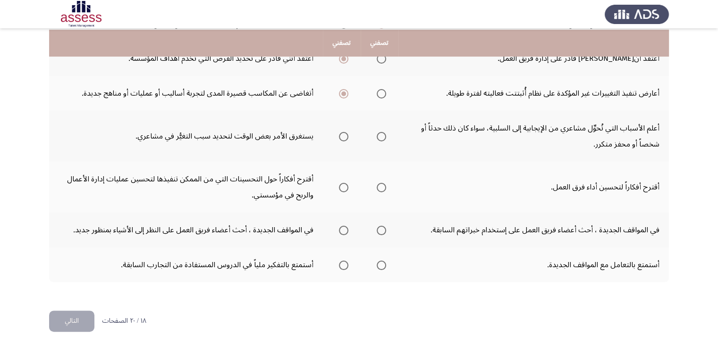
scroll to position [341, 0]
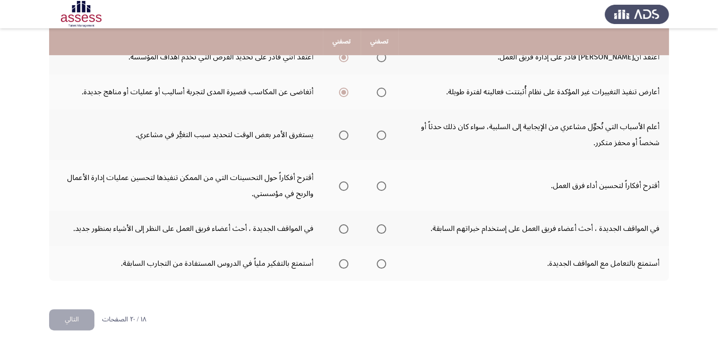
click at [377, 135] on span "Select an option" at bounding box center [381, 135] width 9 height 9
click at [377, 135] on input "Select an option" at bounding box center [381, 135] width 9 height 9
click at [345, 182] on span "Select an option" at bounding box center [343, 186] width 9 height 9
click at [345, 182] on input "Select an option" at bounding box center [343, 186] width 9 height 9
click at [343, 225] on span "Select an option" at bounding box center [343, 229] width 9 height 9
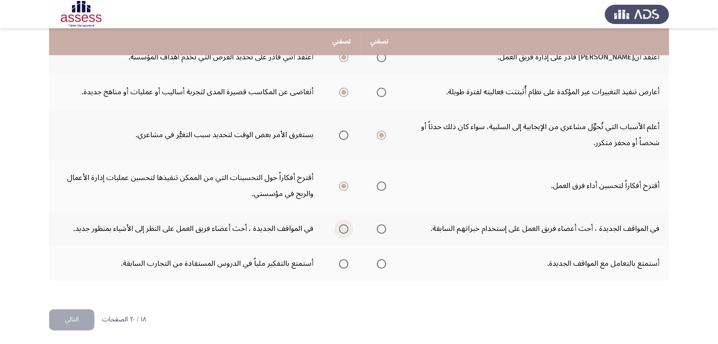
click at [343, 225] on input "Select an option" at bounding box center [343, 229] width 9 height 9
click at [380, 263] on span "Select an option" at bounding box center [381, 264] width 9 height 9
click at [380, 263] on input "Select an option" at bounding box center [381, 264] width 9 height 9
click at [74, 316] on button "التالي" at bounding box center [71, 320] width 45 height 21
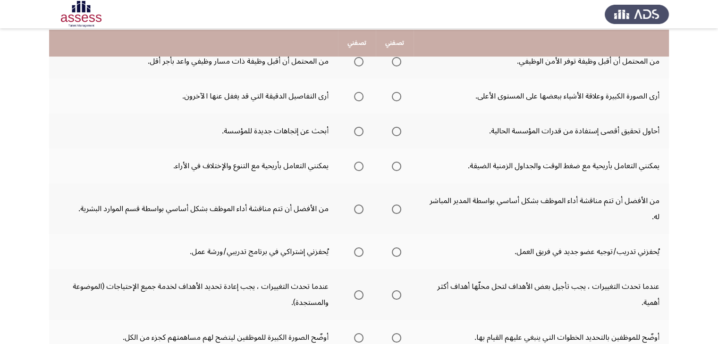
scroll to position [113, 0]
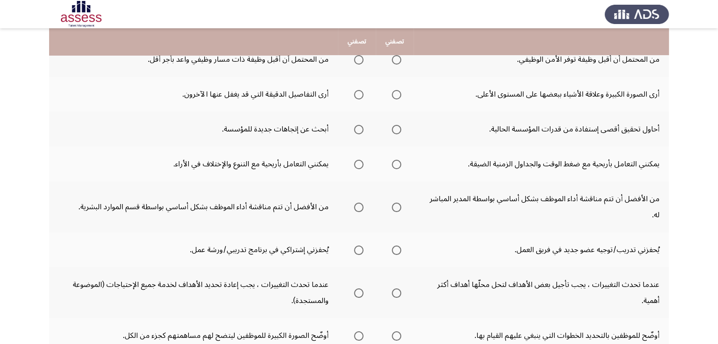
click at [396, 59] on span "Select an option" at bounding box center [396, 59] width 9 height 9
click at [396, 59] on input "Select an option" at bounding box center [396, 59] width 9 height 9
click at [357, 60] on span "Select an option" at bounding box center [358, 59] width 9 height 9
click at [357, 60] on input "Select an option" at bounding box center [358, 59] width 9 height 9
click at [397, 60] on span "Select an option" at bounding box center [396, 59] width 9 height 9
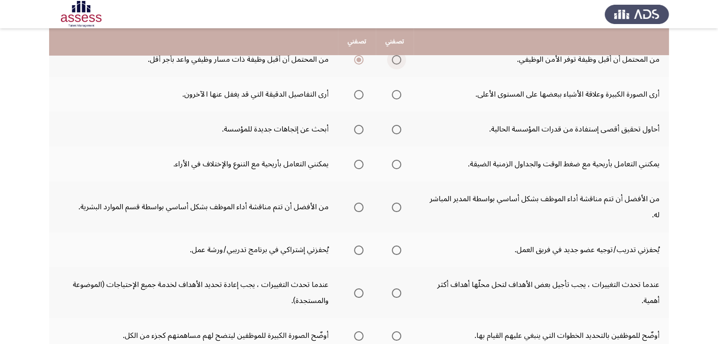
click at [397, 60] on input "Select an option" at bounding box center [396, 59] width 9 height 9
click at [379, 75] on th at bounding box center [395, 59] width 38 height 35
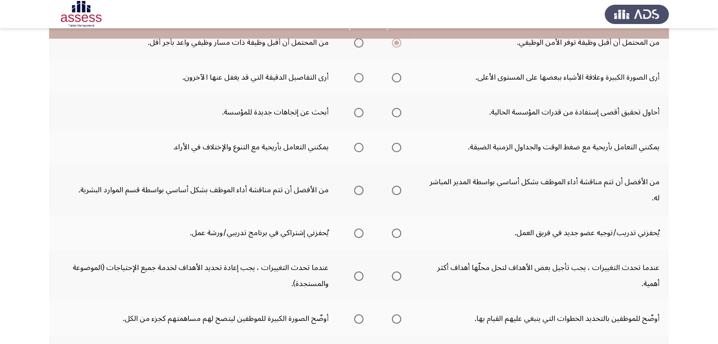
scroll to position [132, 0]
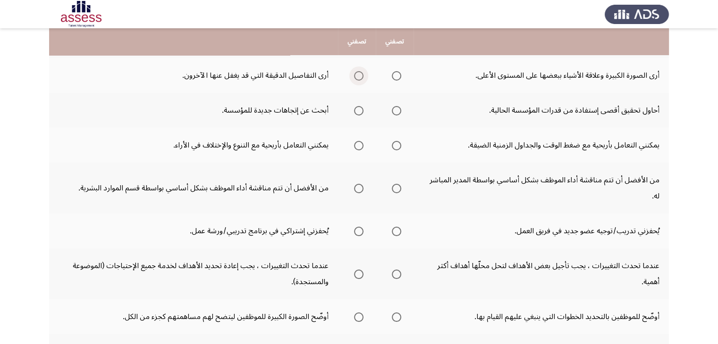
click at [356, 74] on span "Select an option" at bounding box center [358, 75] width 9 height 9
click at [356, 74] on input "Select an option" at bounding box center [358, 75] width 9 height 9
click at [354, 107] on span "Select an option" at bounding box center [358, 110] width 9 height 9
click at [354, 107] on input "Select an option" at bounding box center [358, 110] width 9 height 9
click at [359, 145] on span "Select an option" at bounding box center [358, 145] width 9 height 9
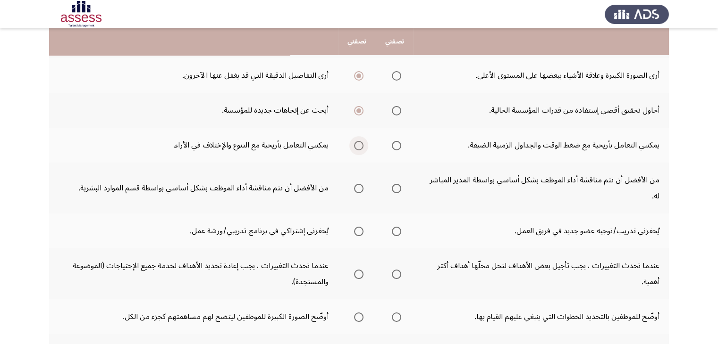
click at [359, 145] on input "Select an option" at bounding box center [358, 145] width 9 height 9
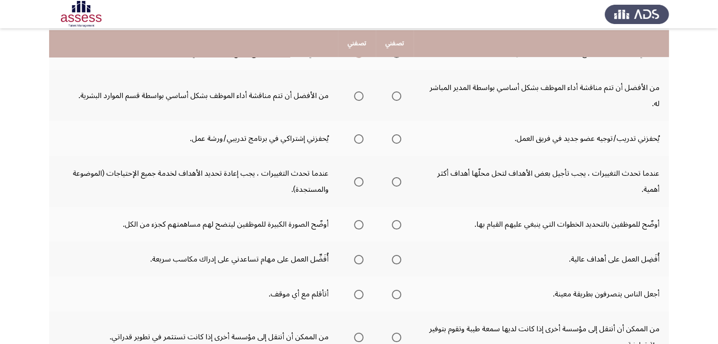
scroll to position [226, 0]
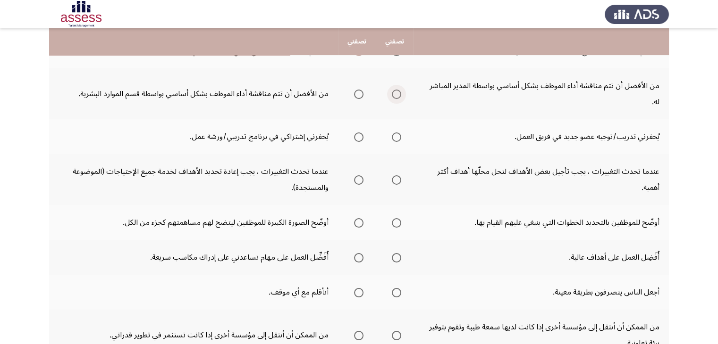
click at [397, 90] on span "Select an option" at bounding box center [396, 94] width 9 height 9
click at [397, 90] on input "Select an option" at bounding box center [396, 94] width 9 height 9
click at [394, 133] on span "Select an option" at bounding box center [396, 137] width 9 height 9
click at [394, 133] on input "Select an option" at bounding box center [396, 137] width 9 height 9
click at [356, 176] on span "Select an option" at bounding box center [358, 180] width 9 height 9
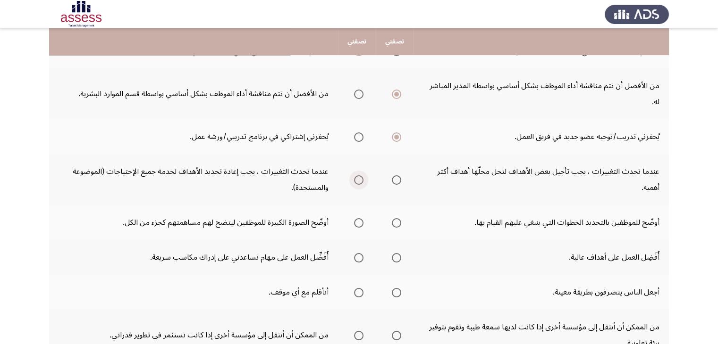
click at [356, 176] on input "Select an option" at bounding box center [358, 180] width 9 height 9
click at [358, 218] on span "Select an option" at bounding box center [358, 222] width 9 height 9
click at [358, 218] on input "Select an option" at bounding box center [358, 222] width 9 height 9
click at [376, 240] on th at bounding box center [395, 257] width 38 height 35
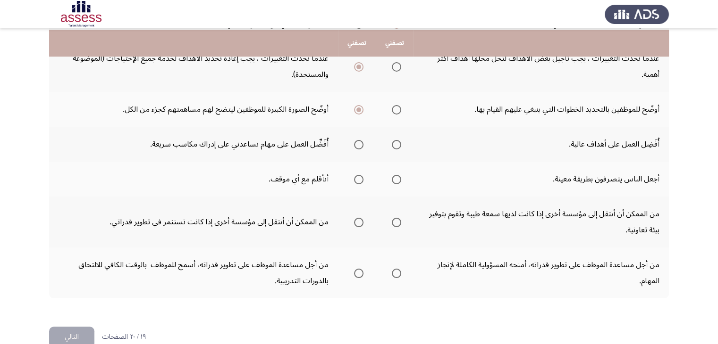
scroll to position [341, 0]
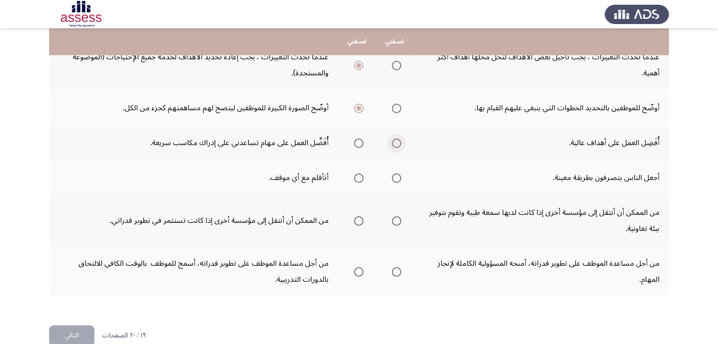
click at [396, 139] on span "Select an option" at bounding box center [396, 143] width 9 height 9
click at [396, 139] on input "Select an option" at bounding box center [396, 143] width 9 height 9
click at [357, 174] on span "Select an option" at bounding box center [358, 178] width 9 height 9
click at [357, 174] on input "Select an option" at bounding box center [358, 178] width 9 height 9
click at [357, 217] on span "Select an option" at bounding box center [358, 221] width 9 height 9
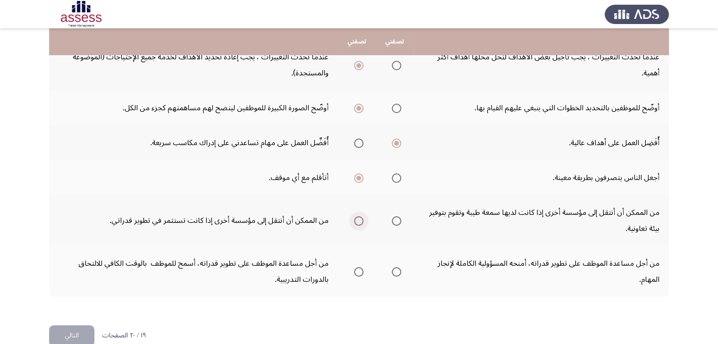
click at [357, 217] on input "Select an option" at bounding box center [358, 221] width 9 height 9
click at [373, 195] on th at bounding box center [357, 220] width 38 height 51
click at [393, 268] on span "Select an option" at bounding box center [396, 272] width 9 height 9
click at [393, 268] on input "Select an option" at bounding box center [396, 272] width 9 height 9
click at [63, 326] on button "التالي" at bounding box center [71, 336] width 45 height 21
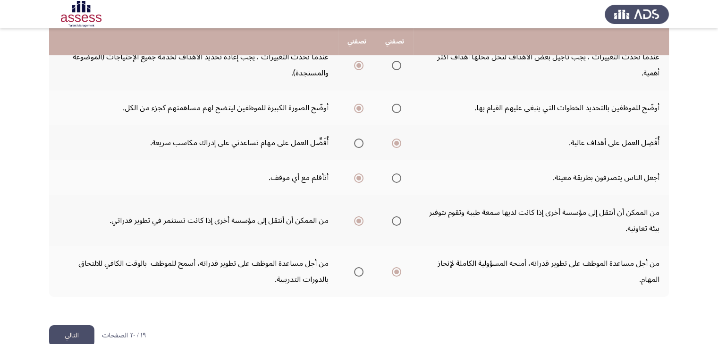
scroll to position [0, 0]
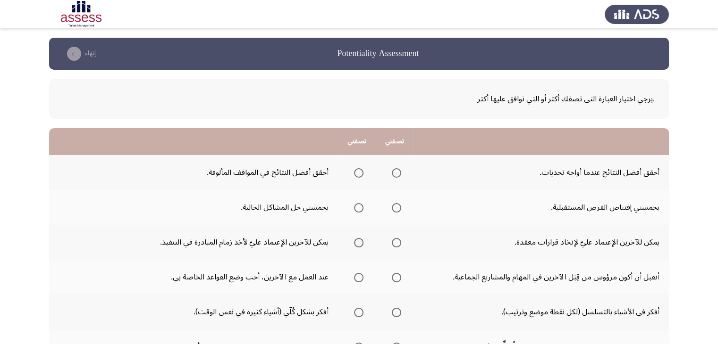
click at [406, 189] on th at bounding box center [395, 172] width 38 height 35
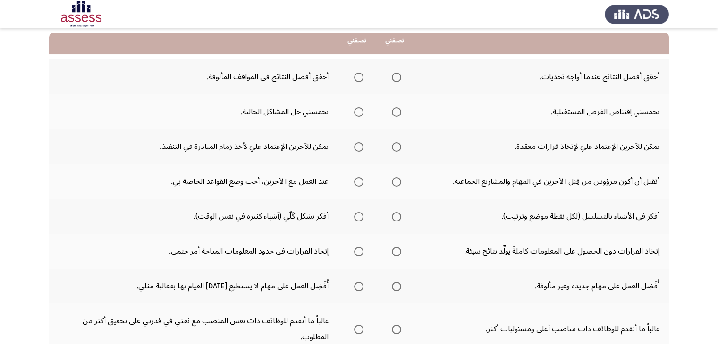
scroll to position [94, 0]
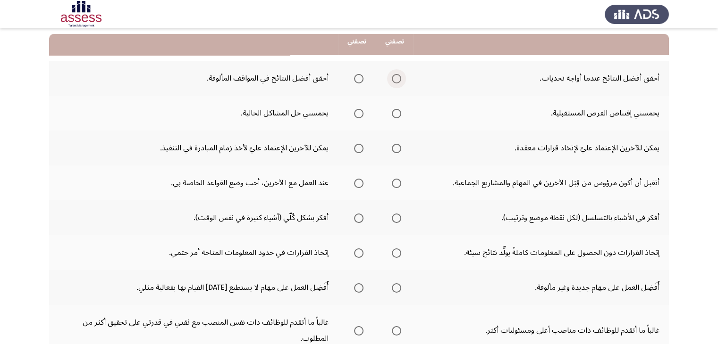
click at [396, 78] on span "Select an option" at bounding box center [396, 78] width 9 height 9
click at [396, 78] on input "Select an option" at bounding box center [396, 78] width 9 height 9
click at [396, 114] on span "Select an option" at bounding box center [396, 113] width 9 height 9
click at [396, 114] on input "Select an option" at bounding box center [396, 113] width 9 height 9
click at [396, 114] on span "Select an option" at bounding box center [396, 113] width 5 height 5
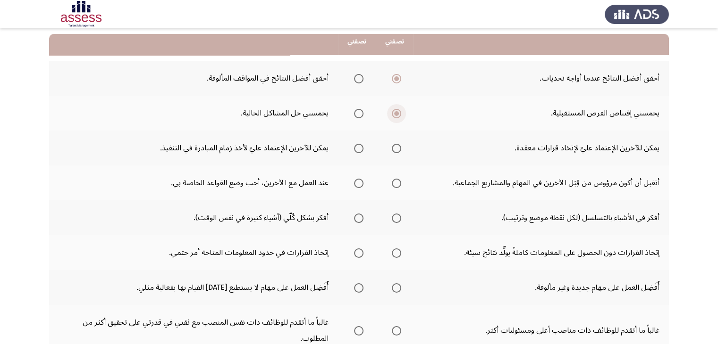
click at [396, 114] on input "Select an option" at bounding box center [396, 113] width 9 height 9
click at [358, 114] on span "Select an option" at bounding box center [358, 113] width 9 height 9
click at [358, 114] on input "Select an option" at bounding box center [358, 113] width 9 height 9
click at [393, 112] on span "Select an option" at bounding box center [396, 113] width 9 height 9
click at [393, 112] on input "Select an option" at bounding box center [396, 113] width 9 height 9
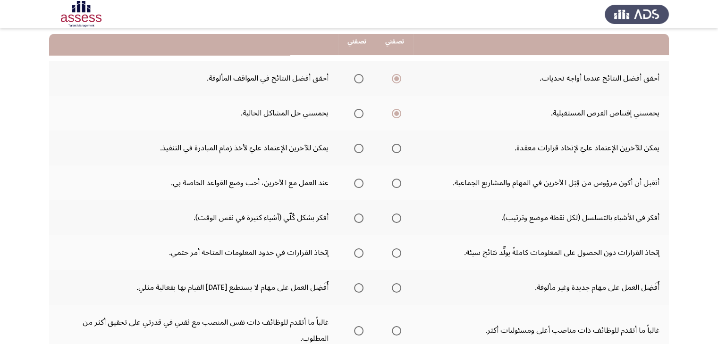
click at [394, 144] on span "Select an option" at bounding box center [396, 148] width 9 height 9
click at [394, 144] on input "Select an option" at bounding box center [396, 148] width 9 height 9
click at [372, 161] on th at bounding box center [357, 148] width 38 height 35
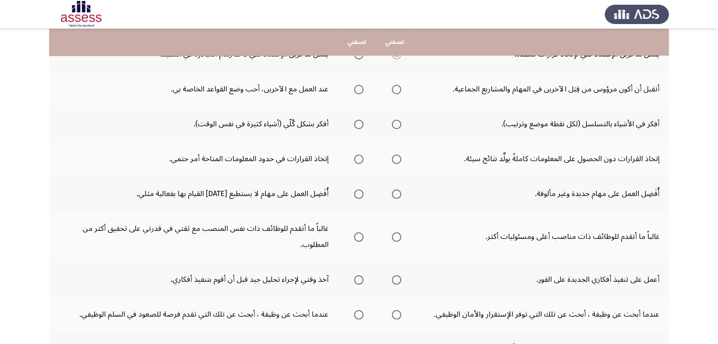
scroll to position [189, 0]
click at [397, 90] on span "Select an option" at bounding box center [396, 88] width 9 height 9
click at [397, 90] on input "Select an option" at bounding box center [396, 88] width 9 height 9
click at [359, 120] on span "Select an option" at bounding box center [358, 123] width 9 height 9
click at [359, 120] on input "Select an option" at bounding box center [358, 123] width 9 height 9
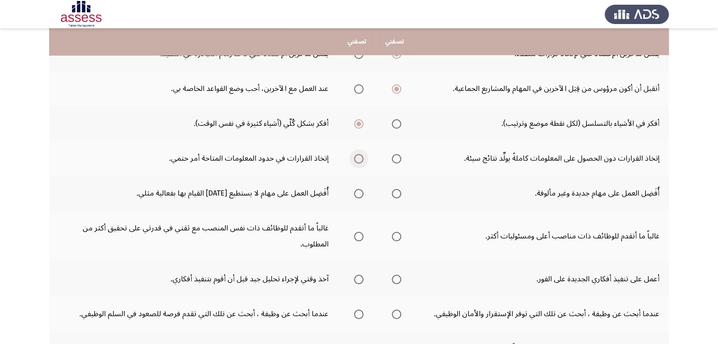
click at [359, 157] on span "Select an option" at bounding box center [358, 158] width 9 height 9
click at [359, 157] on input "Select an option" at bounding box center [358, 158] width 9 height 9
click at [373, 176] on th at bounding box center [357, 193] width 38 height 35
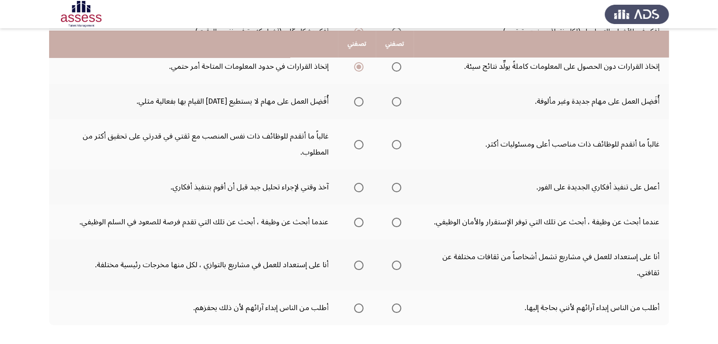
scroll to position [283, 0]
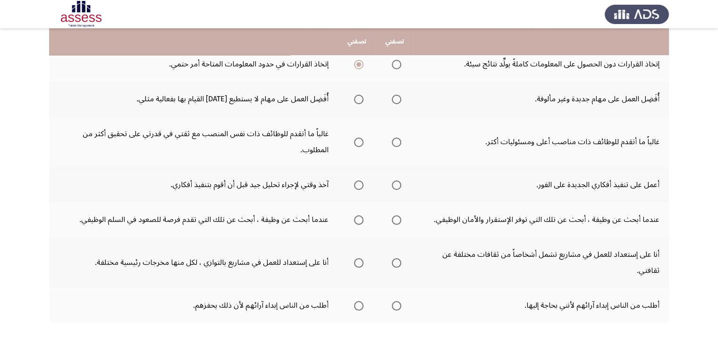
click at [395, 99] on span "Select an option" at bounding box center [396, 99] width 9 height 9
click at [395, 99] on input "Select an option" at bounding box center [396, 99] width 9 height 9
click at [357, 143] on span "Select an option" at bounding box center [358, 142] width 9 height 9
click at [357, 143] on input "Select an option" at bounding box center [358, 142] width 9 height 9
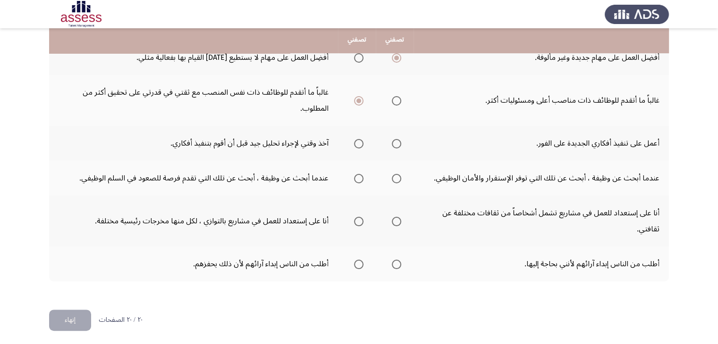
scroll to position [325, 0]
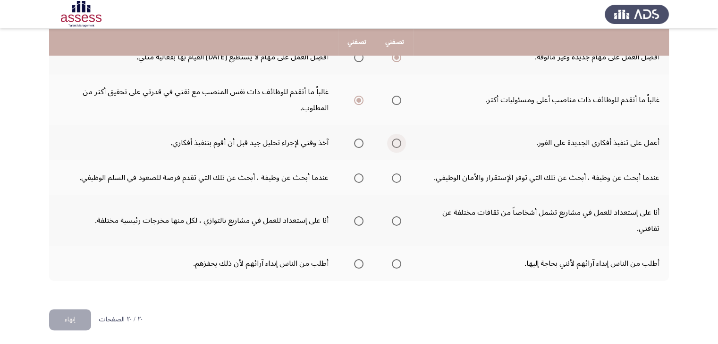
click at [394, 141] on span "Select an option" at bounding box center [396, 143] width 9 height 9
click at [394, 141] on input "Select an option" at bounding box center [396, 143] width 9 height 9
click at [358, 139] on span "Select an option" at bounding box center [358, 143] width 9 height 9
click at [358, 139] on input "Select an option" at bounding box center [358, 143] width 9 height 9
click at [395, 177] on span "Select an option" at bounding box center [396, 178] width 9 height 9
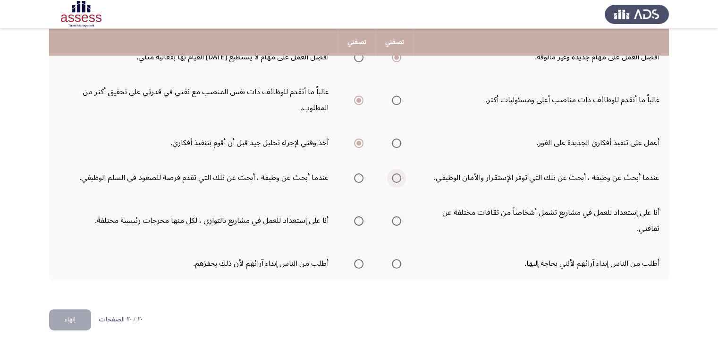
click at [395, 177] on input "Select an option" at bounding box center [396, 178] width 9 height 9
click at [394, 217] on span "Select an option" at bounding box center [396, 221] width 9 height 9
click at [394, 217] on input "Select an option" at bounding box center [396, 221] width 9 height 9
click at [359, 261] on span "Select an option" at bounding box center [358, 264] width 9 height 9
click at [359, 261] on input "Select an option" at bounding box center [358, 264] width 9 height 9
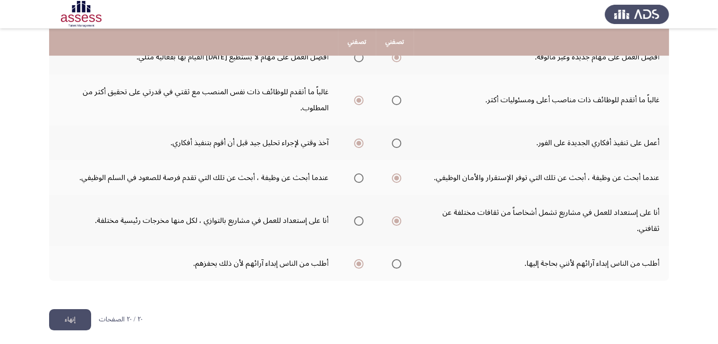
click at [66, 315] on button "إنهاء" at bounding box center [70, 320] width 42 height 21
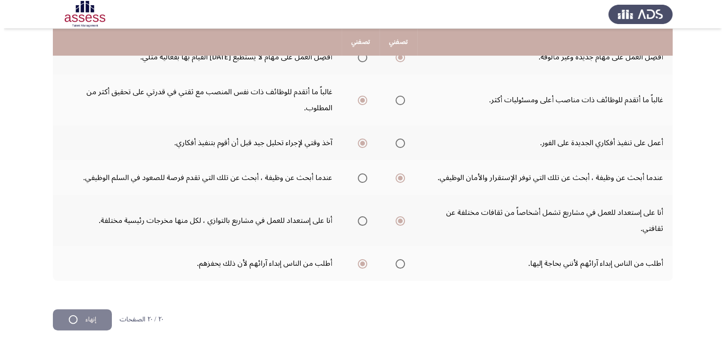
scroll to position [0, 0]
